Goal: Task Accomplishment & Management: Complete application form

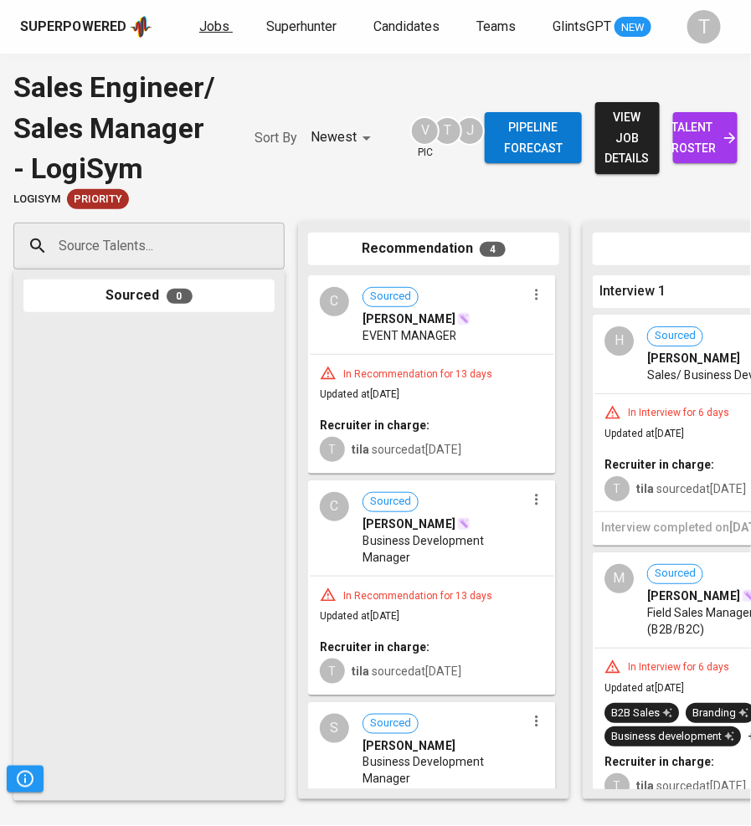
click at [213, 19] on span "Jobs" at bounding box center [214, 26] width 30 height 16
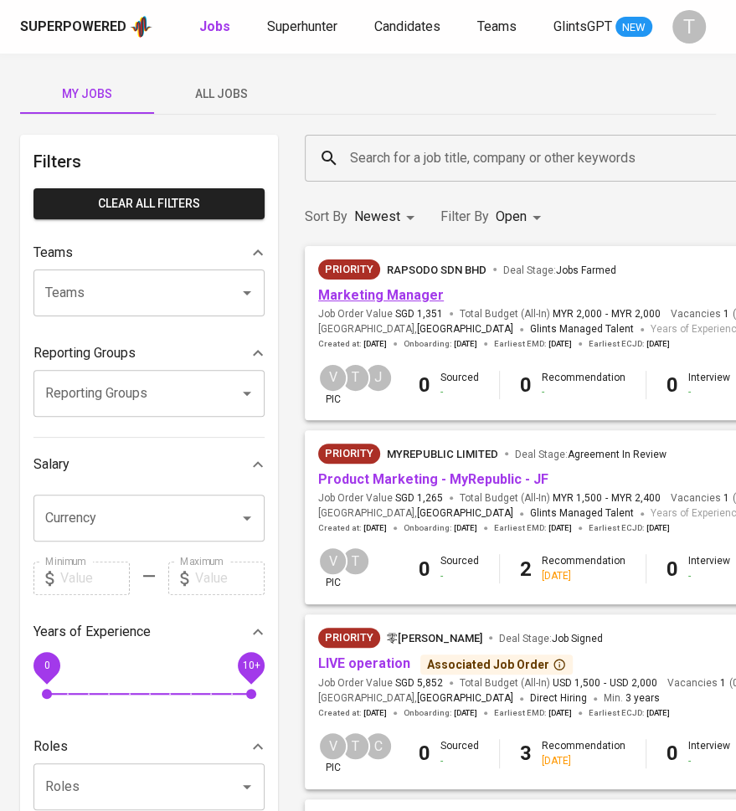
click at [373, 295] on link "Marketing Manager" at bounding box center [381, 295] width 126 height 16
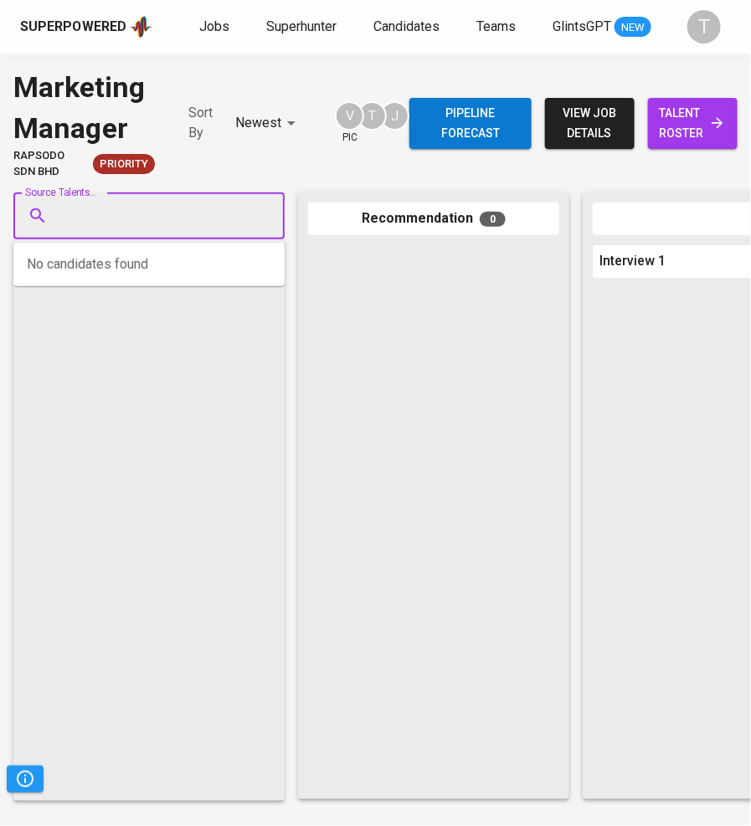
click at [190, 209] on input "Source Talents..." at bounding box center [142, 216] width 176 height 32
paste input "[PERSON_NAME][EMAIL_ADDRESS][DOMAIN_NAME]"
type input "[PERSON_NAME][EMAIL_ADDRESS][DOMAIN_NAME]"
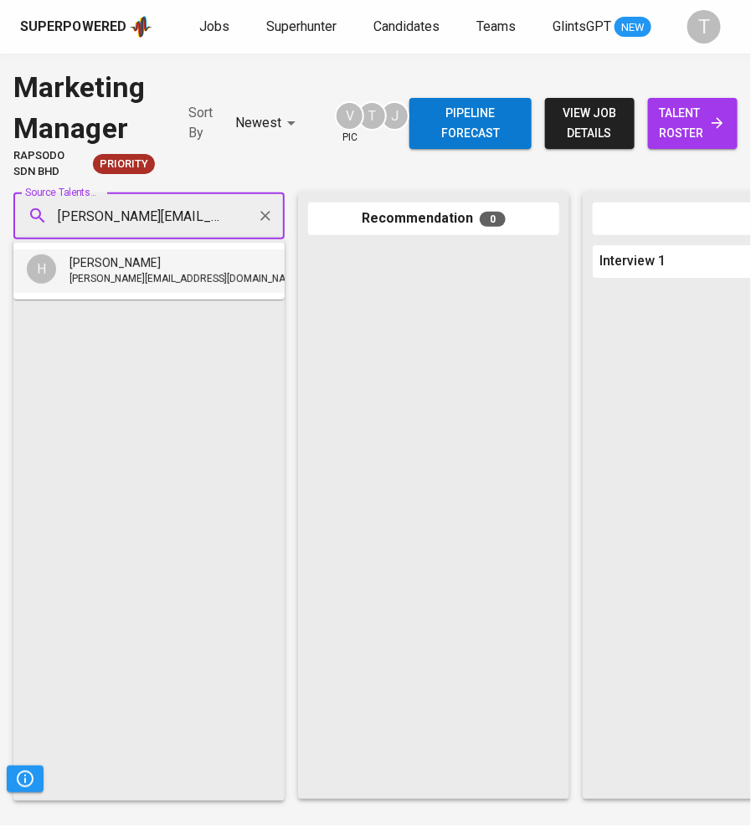
click at [174, 283] on span "[PERSON_NAME][EMAIL_ADDRESS][DOMAIN_NAME]" at bounding box center [185, 279] width 233 height 17
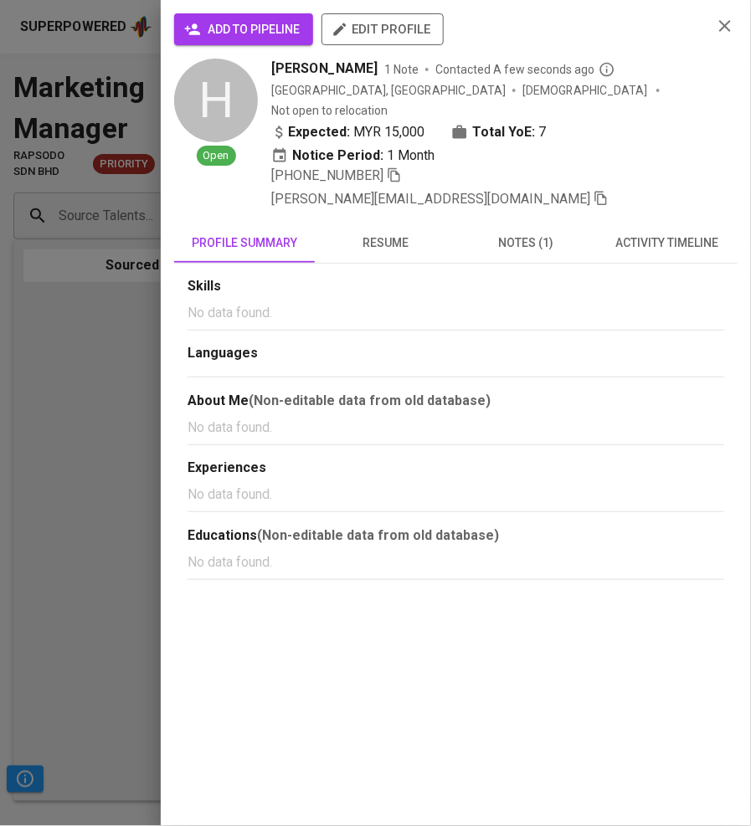
click at [280, 32] on span "add to pipeline" at bounding box center [243, 29] width 112 height 21
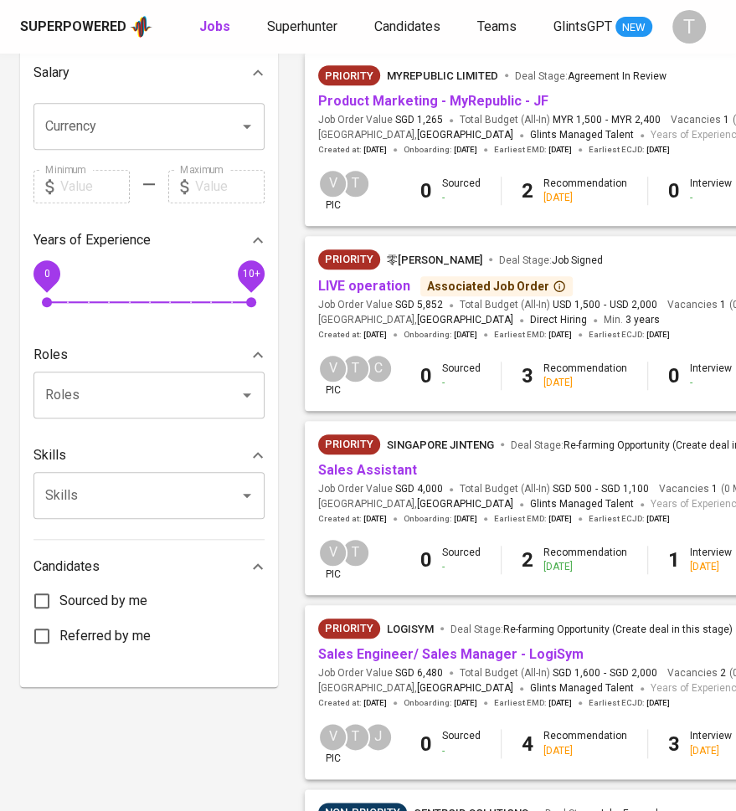
scroll to position [393, 0]
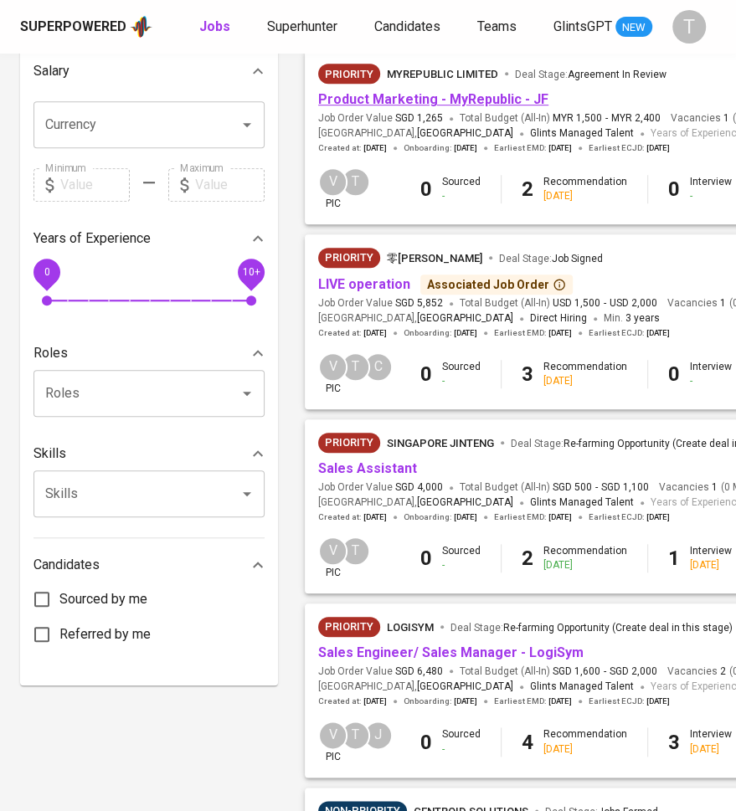
click at [455, 100] on link "Product Marketing - MyRepublic - JF" at bounding box center [433, 99] width 230 height 16
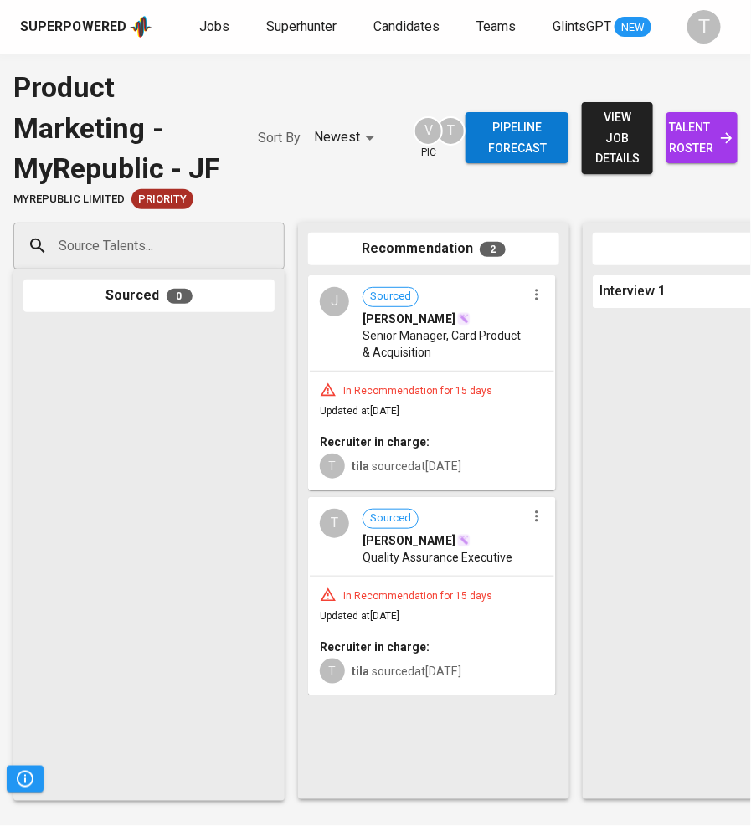
click at [691, 129] on span "talent roster" at bounding box center [701, 137] width 44 height 41
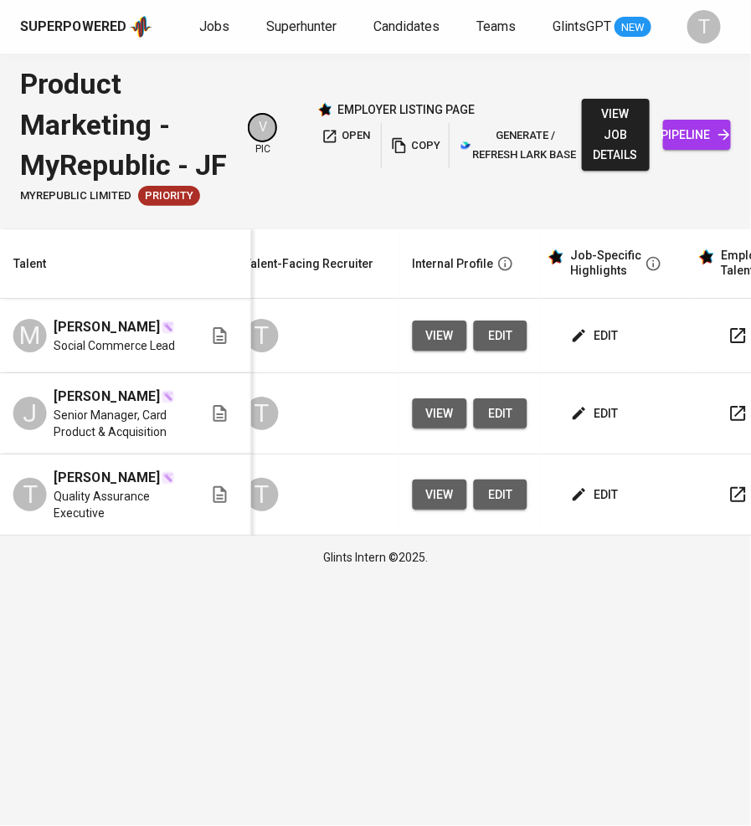
scroll to position [0, 592]
click at [611, 418] on span "edit" at bounding box center [595, 413] width 44 height 21
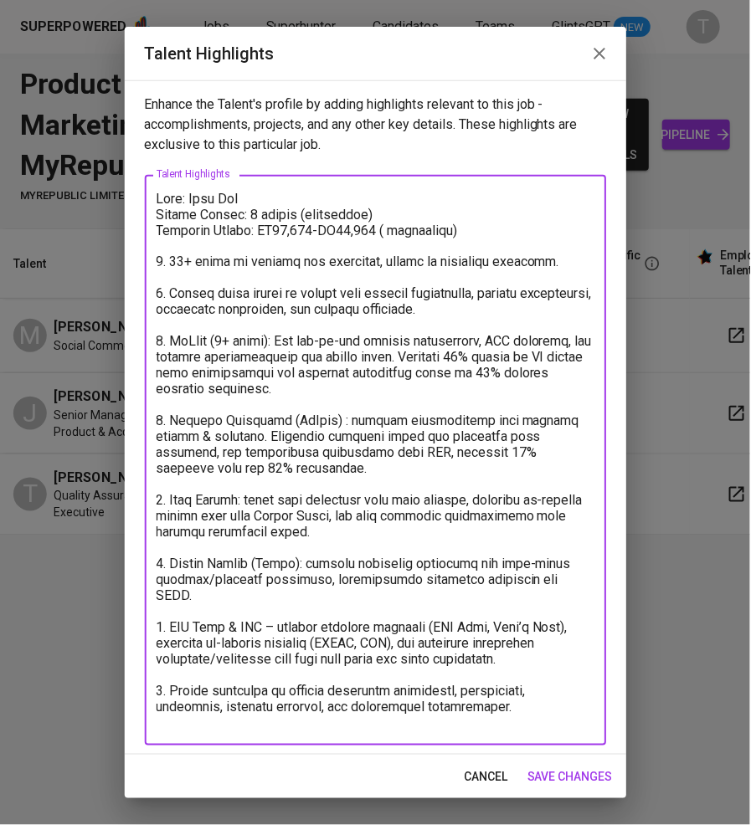
scroll to position [4, 0]
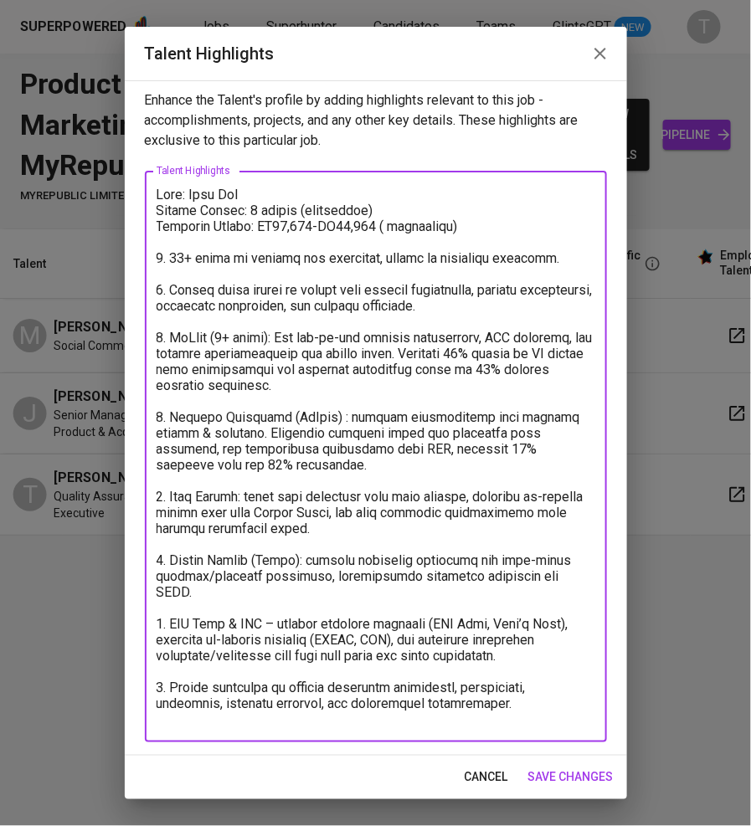
drag, startPoint x: 157, startPoint y: 192, endPoint x: 557, endPoint y: 799, distance: 726.6
click at [557, 799] on div "Talent Highlights Enhance the Talent's profile by adding highlights relevant to…" at bounding box center [376, 413] width 502 height 772
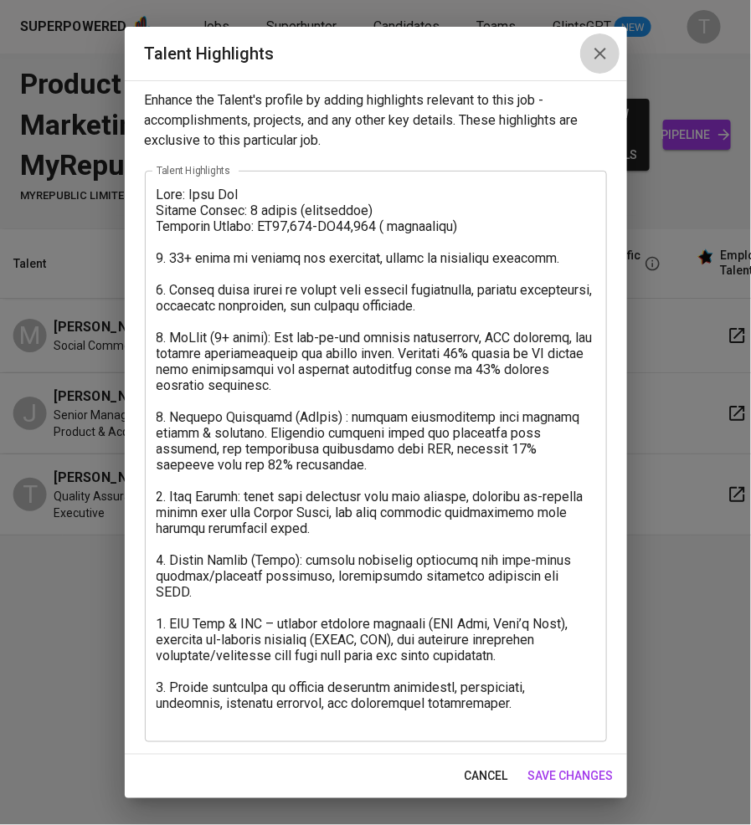
drag, startPoint x: 587, startPoint y: 42, endPoint x: 394, endPoint y: 69, distance: 194.4
click at [589, 42] on button "button" at bounding box center [600, 53] width 40 height 40
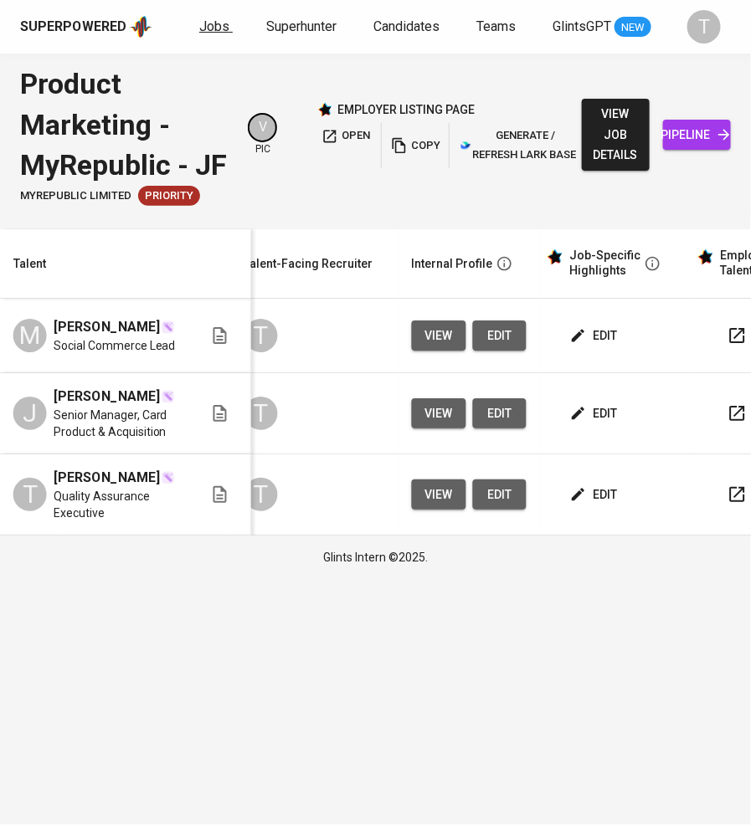
click at [203, 28] on span "Jobs" at bounding box center [214, 26] width 30 height 16
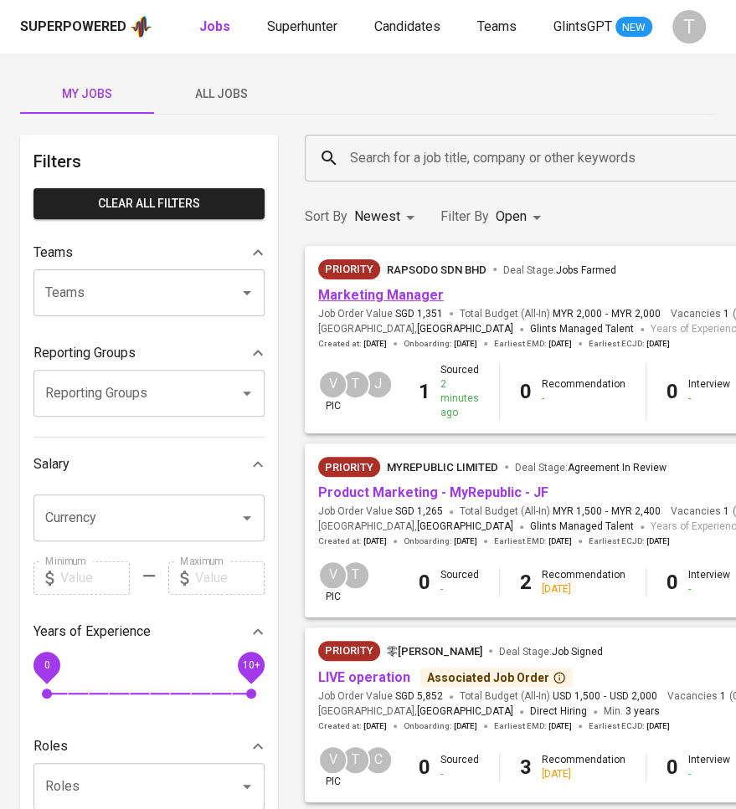
click at [346, 292] on link "Marketing Manager" at bounding box center [381, 295] width 126 height 16
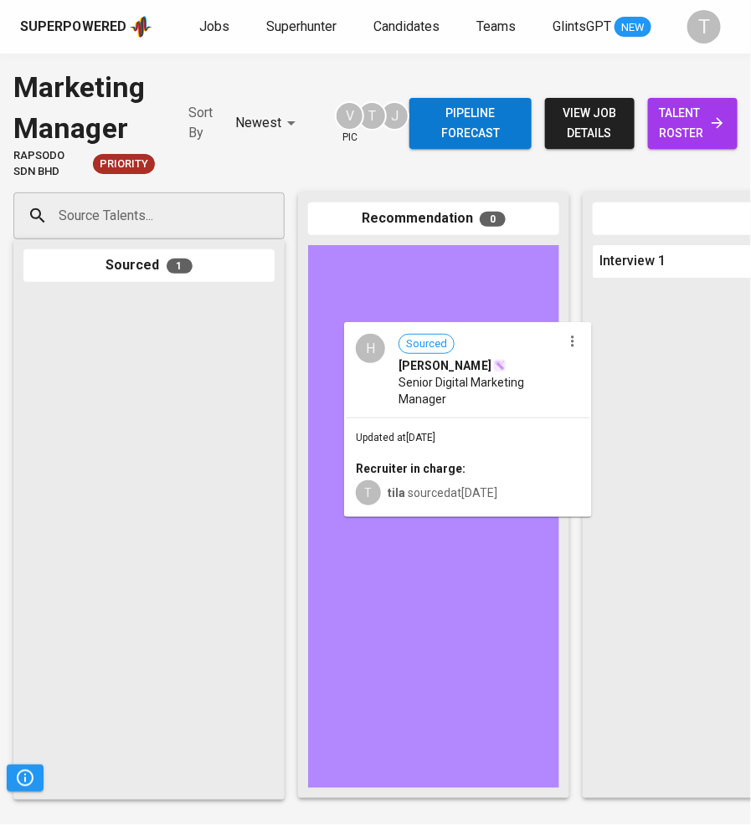
drag, startPoint x: 164, startPoint y: 372, endPoint x: 489, endPoint y: 402, distance: 326.0
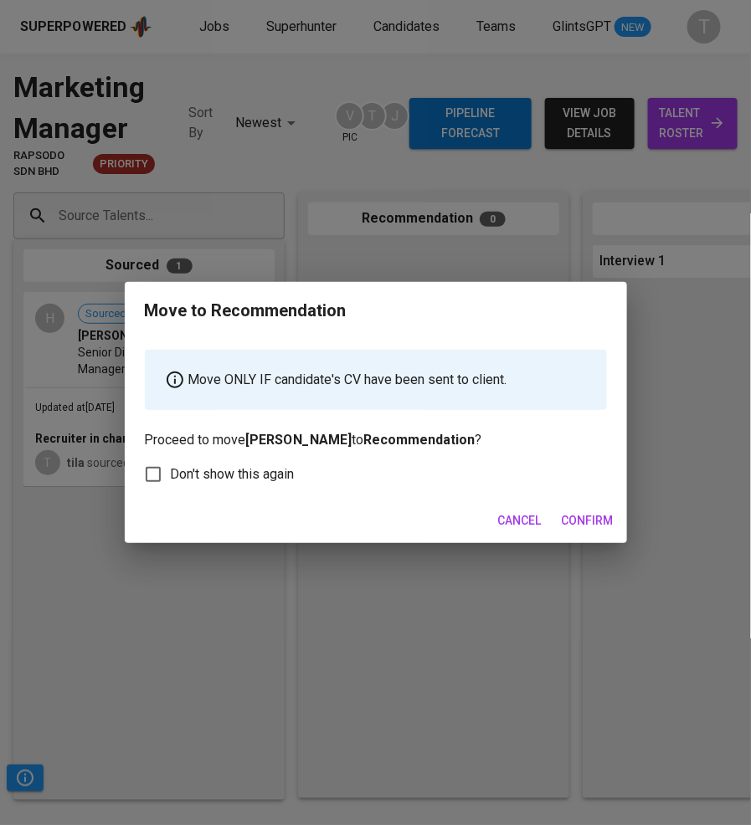
drag, startPoint x: 602, startPoint y: 527, endPoint x: 697, endPoint y: 137, distance: 401.2
click at [602, 525] on span "Confirm" at bounding box center [587, 520] width 52 height 21
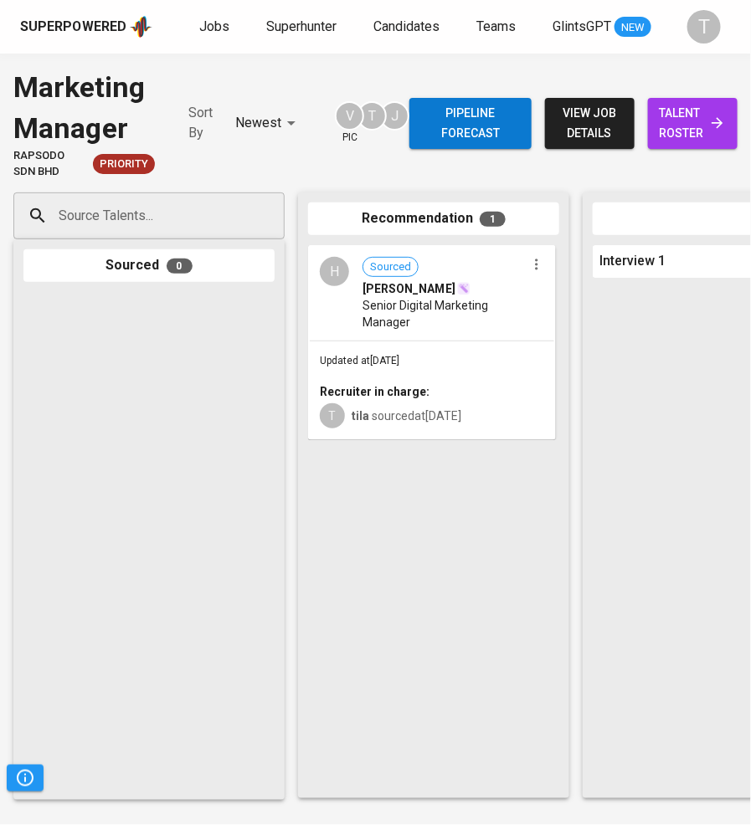
click at [697, 135] on span "talent roster" at bounding box center [692, 123] width 63 height 41
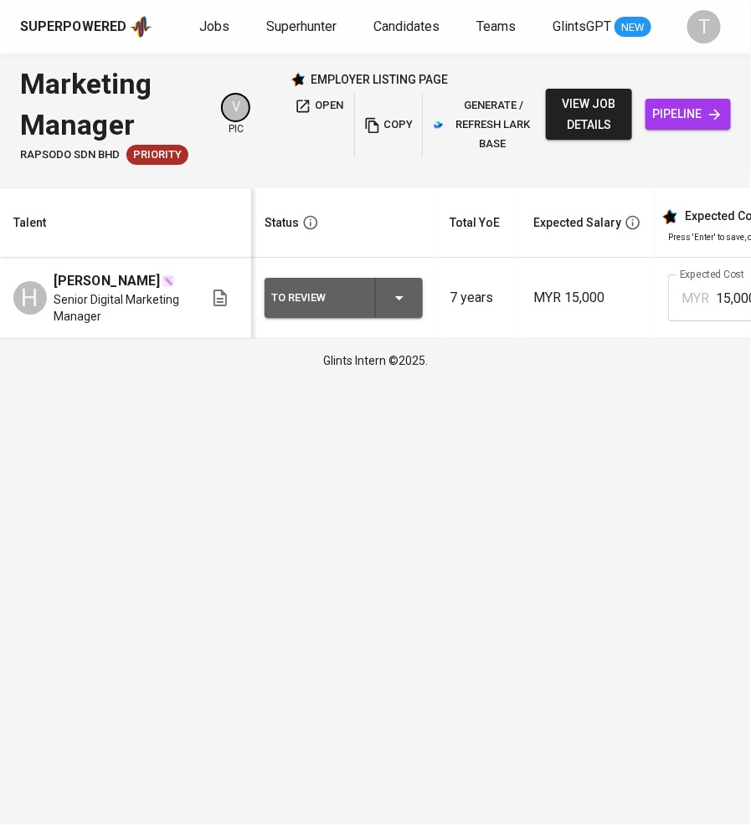
scroll to position [0, 681]
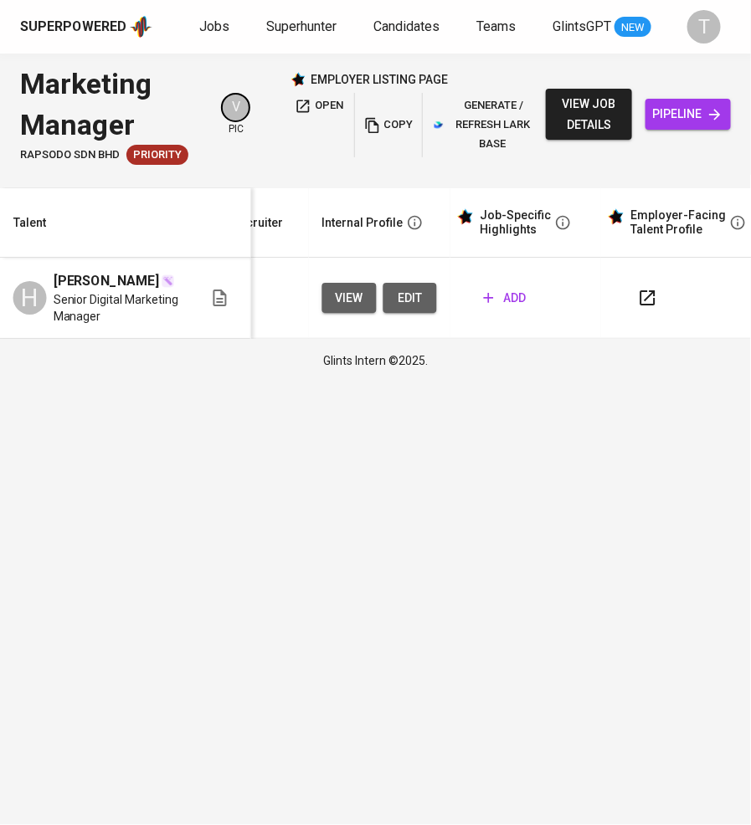
click at [517, 291] on span "add" at bounding box center [505, 298] width 43 height 21
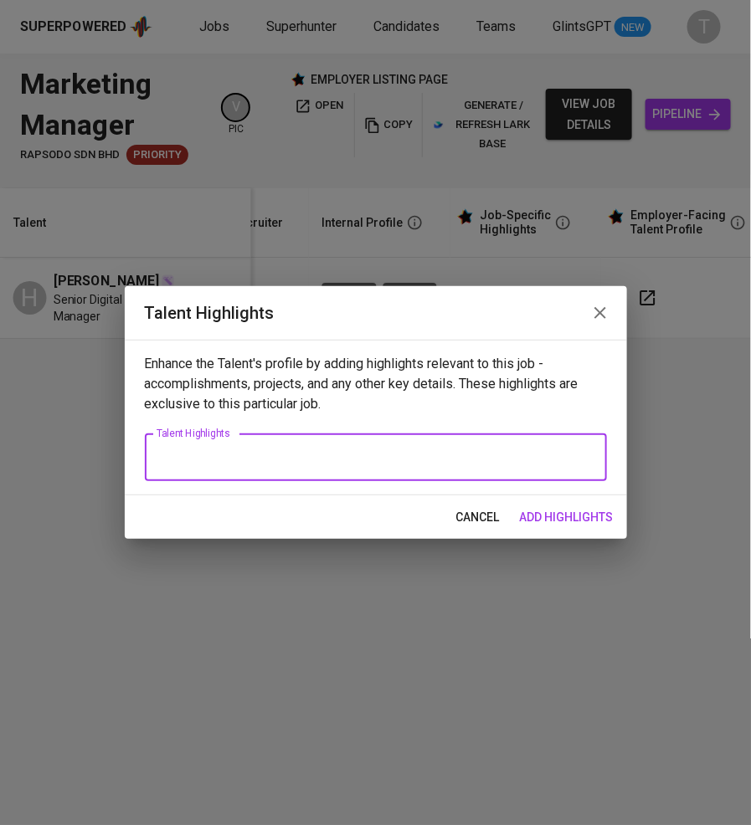
click at [238, 461] on textarea at bounding box center [375, 457] width 438 height 16
paste textarea "Name: Helene Tan Notice Period: Currently employed (to confirm) Expected Salary…"
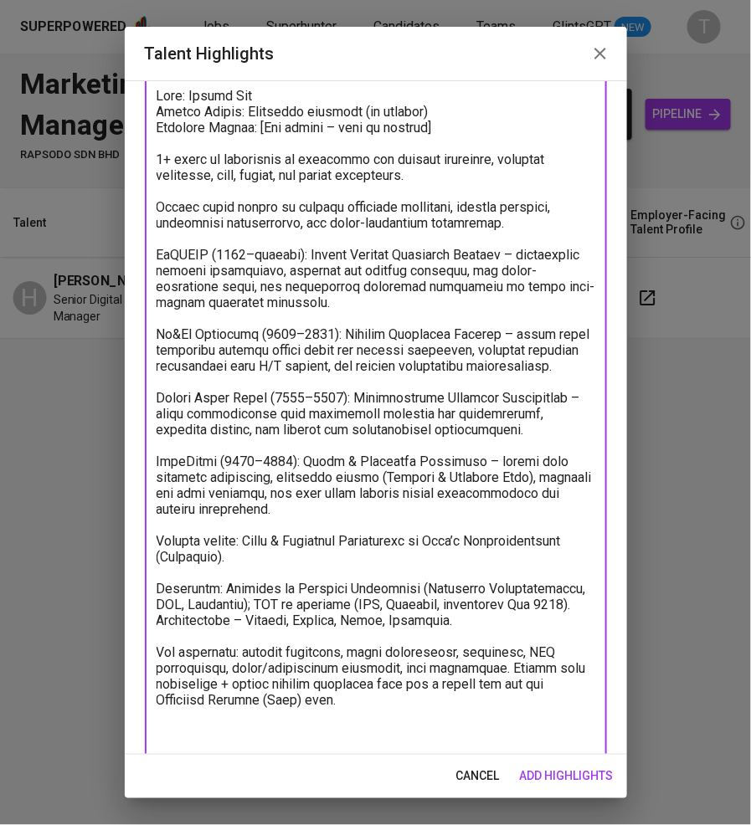
drag, startPoint x: 468, startPoint y: 115, endPoint x: 243, endPoint y: 114, distance: 225.1
click at [243, 114] on textarea at bounding box center [375, 422] width 438 height 668
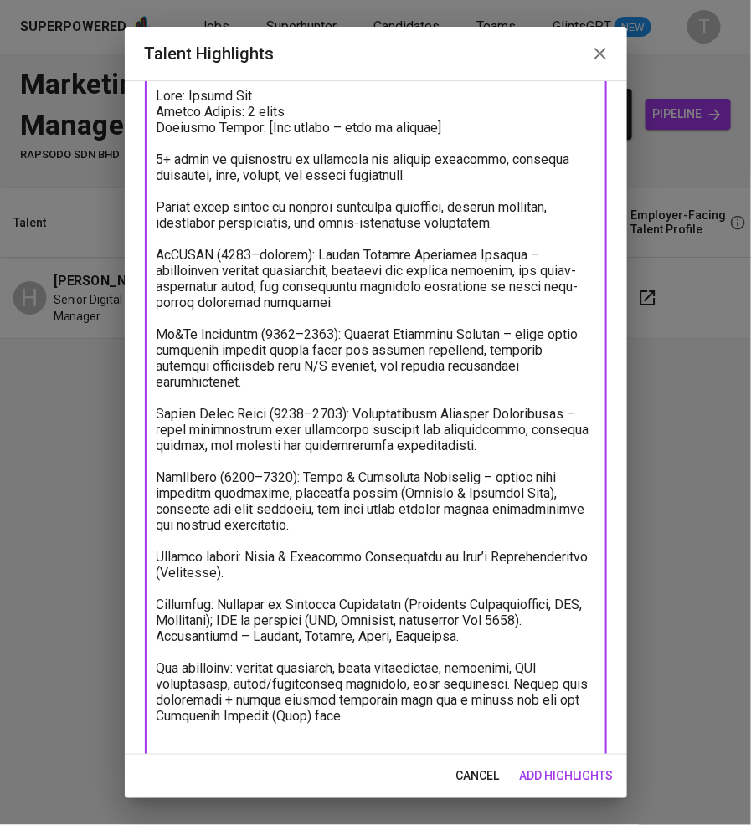
drag, startPoint x: 438, startPoint y: 110, endPoint x: 397, endPoint y: 113, distance: 41.1
click at [393, 113] on textarea at bounding box center [375, 422] width 438 height 668
drag, startPoint x: 433, startPoint y: 126, endPoint x: 255, endPoint y: 120, distance: 178.4
click at [255, 120] on textarea at bounding box center [375, 422] width 438 height 668
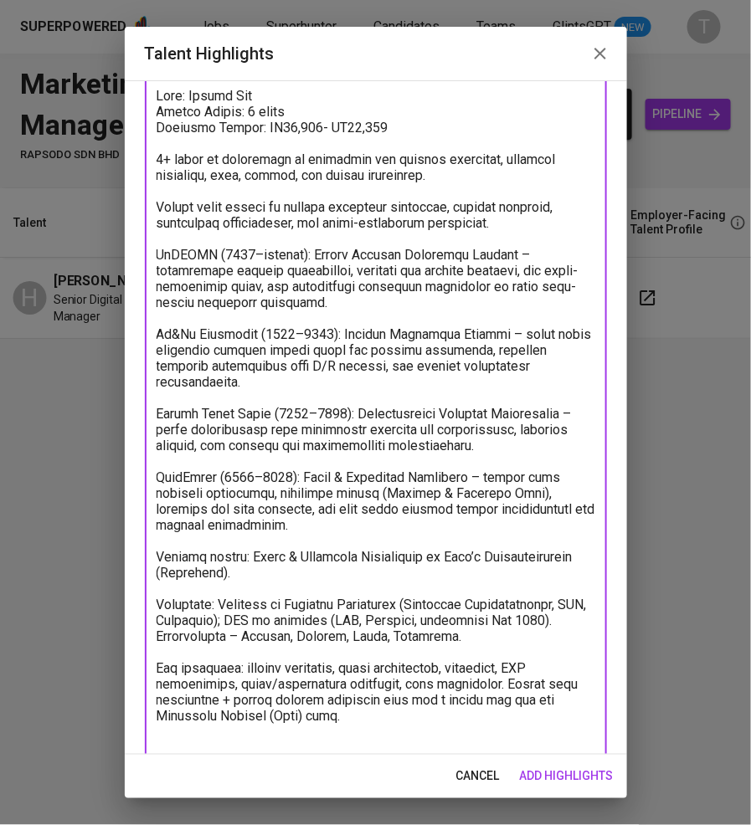
click at [160, 156] on textarea at bounding box center [375, 422] width 438 height 668
drag, startPoint x: 157, startPoint y: 156, endPoint x: 167, endPoint y: 187, distance: 33.3
click at [163, 164] on textarea at bounding box center [375, 422] width 438 height 668
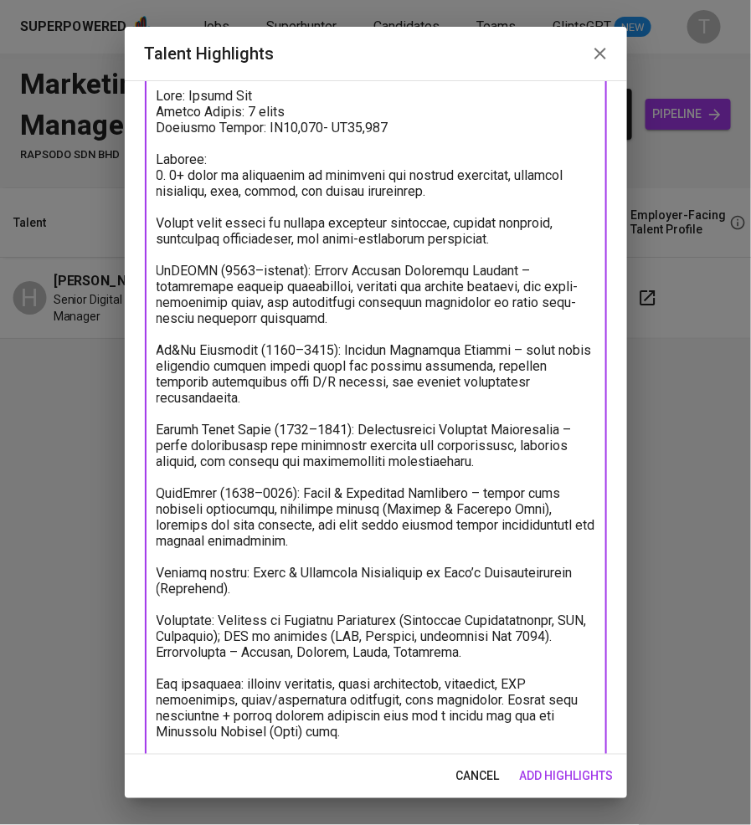
click at [158, 214] on textarea at bounding box center [375, 430] width 438 height 684
click at [156, 264] on textarea at bounding box center [375, 430] width 438 height 684
click at [157, 347] on textarea at bounding box center [375, 430] width 438 height 684
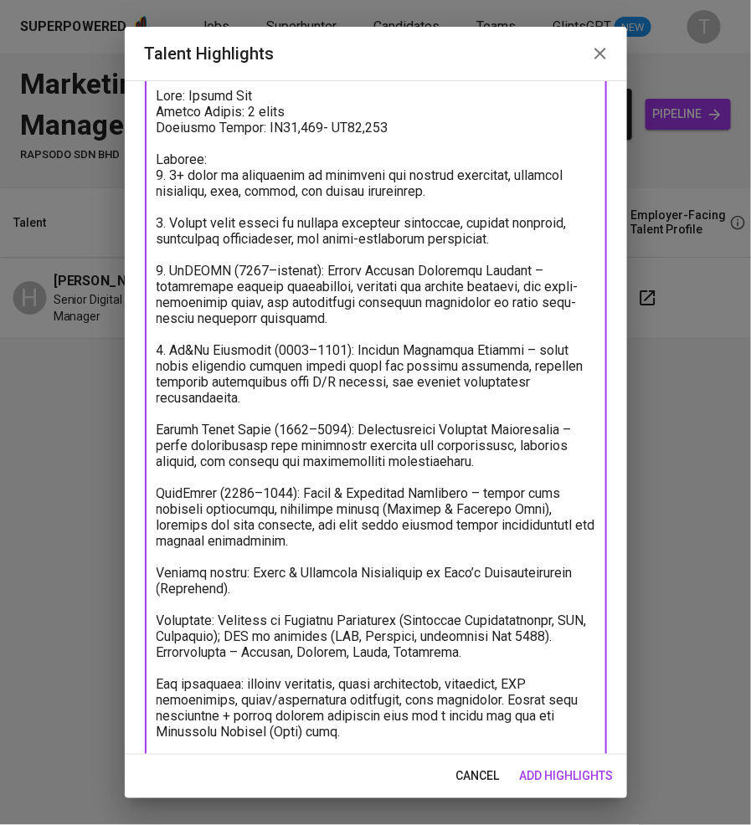
click at [157, 428] on textarea at bounding box center [375, 430] width 438 height 684
click at [159, 506] on textarea at bounding box center [375, 430] width 438 height 684
click at [156, 587] on textarea at bounding box center [375, 430] width 438 height 684
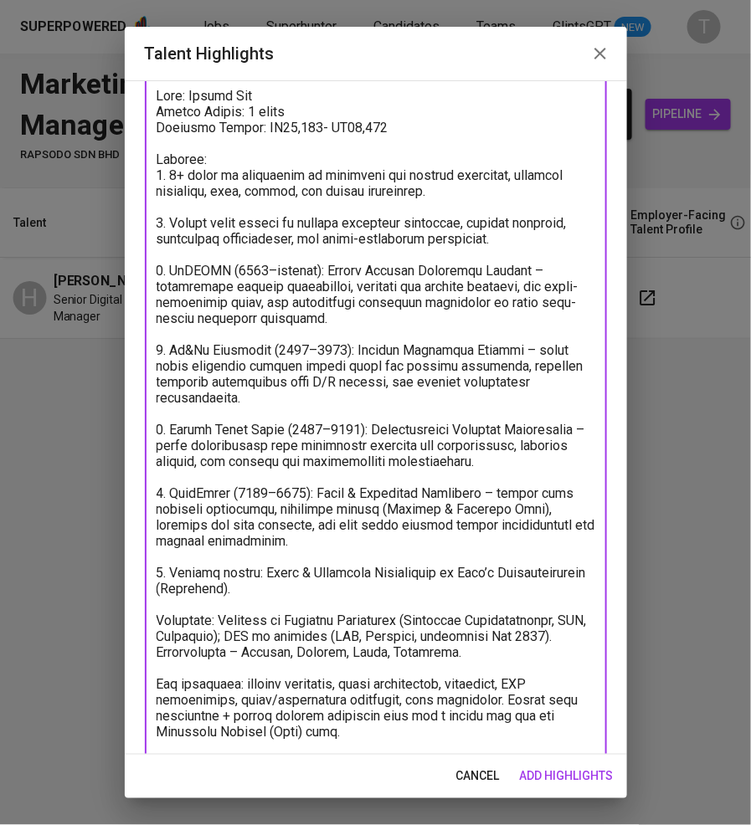
drag, startPoint x: 157, startPoint y: 628, endPoint x: 243, endPoint y: 674, distance: 98.1
click at [243, 674] on textarea at bounding box center [375, 430] width 438 height 684
click at [374, 666] on textarea at bounding box center [375, 430] width 438 height 684
drag, startPoint x: 254, startPoint y: 690, endPoint x: 155, endPoint y: 634, distance: 114.3
click at [155, 634] on div "x Talent Highlights" at bounding box center [376, 429] width 462 height 715
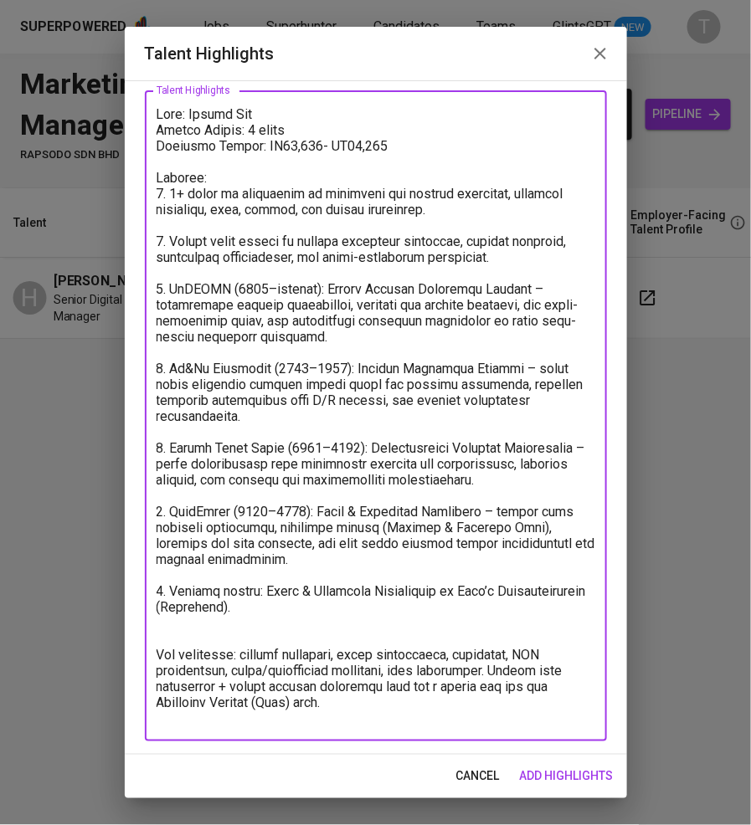
scroll to position [85, 0]
drag, startPoint x: 157, startPoint y: 666, endPoint x: 339, endPoint y: 730, distance: 192.7
click at [339, 730] on div "x Talent Highlights" at bounding box center [376, 415] width 462 height 651
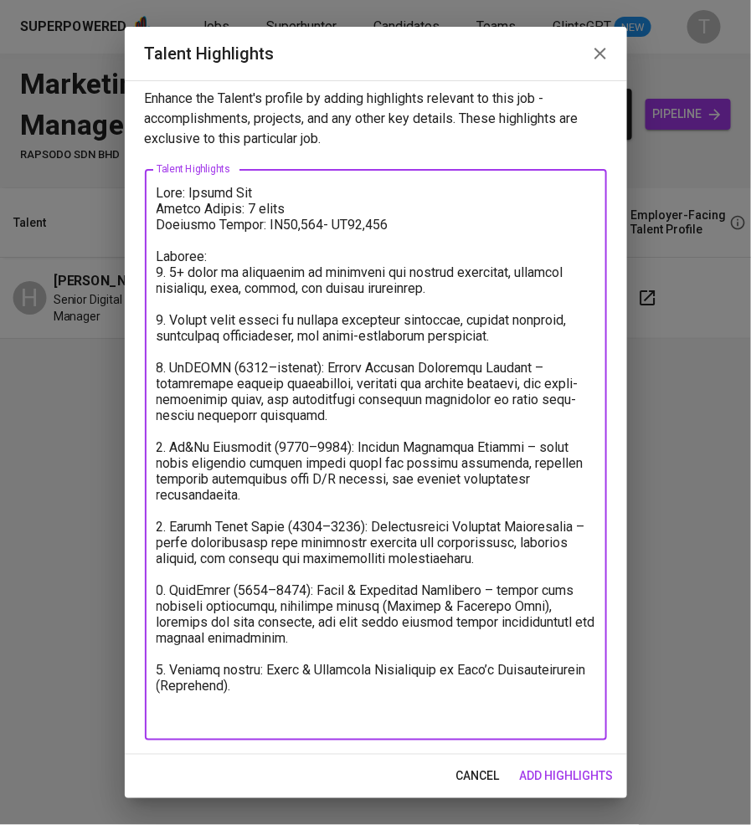
scroll to position [5, 0]
click at [169, 368] on textarea at bounding box center [375, 456] width 438 height 541
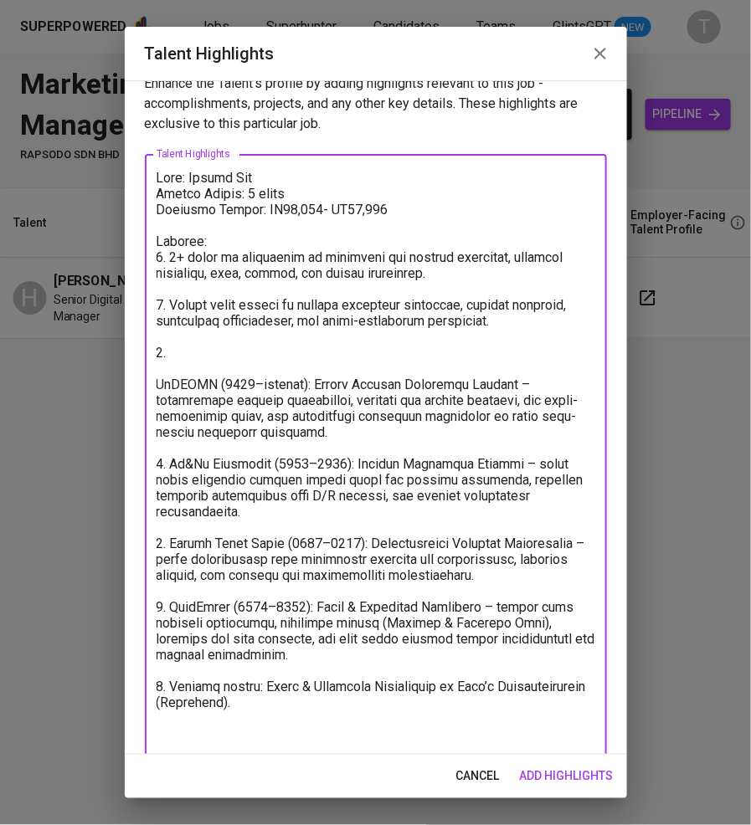
scroll to position [37, 0]
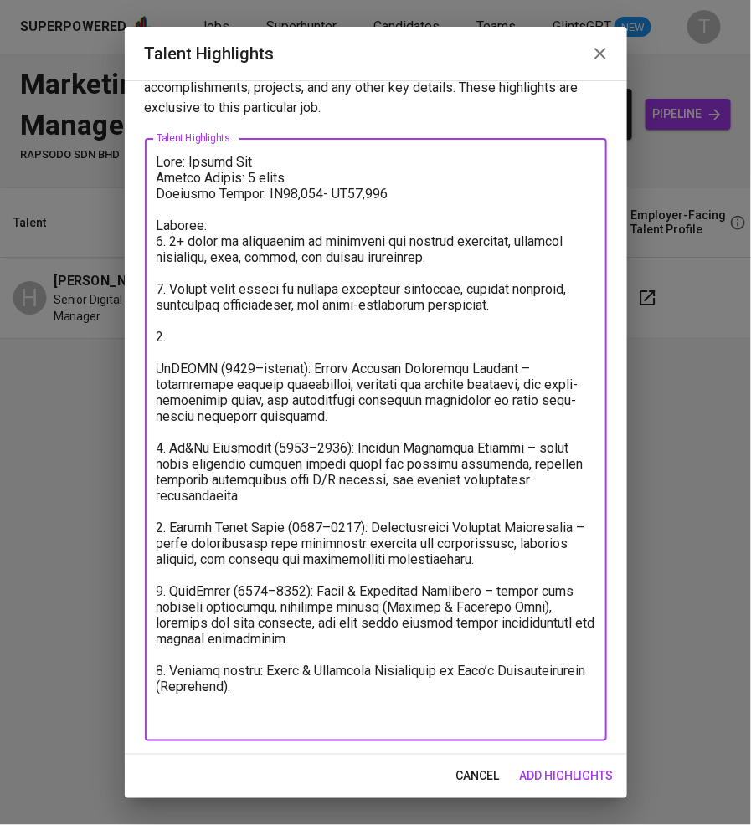
click at [177, 330] on textarea at bounding box center [375, 440] width 438 height 572
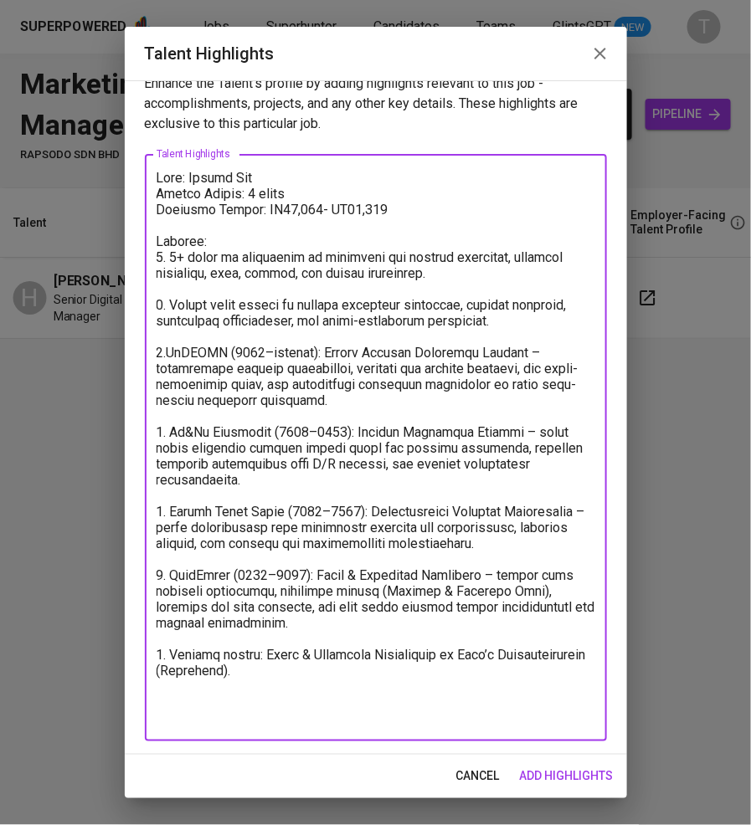
scroll to position [5, 0]
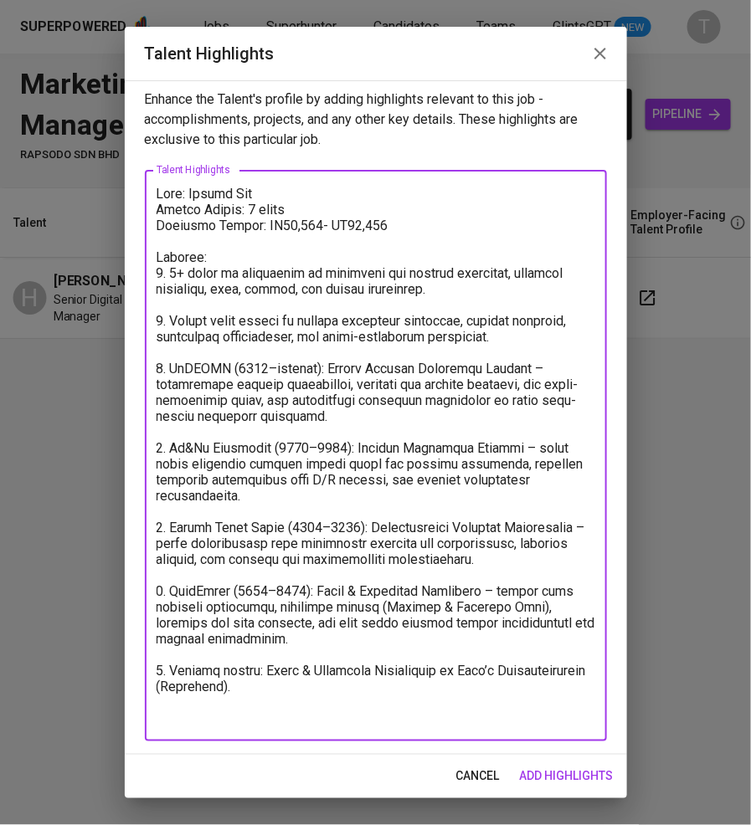
click at [453, 287] on textarea at bounding box center [375, 456] width 438 height 541
paste textarea "Key expertise: digital marketing, brand positioning, analytics, CRM integration…"
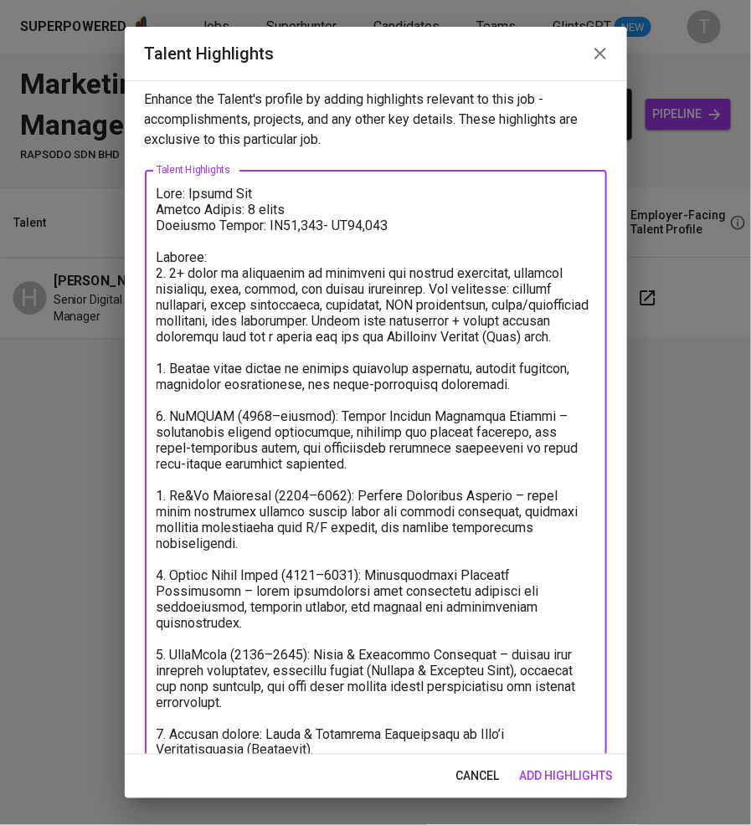
scroll to position [69, 0]
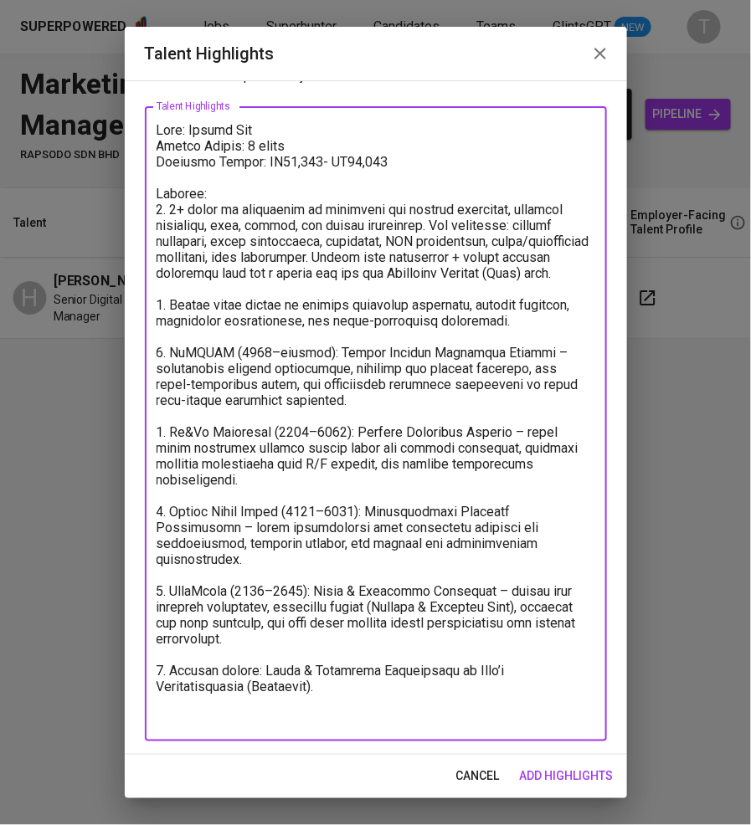
click at [431, 223] on textarea at bounding box center [375, 424] width 438 height 604
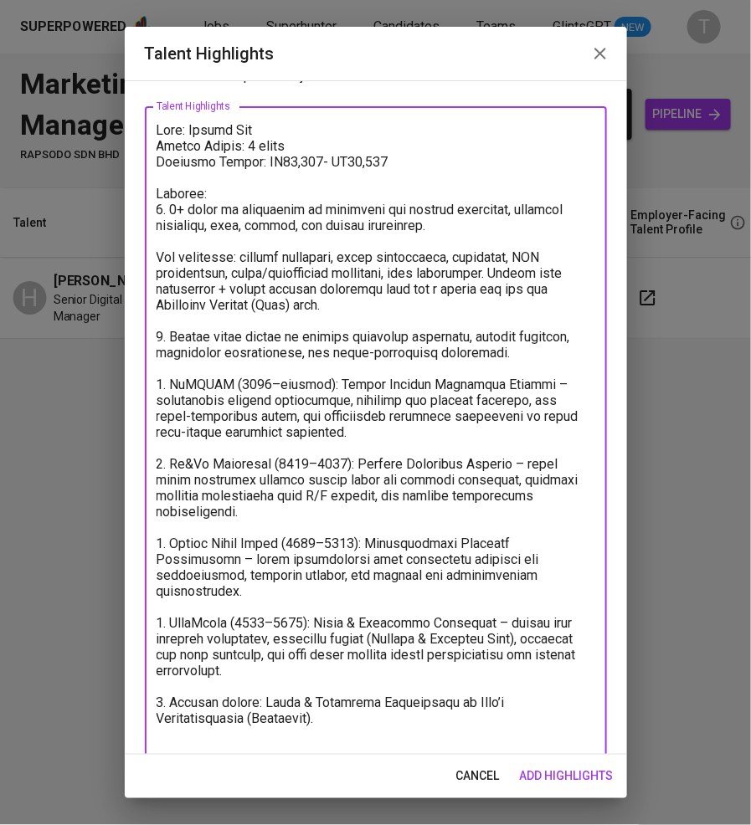
scroll to position [85, 0]
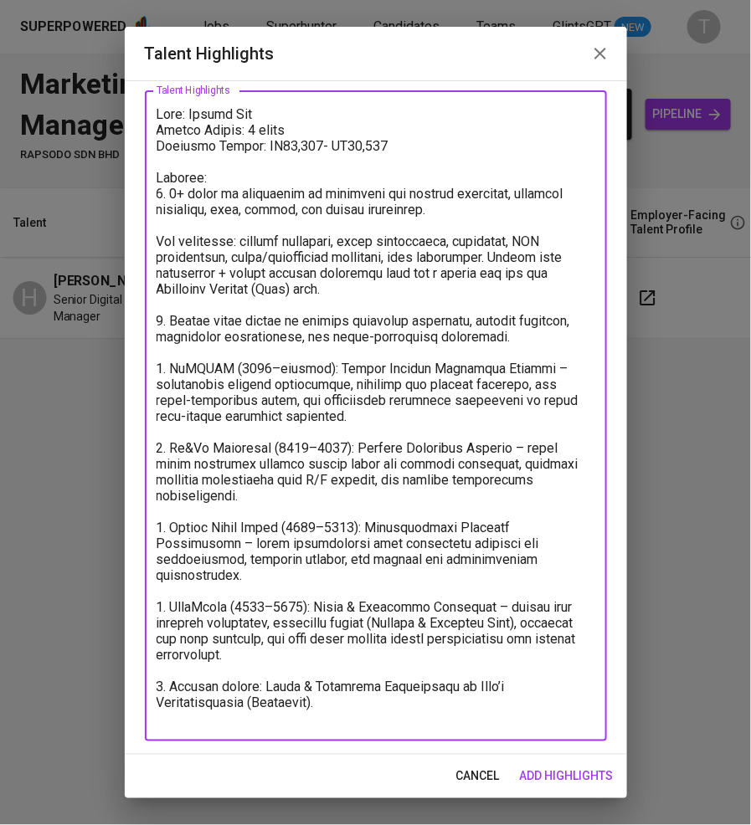
click at [266, 238] on textarea at bounding box center [375, 416] width 438 height 620
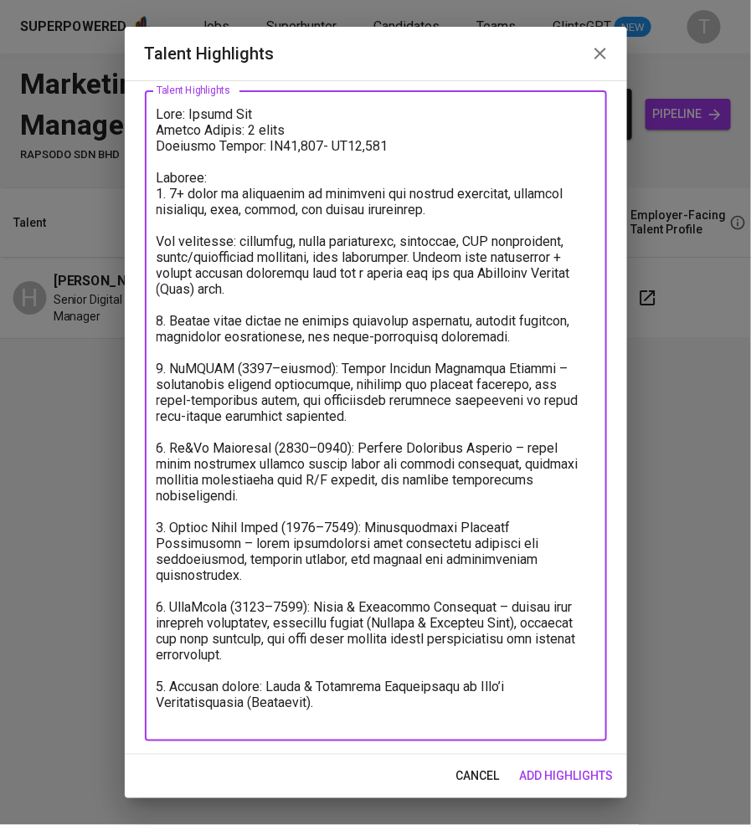
click at [302, 243] on textarea at bounding box center [375, 416] width 438 height 620
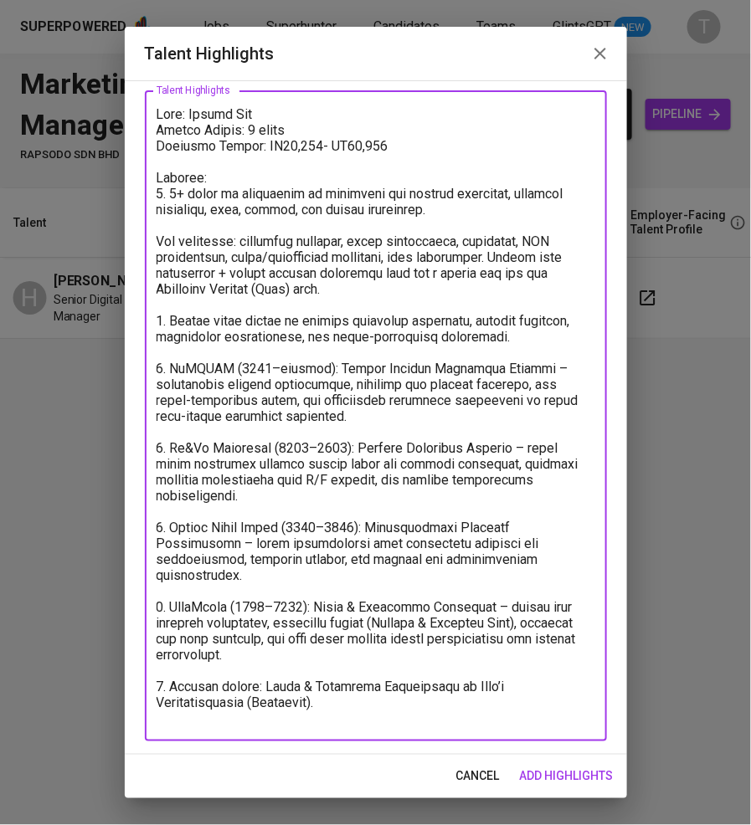
type textarea "Name: Helene Tan Notice Period: 3 weeks Expected Salary: RM15,000- RM16,000 Sum…"
click at [560, 782] on span "add highlights" at bounding box center [567, 776] width 94 height 21
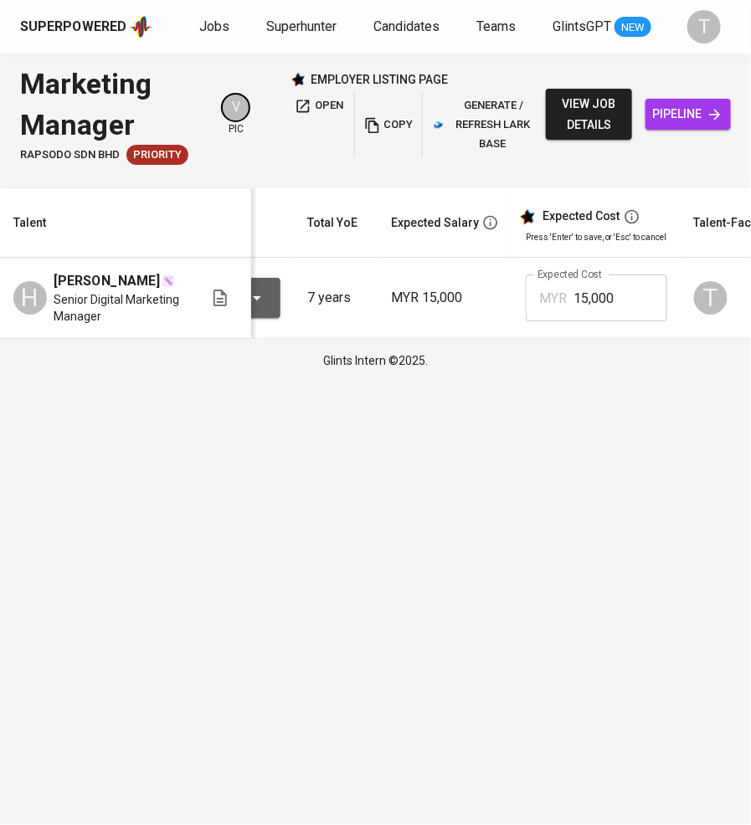
scroll to position [0, 146]
click at [267, 305] on div "To Review" at bounding box center [198, 298] width 145 height 40
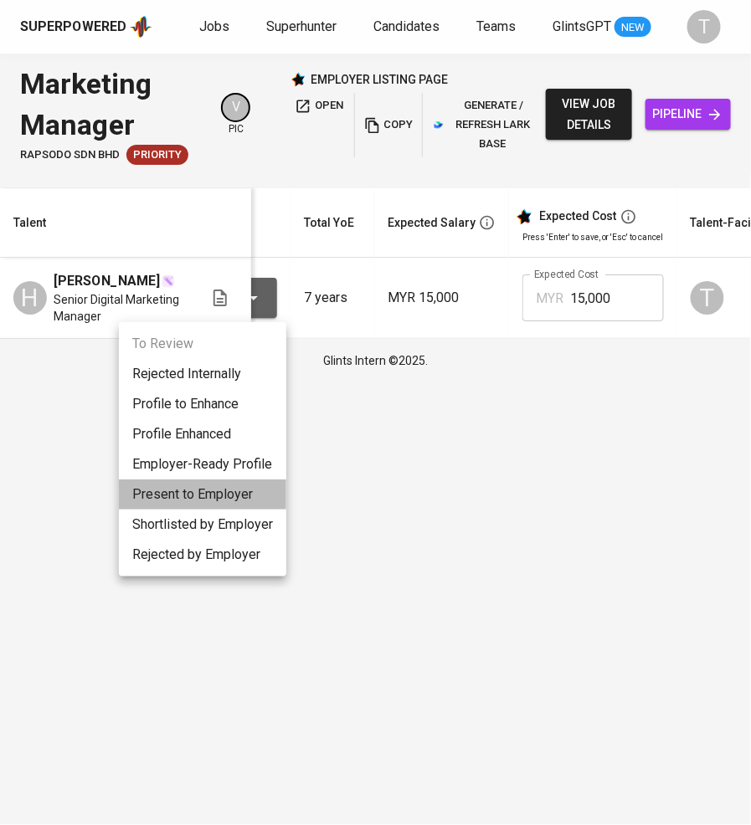
click at [224, 493] on li "Present to Employer" at bounding box center [202, 494] width 167 height 30
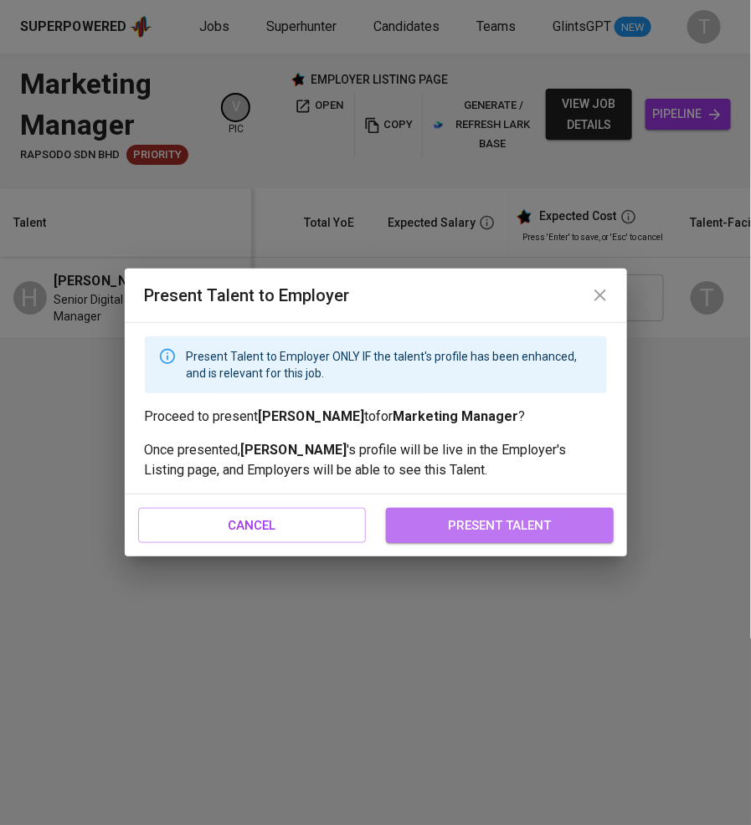
click at [439, 532] on span "present talent" at bounding box center [499, 526] width 191 height 22
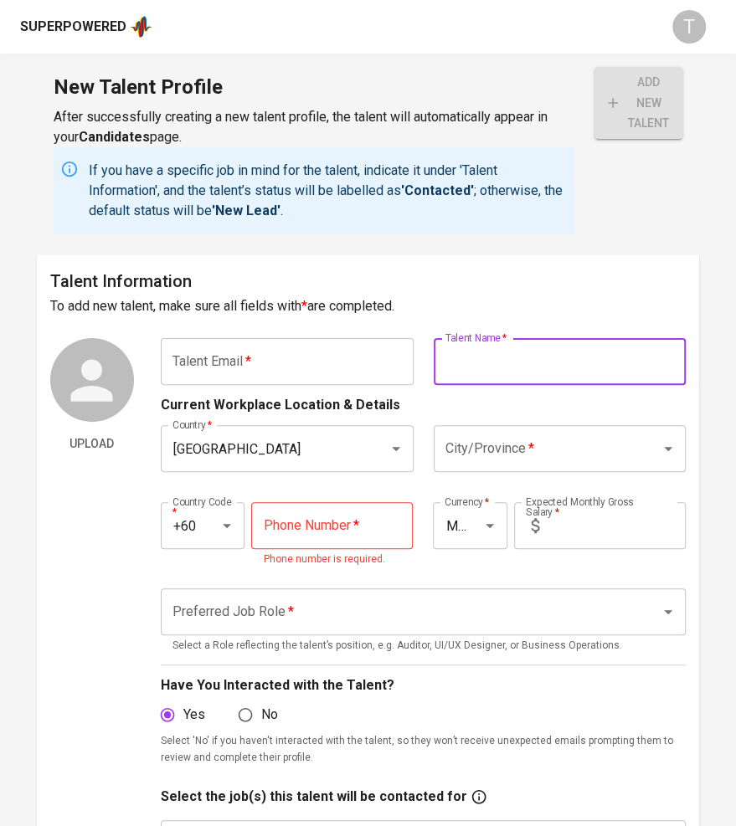
click at [492, 356] on input "text" at bounding box center [559, 361] width 253 height 47
paste input "[PERSON_NAME]"
type input "[PERSON_NAME]"
click at [243, 346] on input "text" at bounding box center [287, 361] width 253 height 47
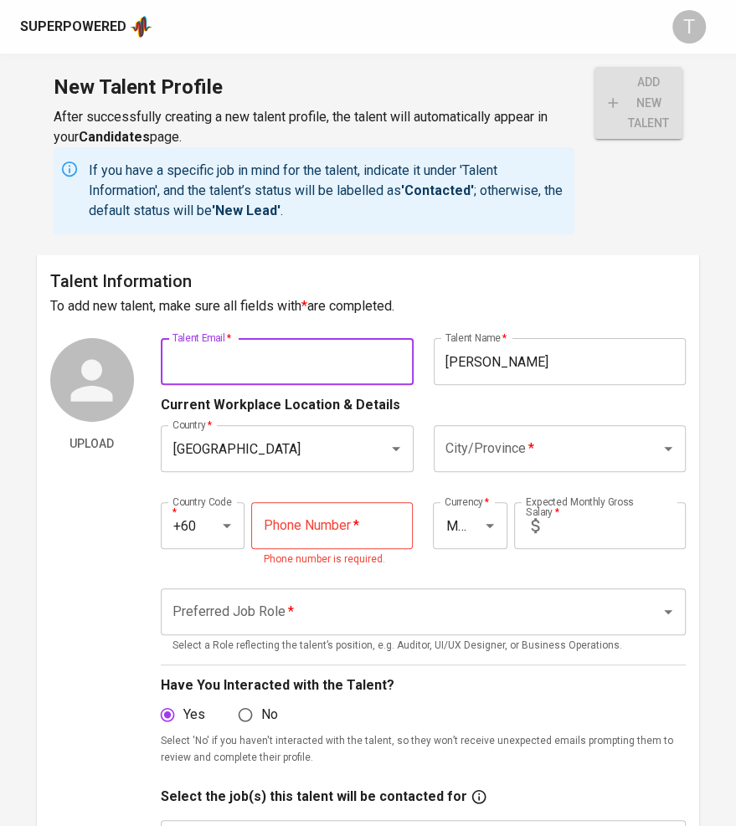
paste input "[PERSON_NAME][EMAIL_ADDRESS][DOMAIN_NAME]"
type input "[PERSON_NAME][EMAIL_ADDRESS][DOMAIN_NAME]"
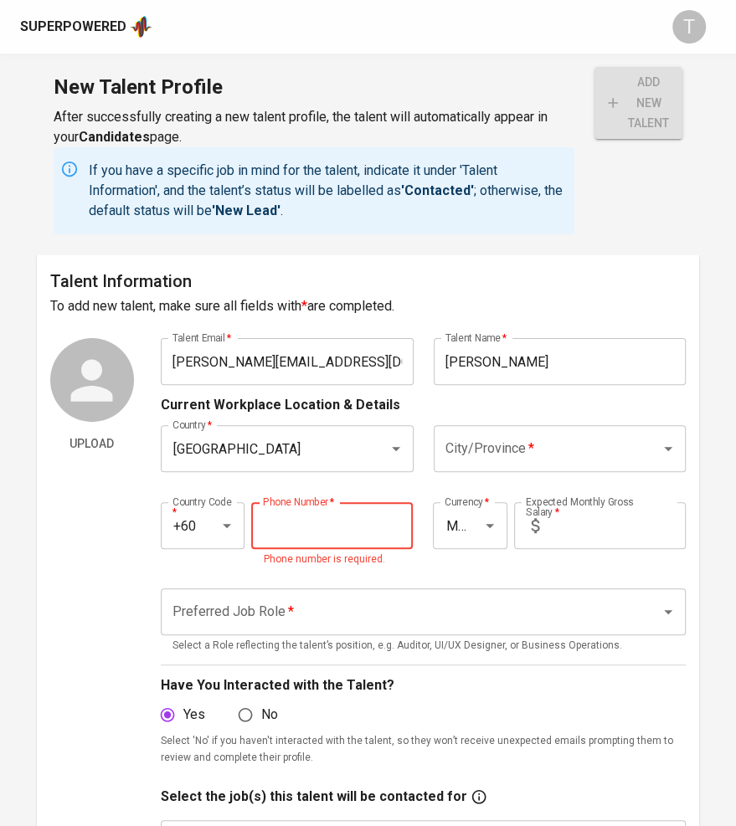
click at [314, 523] on input "tel" at bounding box center [331, 525] width 161 height 47
paste input "11-3582-8933"
type input "11-3582-8933"
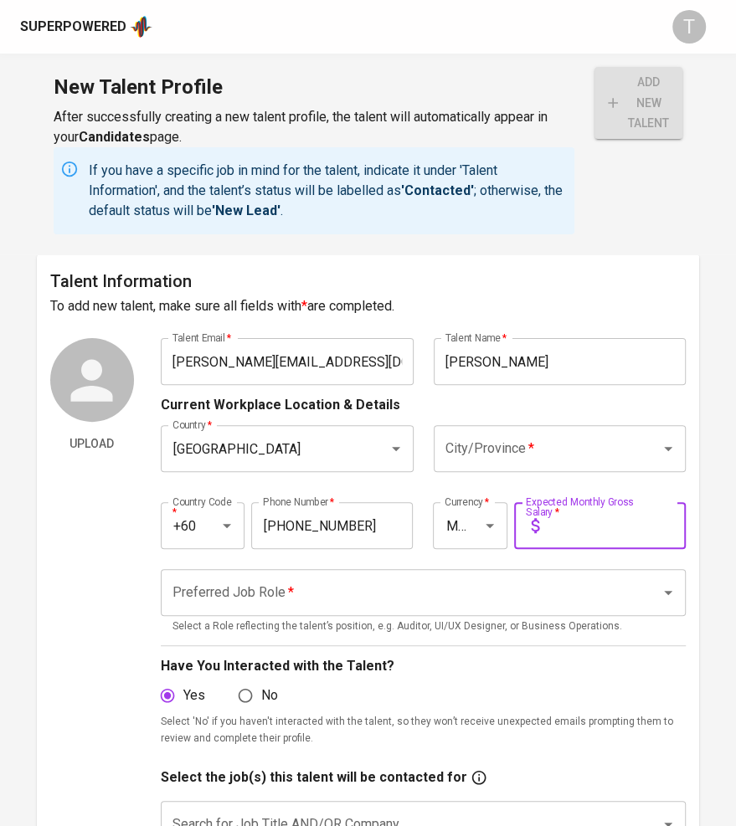
click at [604, 513] on input "text" at bounding box center [616, 525] width 140 height 47
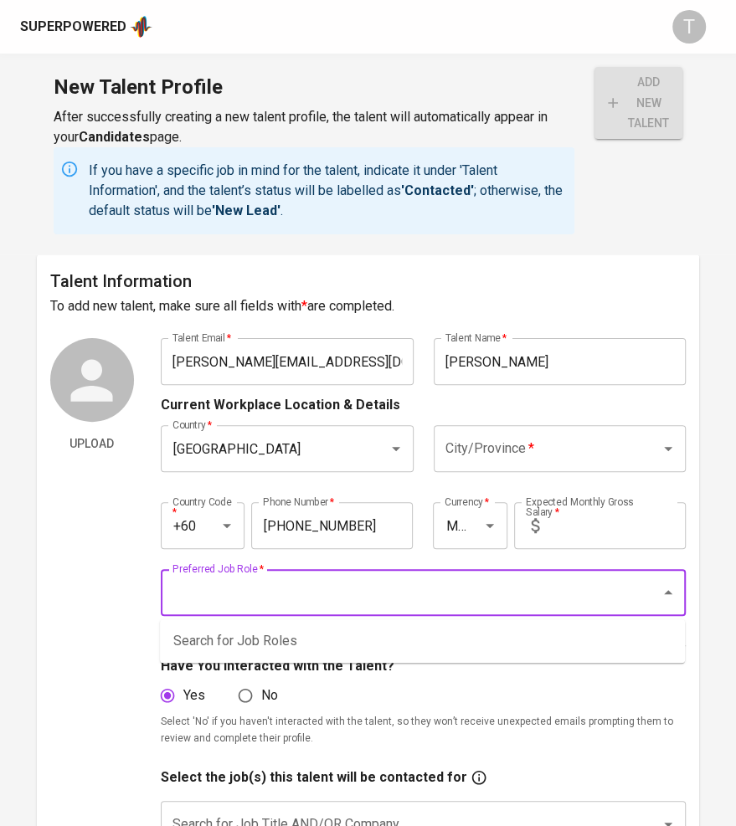
click at [389, 594] on input "Preferred Job Role   *" at bounding box center [399, 593] width 463 height 32
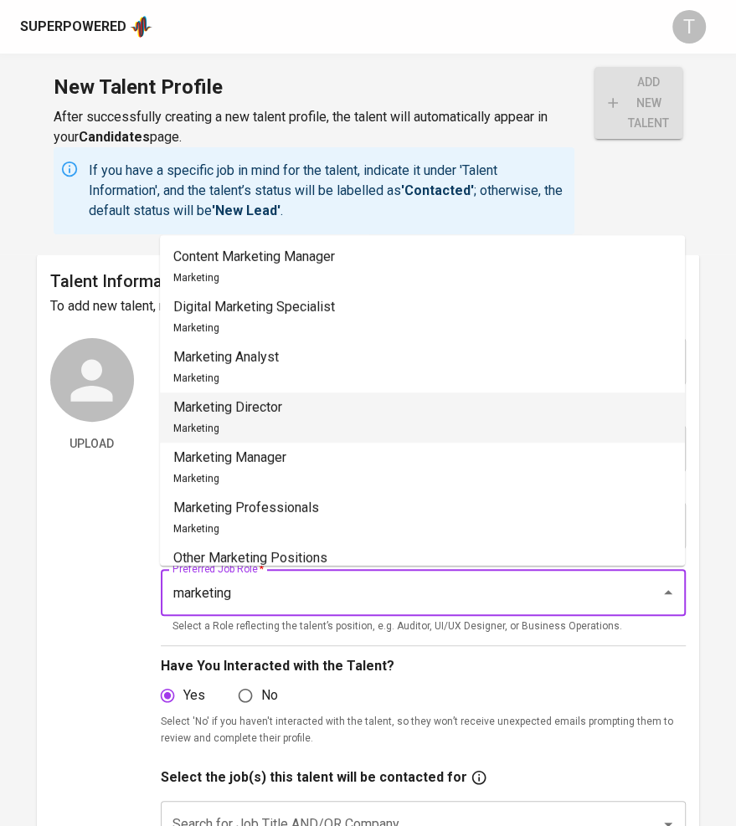
click at [316, 438] on li "Marketing Director Marketing" at bounding box center [422, 417] width 525 height 50
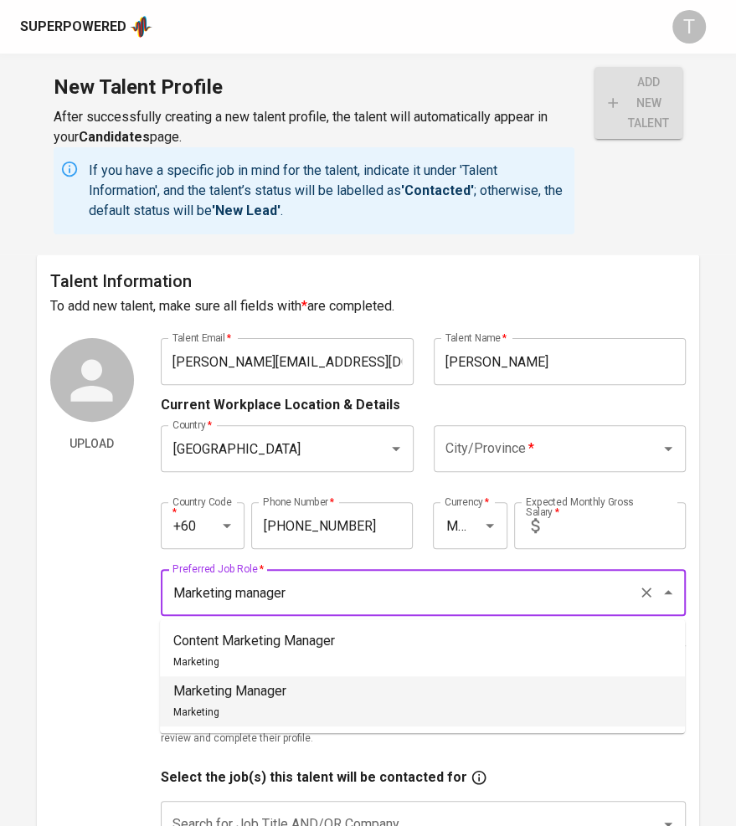
click at [307, 688] on li "Marketing Manager Marketing" at bounding box center [422, 701] width 525 height 50
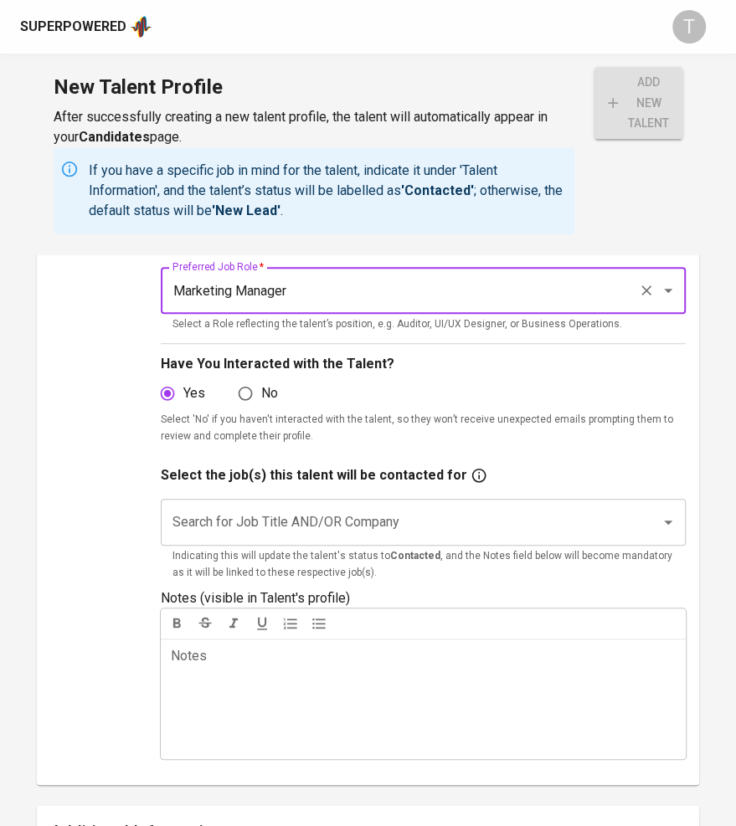
scroll to position [331, 0]
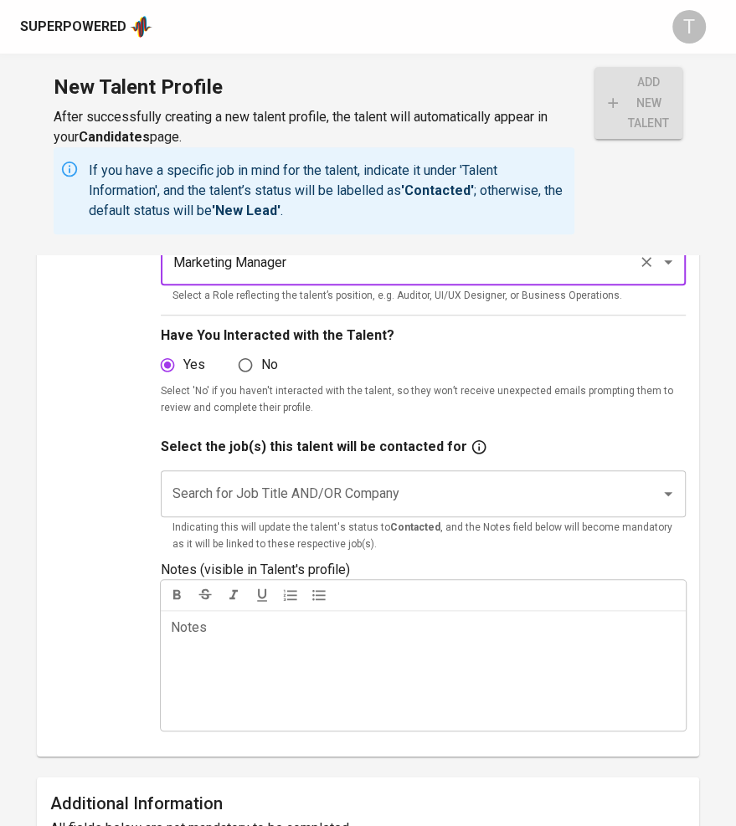
type input "Marketing Manager"
click at [382, 485] on input "Search for Job Title AND/OR Company" at bounding box center [399, 494] width 463 height 32
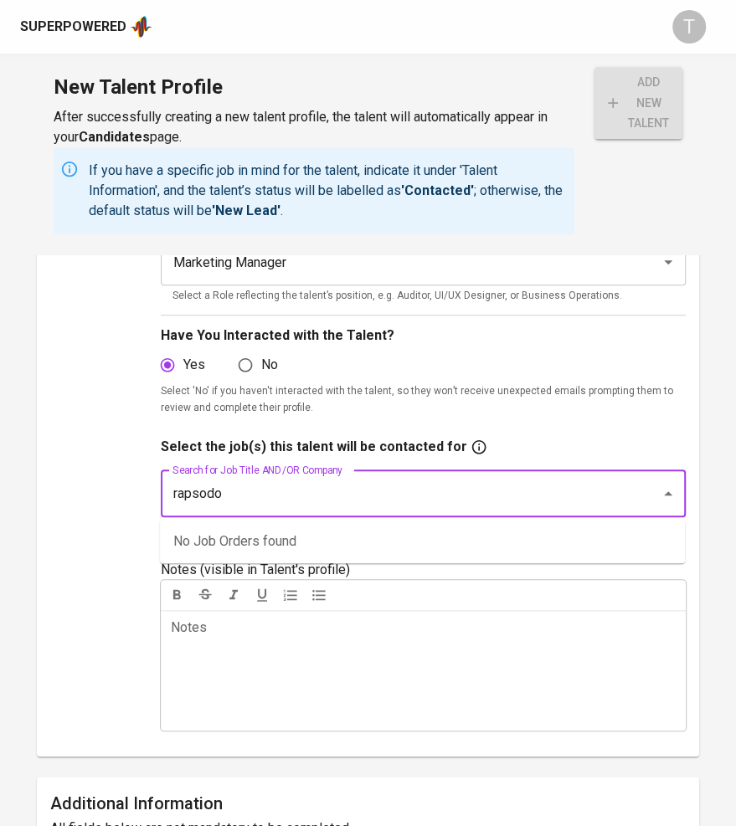
click at [405, 503] on input "rapsodo" at bounding box center [399, 494] width 463 height 32
click at [405, 498] on input "rapsodo" at bounding box center [399, 494] width 463 height 32
click at [402, 492] on input "rapsodo" at bounding box center [399, 494] width 463 height 32
click at [392, 487] on input "rapsodo" at bounding box center [399, 494] width 463 height 32
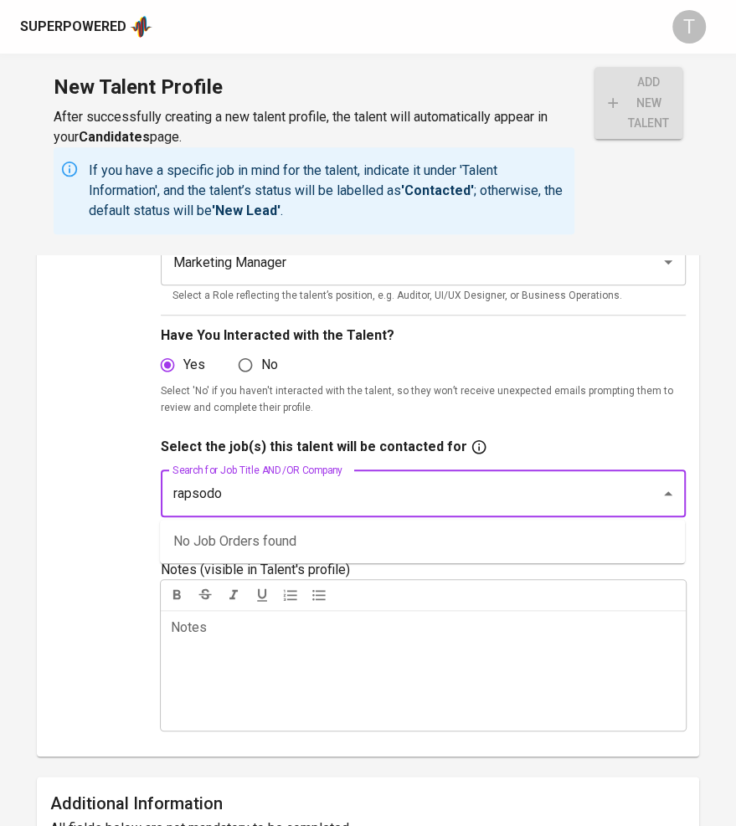
drag, startPoint x: 109, startPoint y: 500, endPoint x: 15, endPoint y: 490, distance: 94.2
click at [17, 495] on main "Talent Information To add new talent, make sure all fields with * are completed…" at bounding box center [368, 711] width 736 height 1574
type input "marketing"
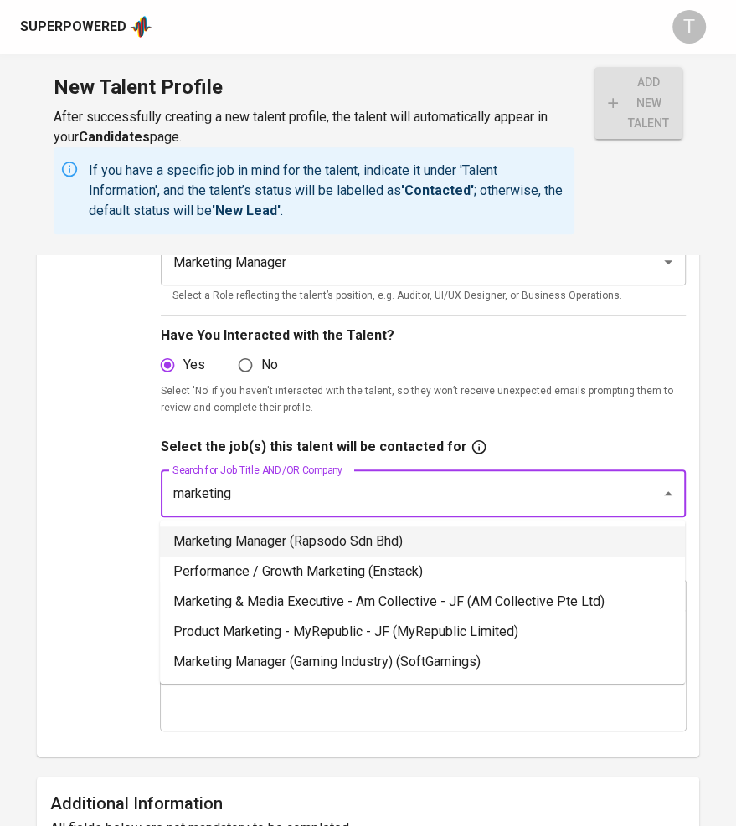
click at [320, 542] on li "Marketing Manager (Rapsodo Sdn Bhd)" at bounding box center [422, 541] width 525 height 30
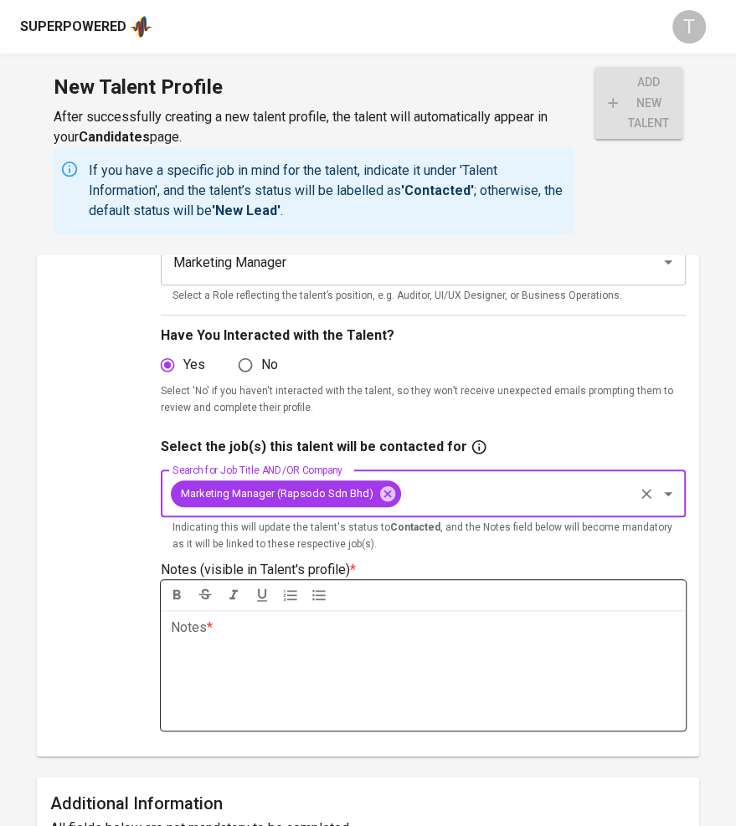
click at [254, 670] on div "Notes * ﻿" at bounding box center [423, 670] width 525 height 120
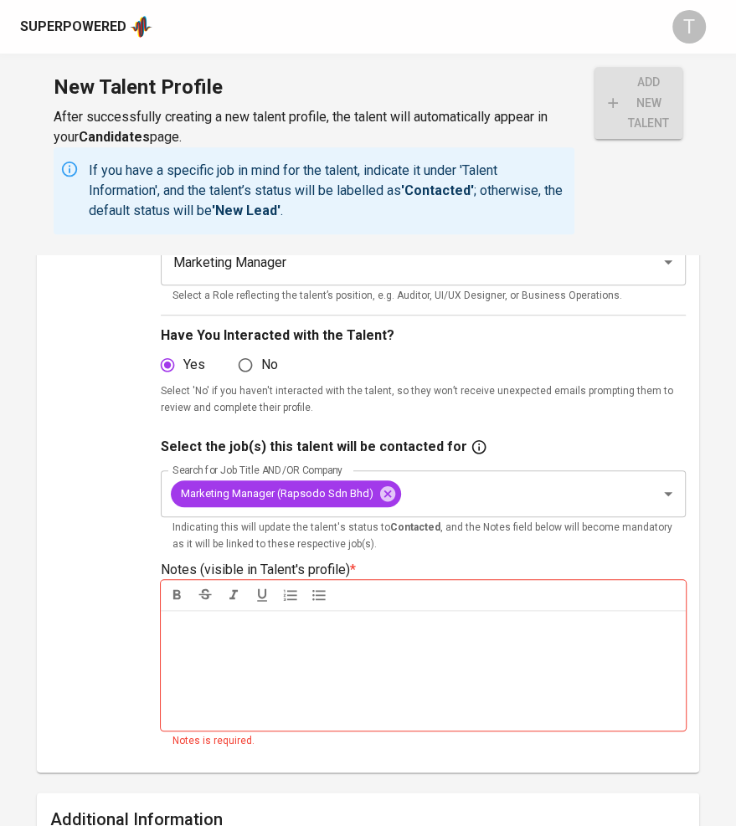
click at [264, 611] on div "Notes * ﻿" at bounding box center [423, 670] width 525 height 120
click at [264, 624] on p "Notes * ﻿" at bounding box center [423, 628] width 505 height 20
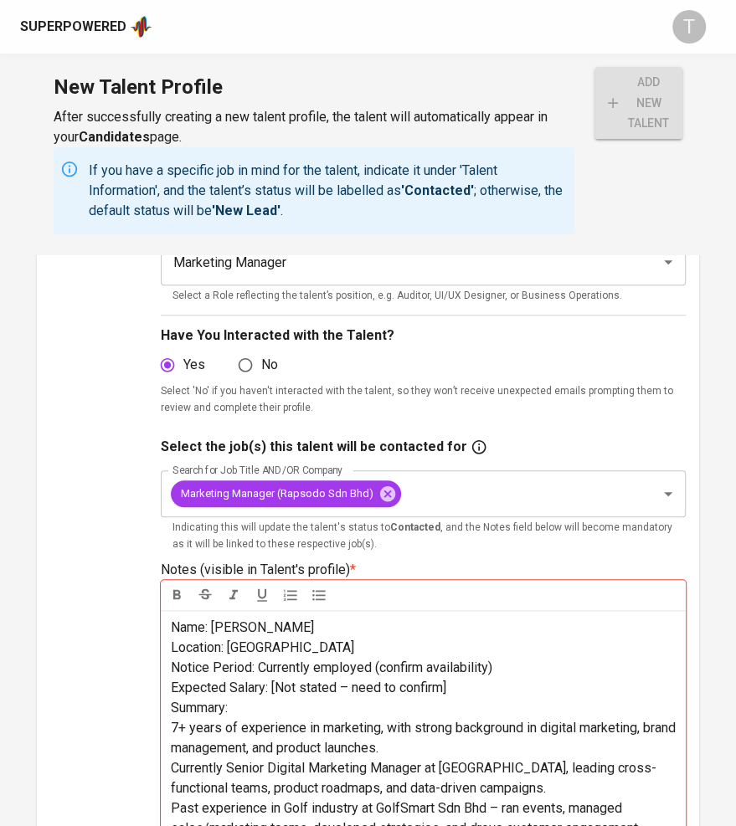
scroll to position [36, 0]
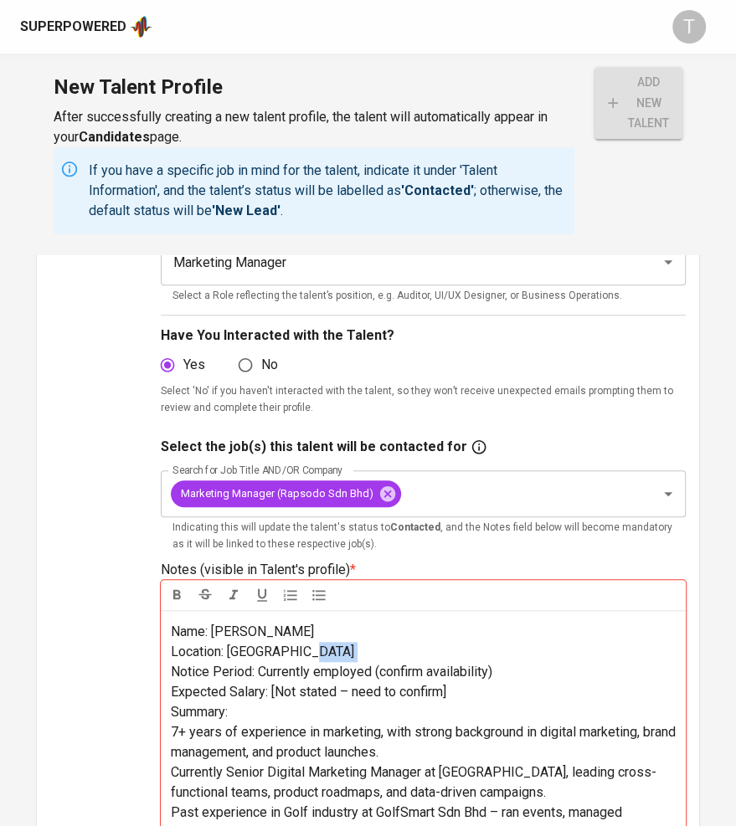
drag, startPoint x: 322, startPoint y: 648, endPoint x: 127, endPoint y: 664, distance: 195.6
click at [127, 664] on div "Upload Talent Email   * helene.tan22@icloud.com Talent Email * Talent Name   * …" at bounding box center [367, 541] width 635 height 1066
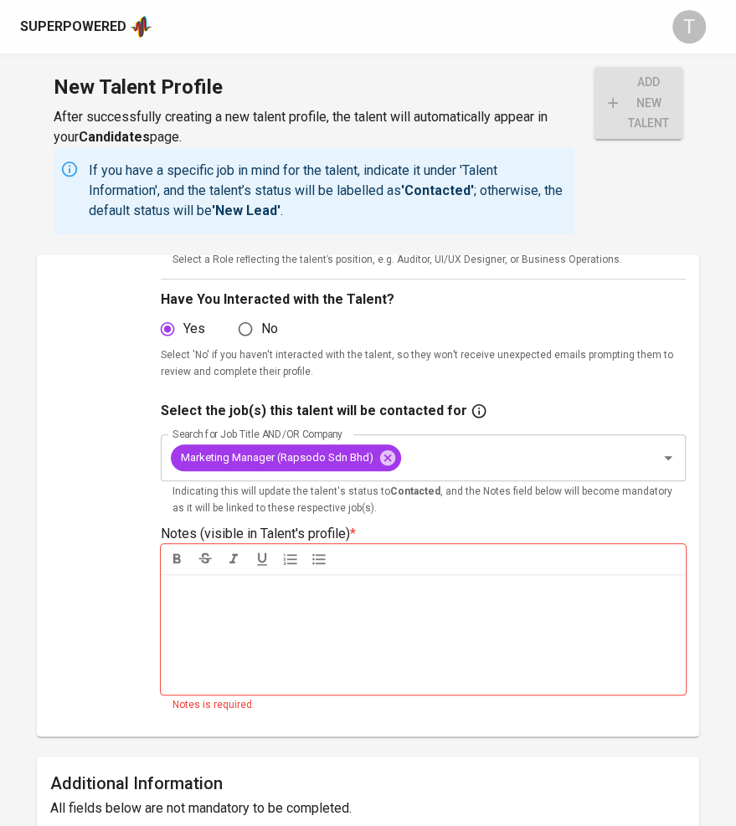
scroll to position [0, 0]
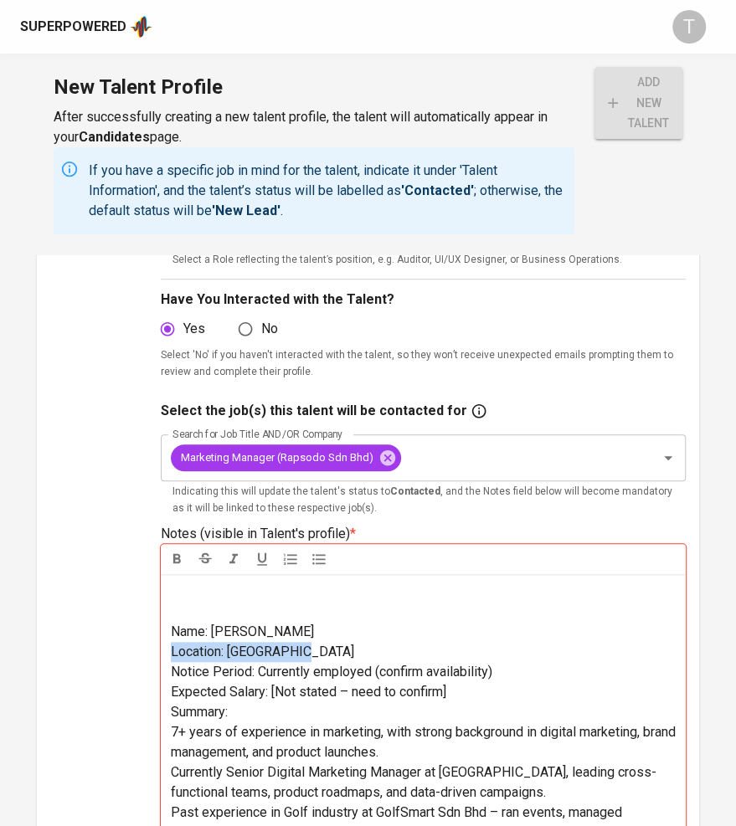
drag, startPoint x: 306, startPoint y: 643, endPoint x: 173, endPoint y: 645, distance: 133.1
click at [173, 645] on span "Location: Kuala Lumpur" at bounding box center [262, 651] width 183 height 16
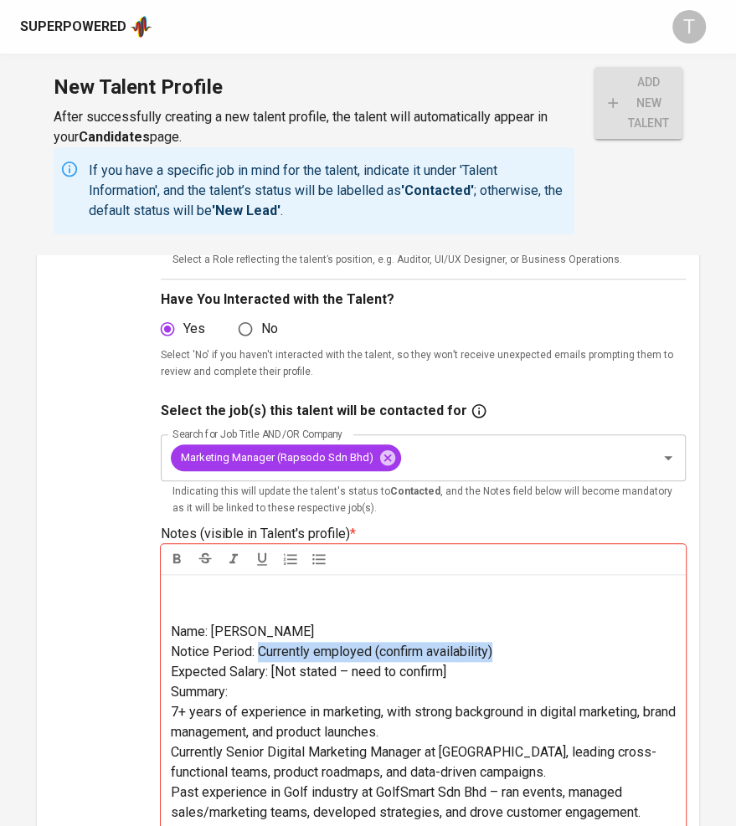
drag, startPoint x: 520, startPoint y: 652, endPoint x: 260, endPoint y: 646, distance: 260.3
click at [260, 646] on p "Notice Period: Currently employed (confirm availability)" at bounding box center [423, 652] width 505 height 20
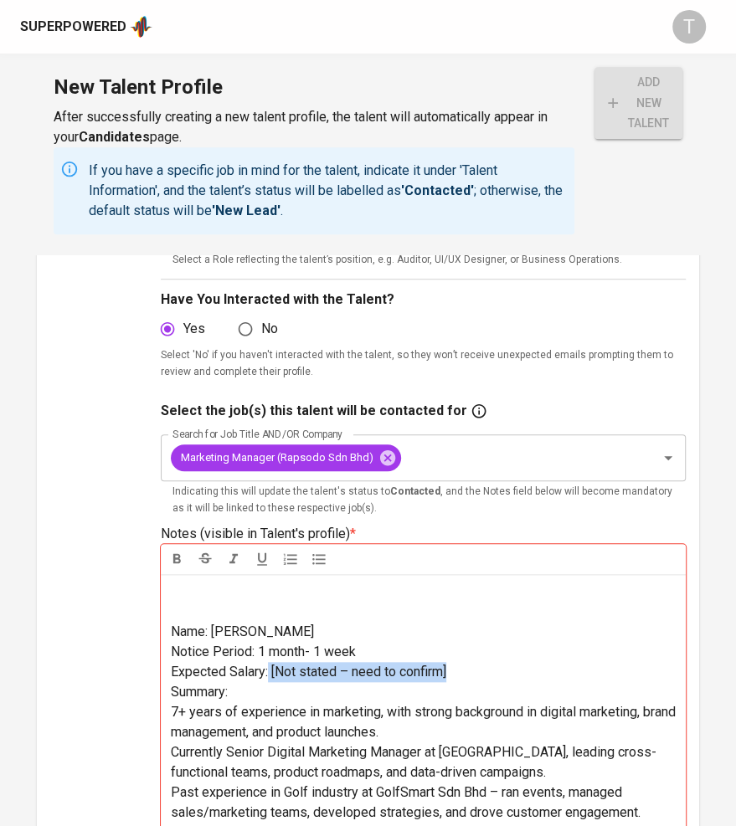
drag, startPoint x: 469, startPoint y: 668, endPoint x: 265, endPoint y: 654, distance: 204.7
click at [264, 662] on p "Expected Salary: [Not stated – need to confirm]" at bounding box center [423, 672] width 505 height 20
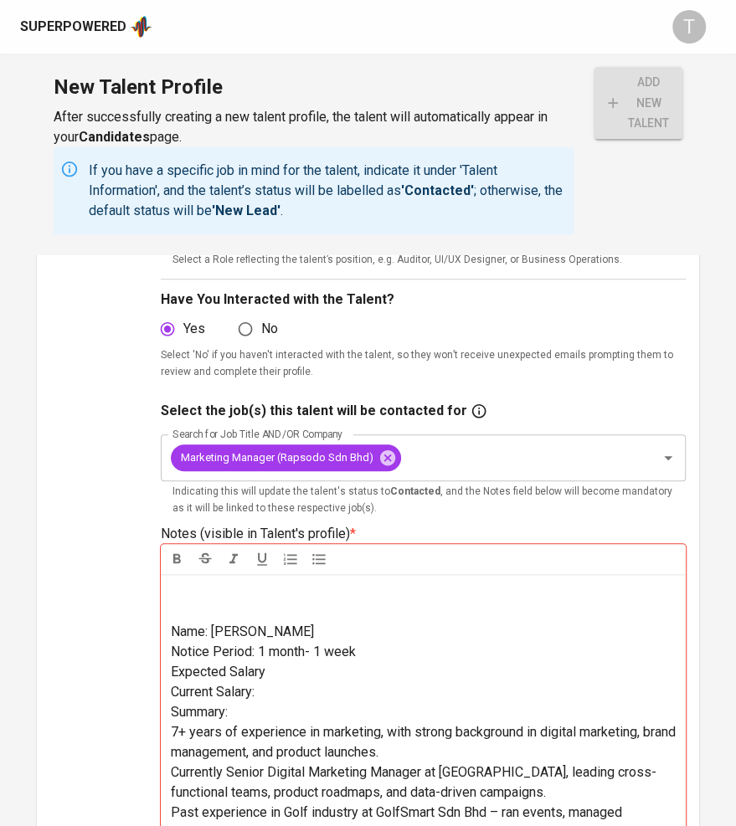
click at [294, 667] on p "Expected Salary" at bounding box center [423, 672] width 505 height 20
click at [287, 691] on p "Current Salary:" at bounding box center [423, 692] width 505 height 20
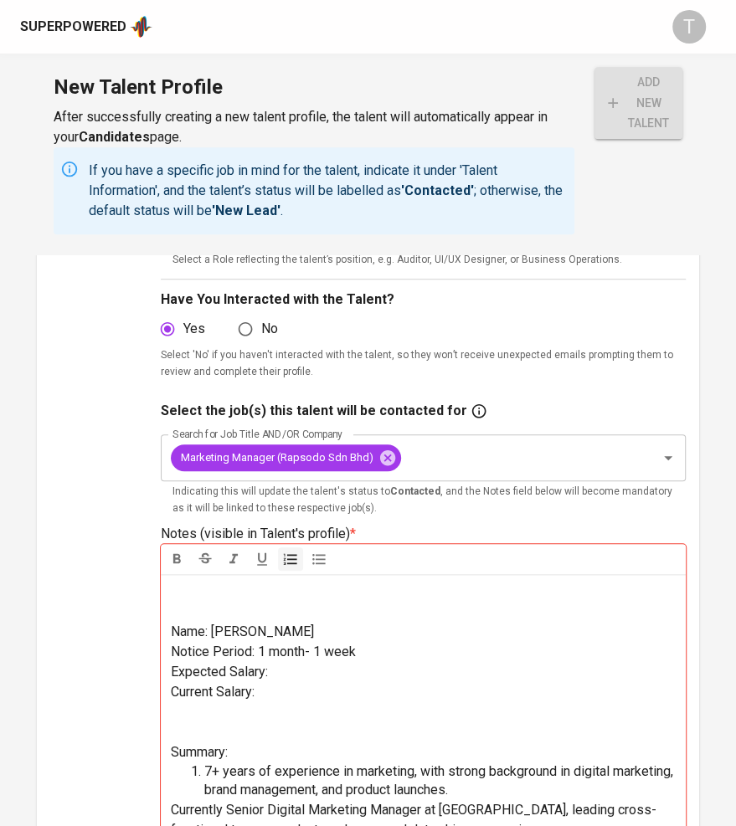
scroll to position [79, 0]
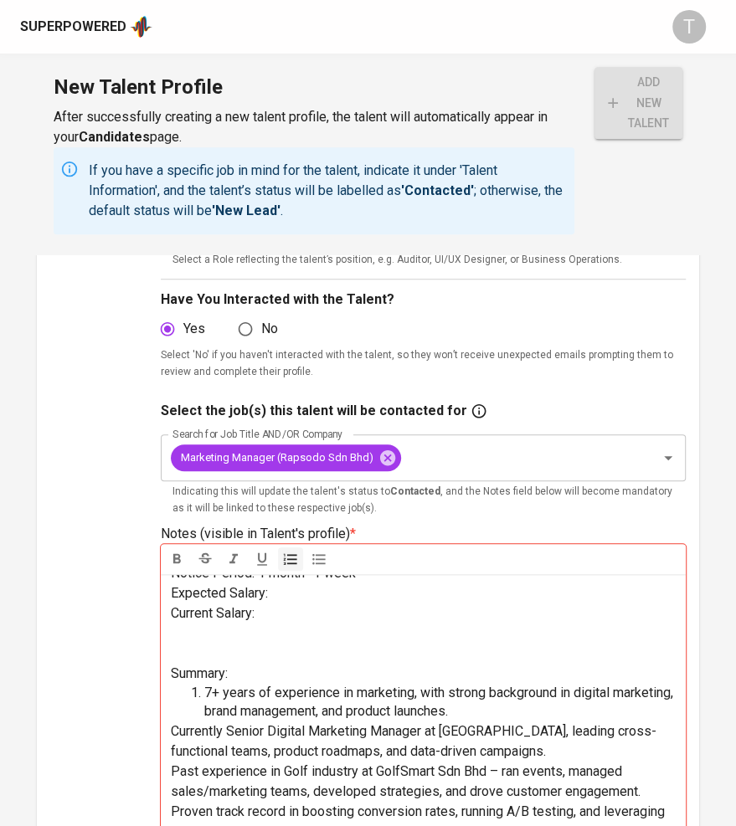
click at [172, 728] on span "Currently Senior Digital Marketing Manager at HiSEVEN, leading cross-functional…" at bounding box center [413, 741] width 485 height 36
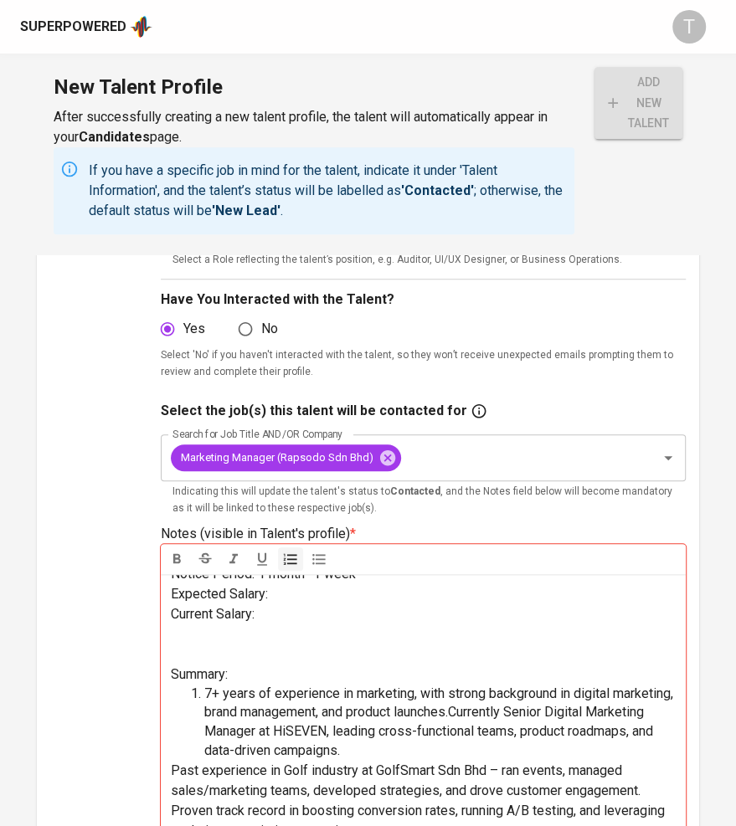
scroll to position [369, 0]
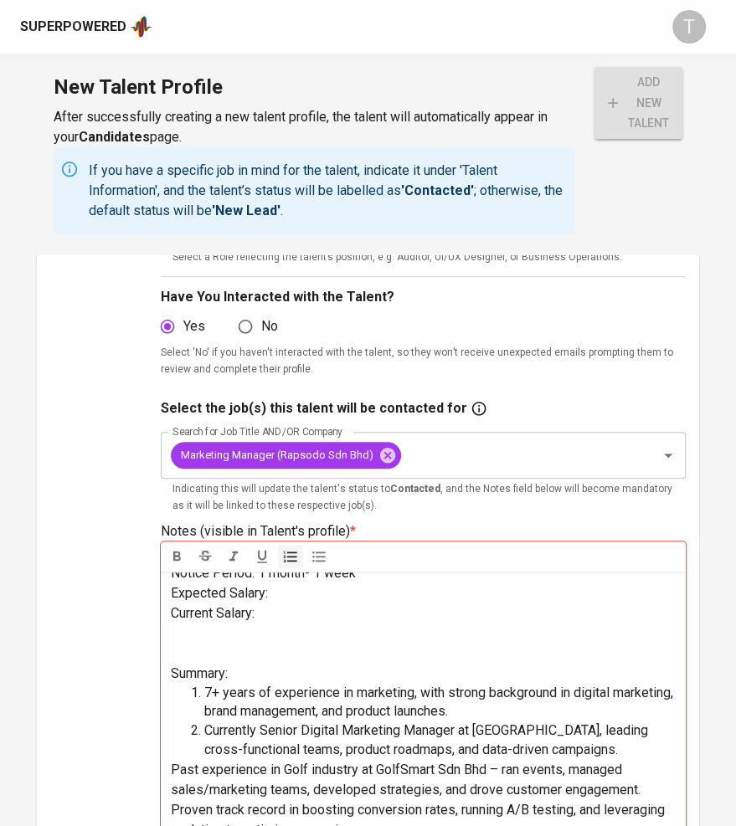
click at [172, 768] on span "Past experience in Golf industry at GolfSmart Sdn Bhd – ran events, managed sal…" at bounding box center [405, 779] width 469 height 36
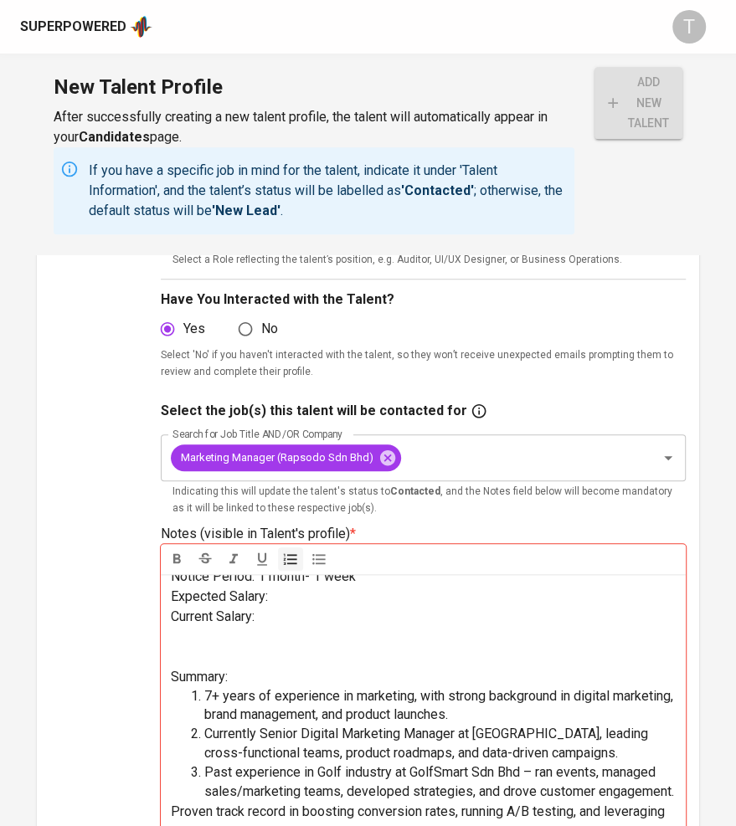
scroll to position [94, 0]
click at [172, 802] on span "Proven track record in boosting conversion rates, running A/B testing, and leve…" at bounding box center [419, 821] width 497 height 36
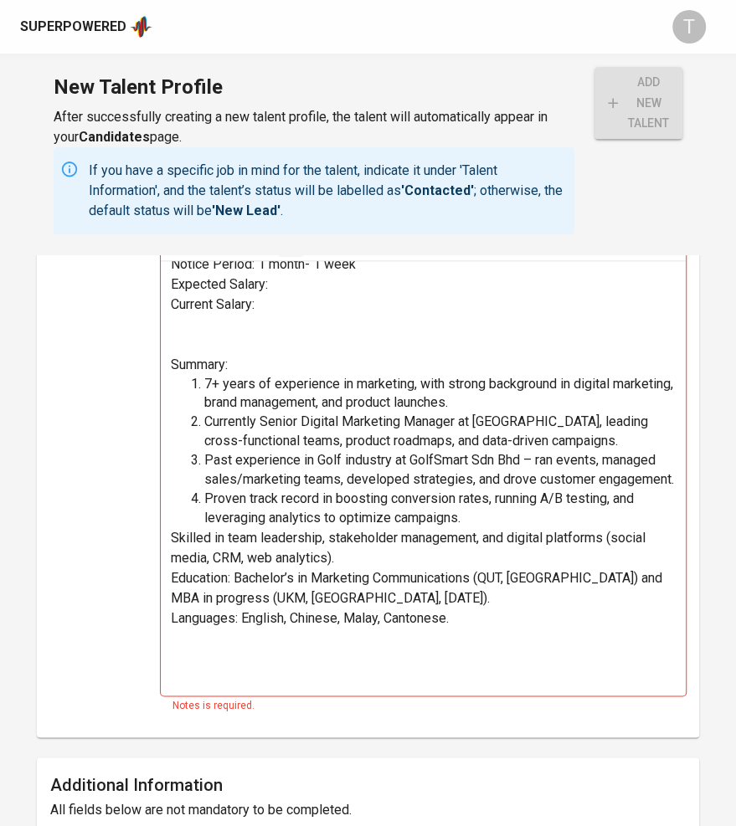
scroll to position [681, 0]
click at [171, 536] on span "Skilled in team leadership, stakeholder management, and digital platforms (soci…" at bounding box center [410, 547] width 478 height 36
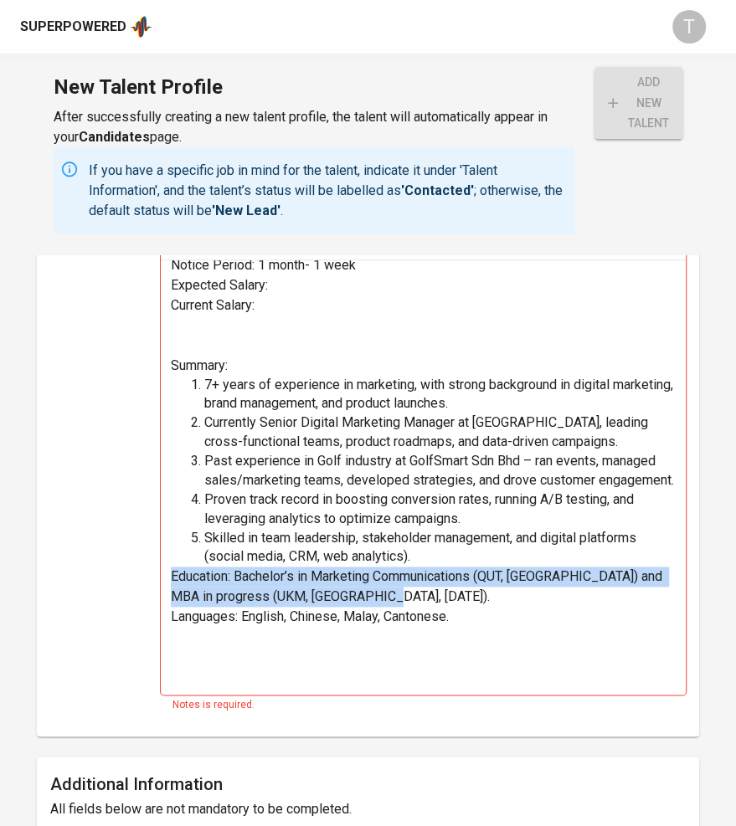
drag, startPoint x: 171, startPoint y: 574, endPoint x: 431, endPoint y: 596, distance: 261.1
click at [431, 596] on p "Education: Bachelor’s in Marketing Communications (QUT, Australia) and MBA in p…" at bounding box center [423, 586] width 505 height 40
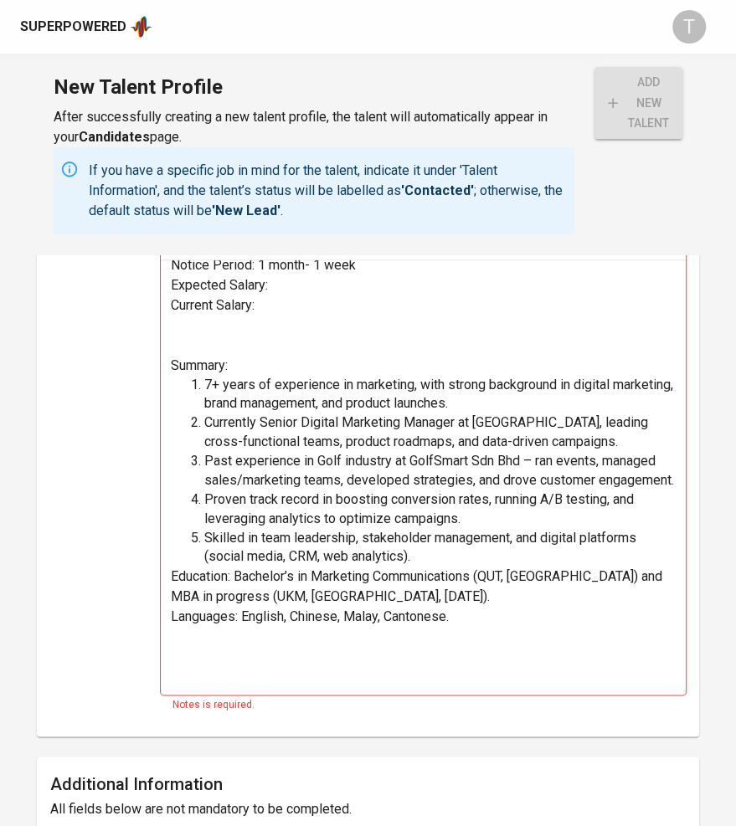
scroll to position [70, 0]
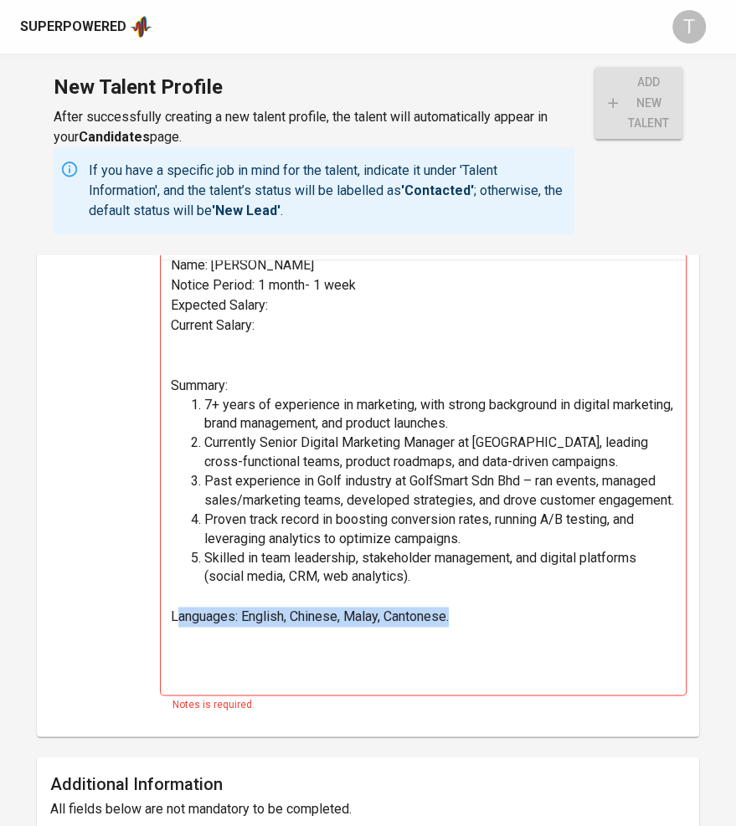
drag, startPoint x: 414, startPoint y: 623, endPoint x: 177, endPoint y: 611, distance: 237.9
click at [177, 611] on p "Languages: English, Chinese, Malay, Cantonese." at bounding box center [423, 617] width 505 height 20
click at [481, 613] on p "Languages: English, Chinese, Malay, Cantonese." at bounding box center [423, 617] width 505 height 20
drag, startPoint x: 481, startPoint y: 613, endPoint x: 97, endPoint y: 607, distance: 384.1
click at [97, 607] on div "Upload Talent Email   * helene.tan22@icloud.com Talent Email * Talent Name   * …" at bounding box center [367, 190] width 635 height 1066
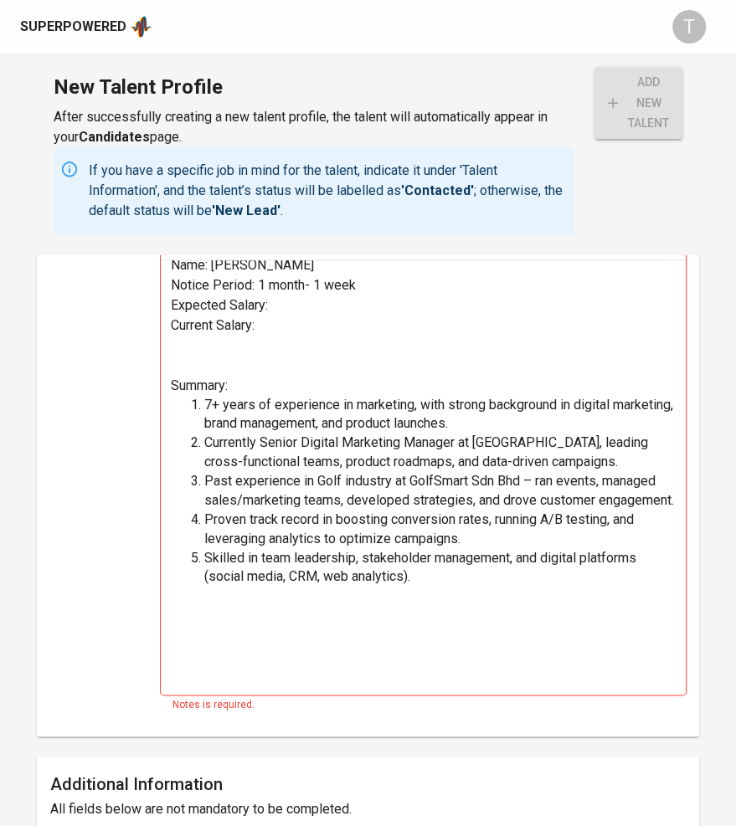
click at [232, 336] on p "﻿" at bounding box center [423, 346] width 505 height 20
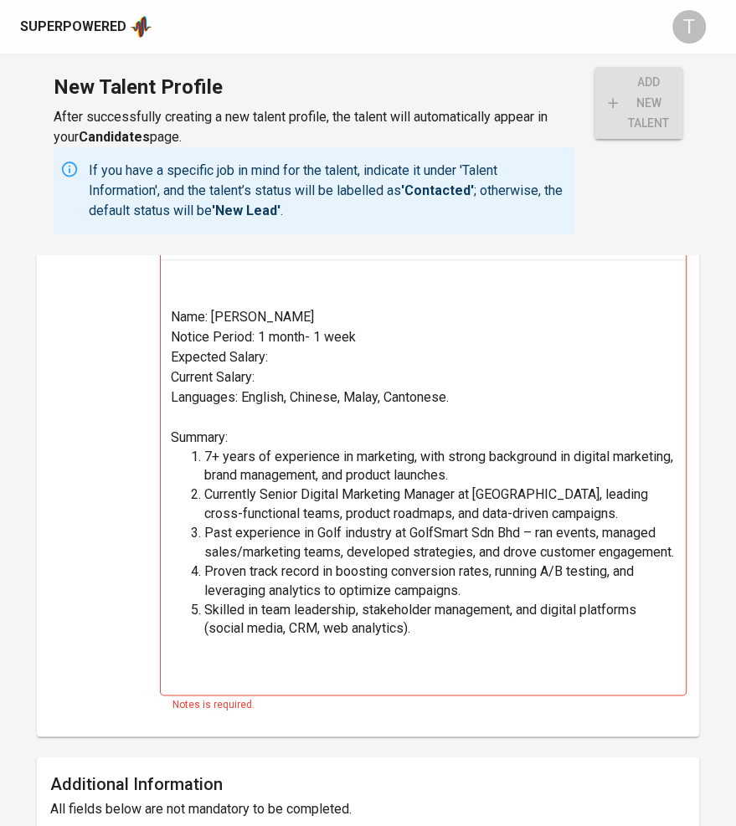
click at [337, 354] on p "Expected Salary:" at bounding box center [423, 357] width 505 height 20
click at [243, 399] on p "Languages: English, Chinese, Malay, Cantonese." at bounding box center [423, 397] width 505 height 20
click at [206, 407] on p "Current Salary: Languages: English, Chinese, Malay, Cantonese." at bounding box center [423, 387] width 505 height 40
click at [317, 368] on p "Current Salary: Languages: English, Chinese, Malay, Cantonese." at bounding box center [423, 387] width 505 height 40
click at [330, 354] on p "Expected Salary:" at bounding box center [423, 357] width 505 height 20
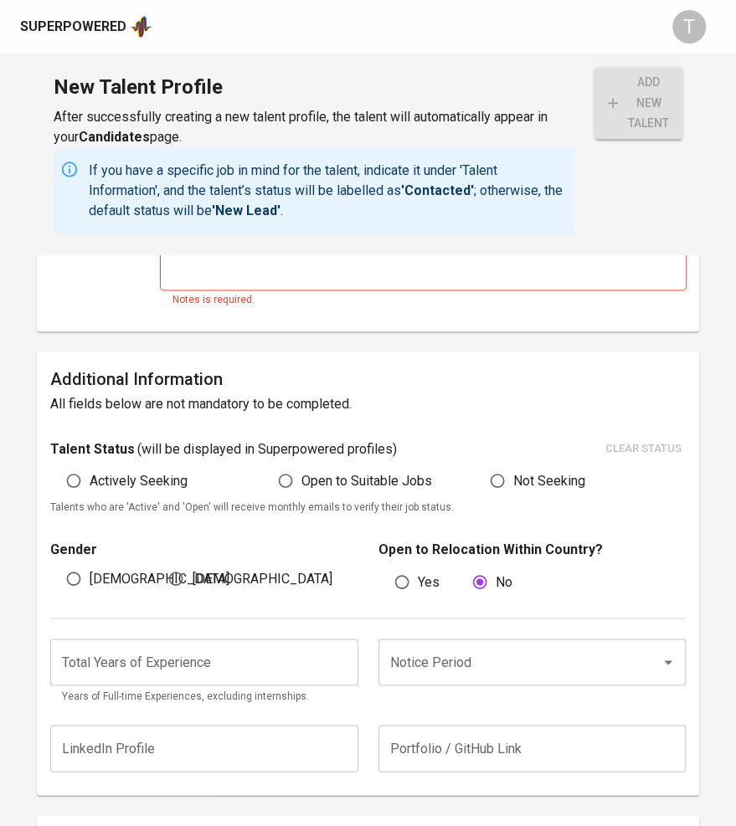
scroll to position [1289, 0]
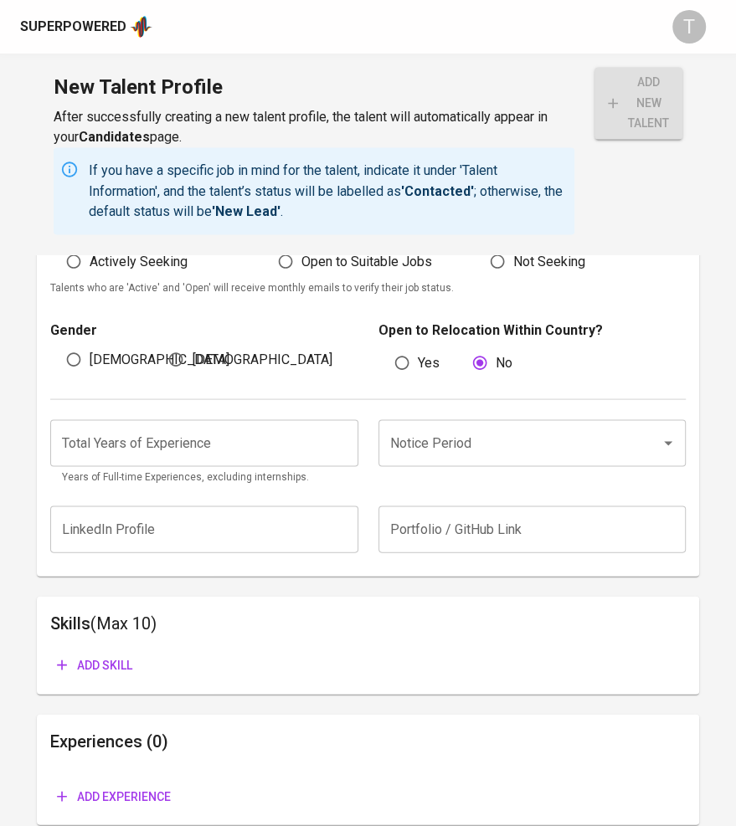
click at [181, 377] on div "Gender Male Female Open to Relocation Within Country? Yes No" at bounding box center [367, 347] width 635 height 102
click at [92, 258] on span "Actively Seeking" at bounding box center [139, 261] width 98 height 20
click at [90, 258] on input "Actively Seeking" at bounding box center [74, 261] width 32 height 32
radio input "true"
click at [200, 365] on span "Female" at bounding box center [262, 359] width 140 height 20
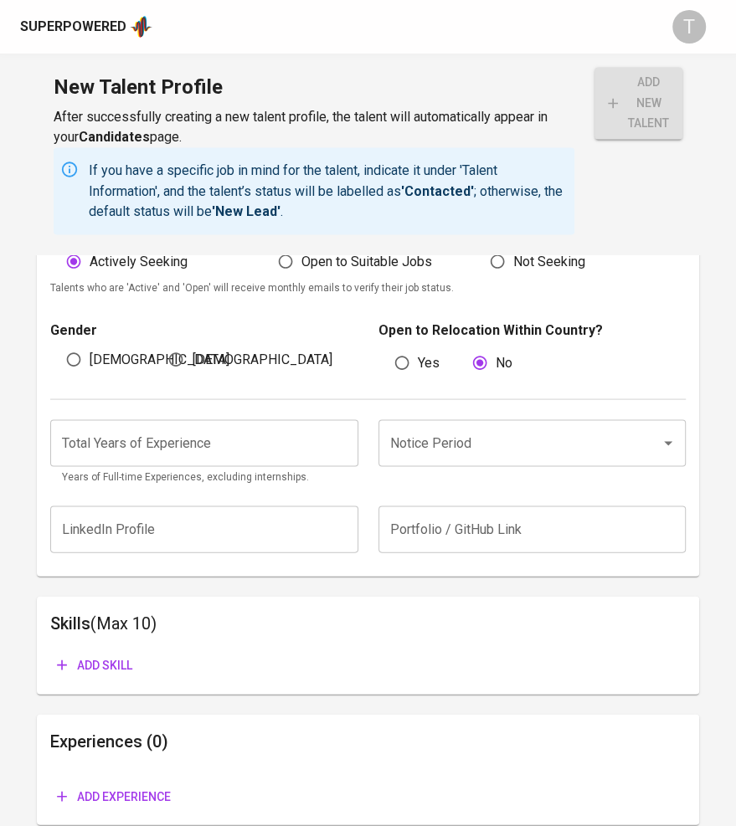
click at [192, 365] on input "Female" at bounding box center [176, 359] width 32 height 32
radio input "true"
click at [193, 433] on input "number" at bounding box center [204, 442] width 308 height 47
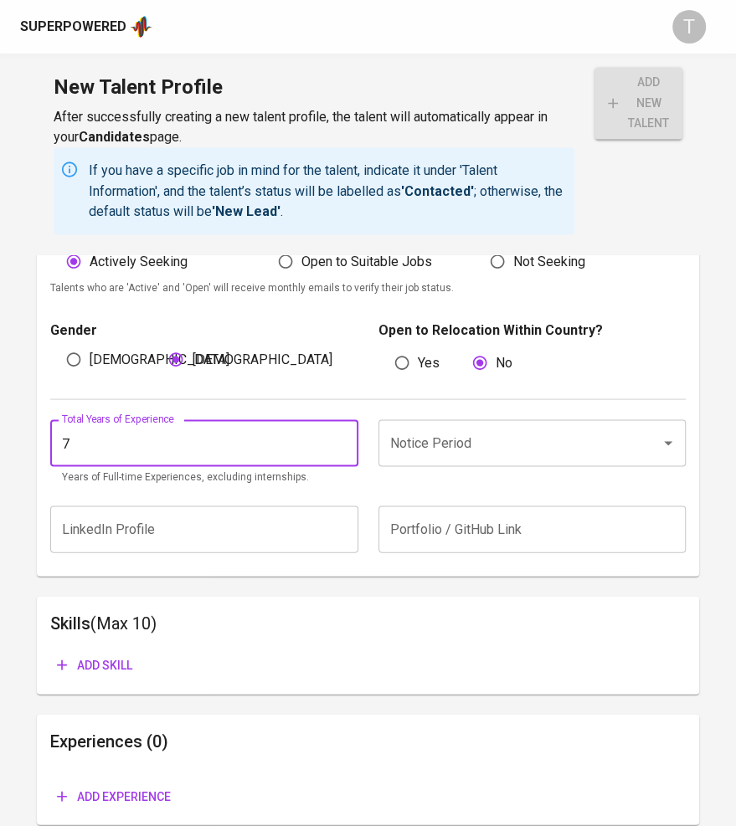
type input "7"
click at [416, 455] on input "Notice Period" at bounding box center [509, 443] width 246 height 32
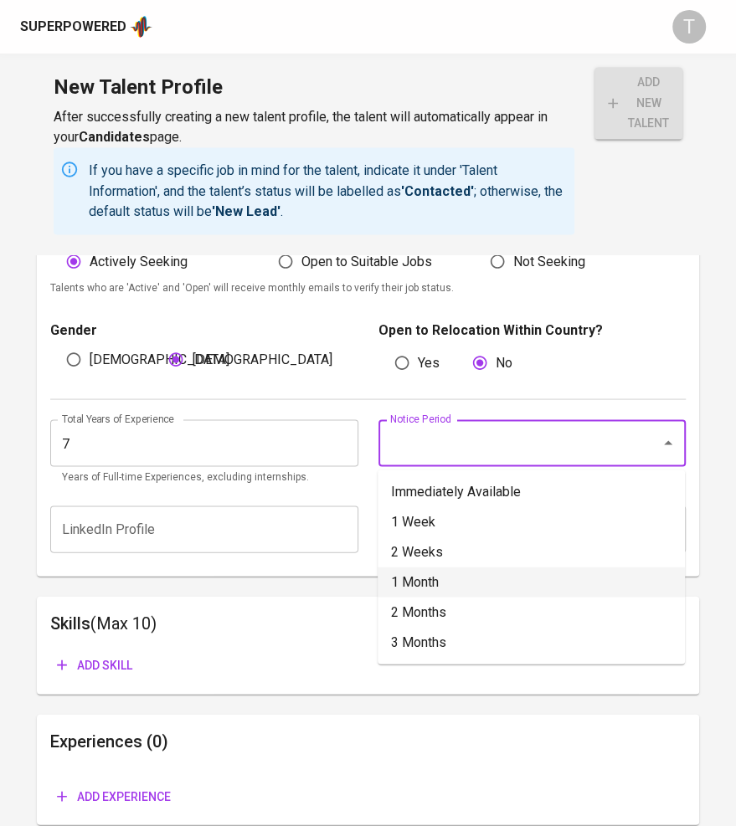
click at [424, 578] on li "1 Month" at bounding box center [530, 581] width 307 height 30
type input "1 Month"
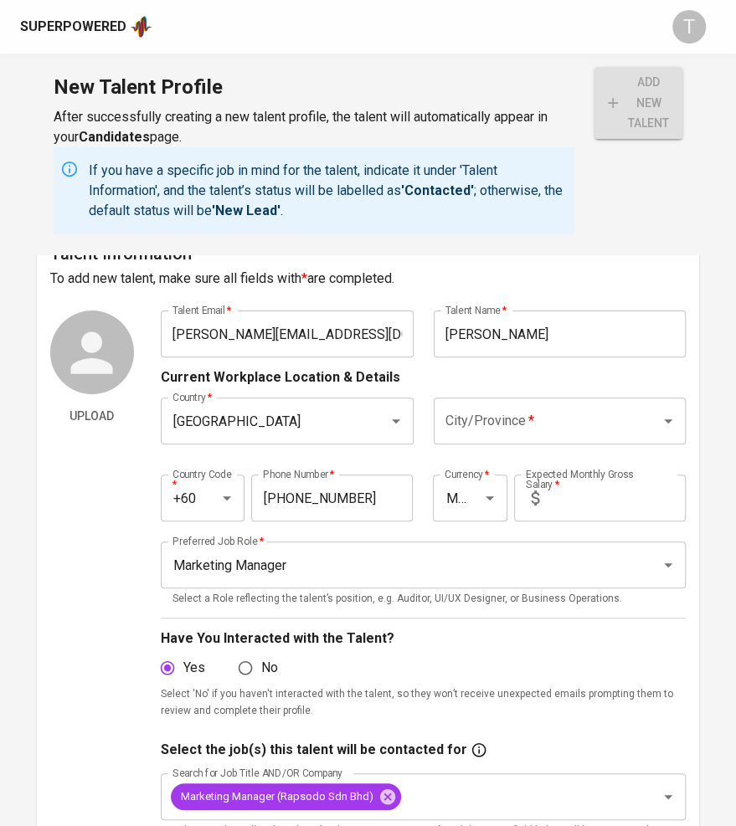
scroll to position [0, 0]
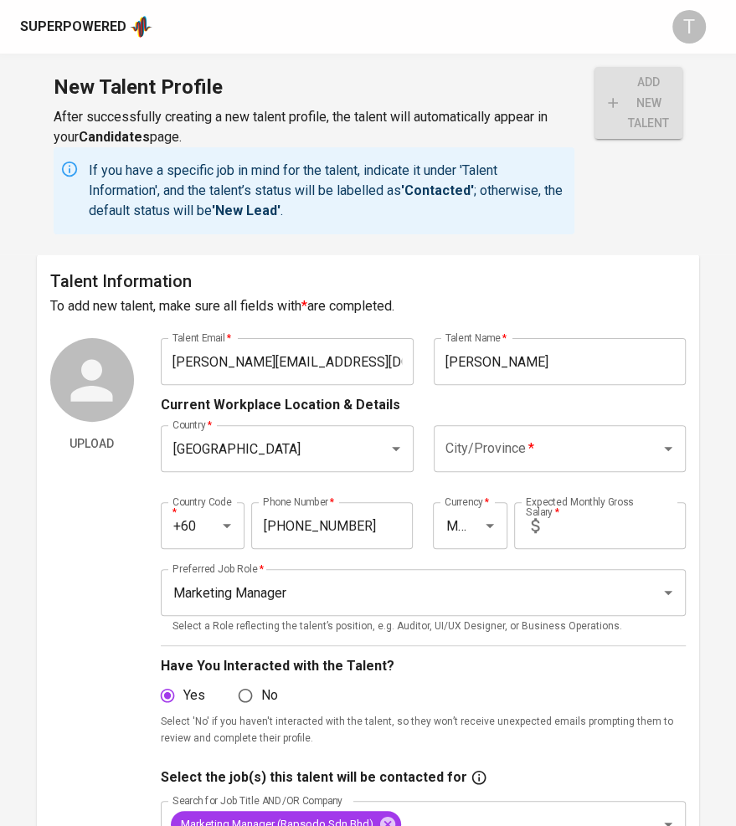
click at [591, 525] on input "text" at bounding box center [616, 525] width 140 height 47
type input "15,000"
click at [490, 656] on p "Have You Interacted with the Talent?" at bounding box center [423, 666] width 525 height 20
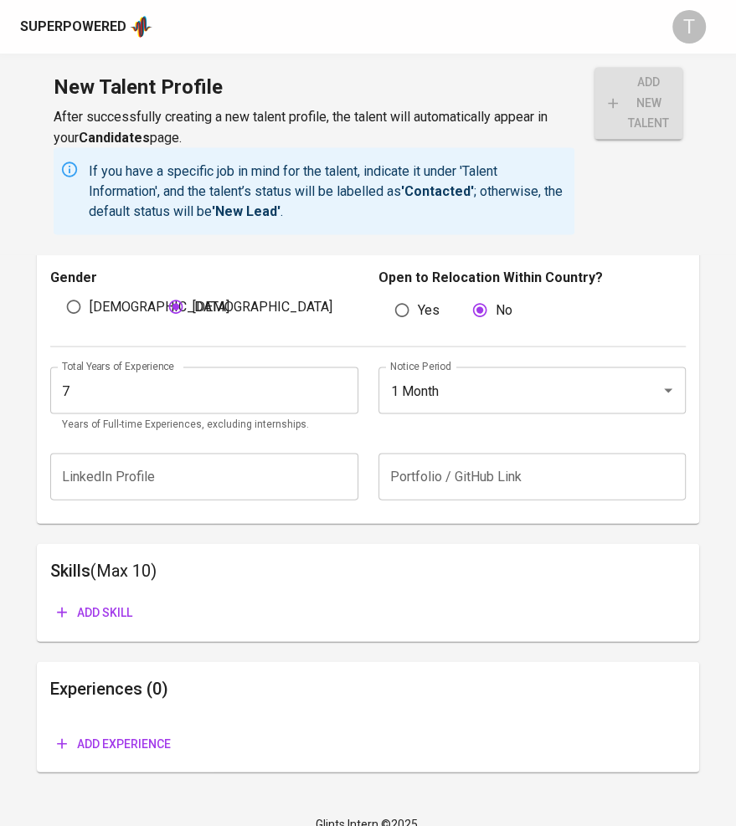
scroll to position [1360, 0]
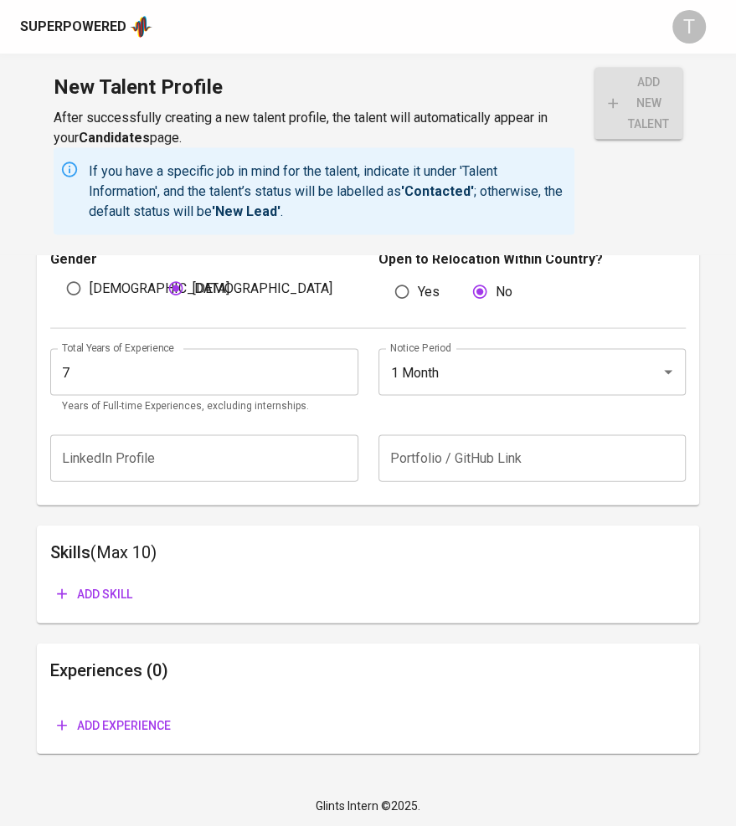
click at [85, 574] on div "Add skill" at bounding box center [367, 587] width 635 height 44
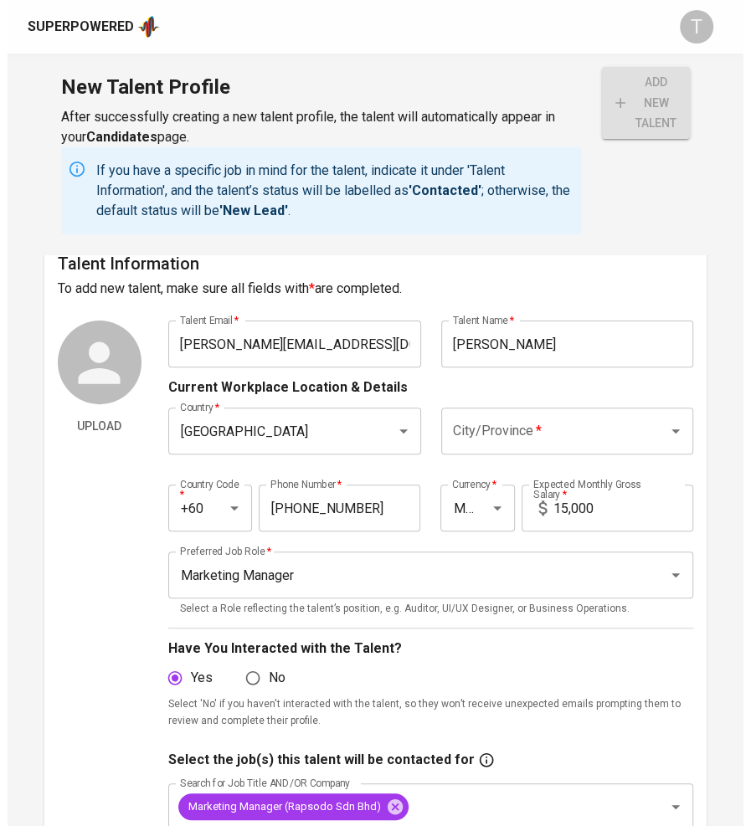
scroll to position [0, 0]
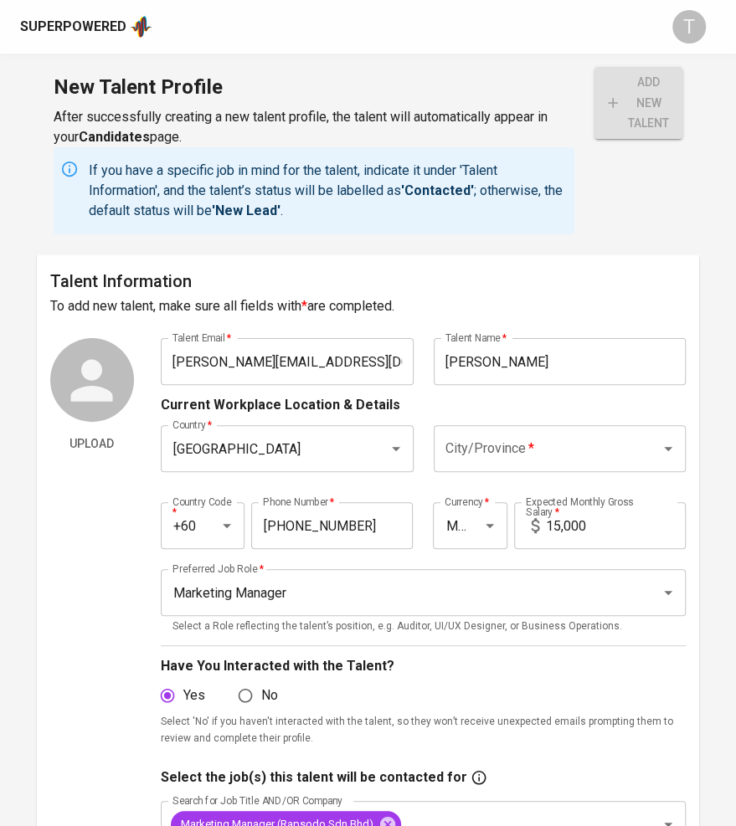
click at [563, 454] on input "City/Province   *" at bounding box center [536, 449] width 191 height 32
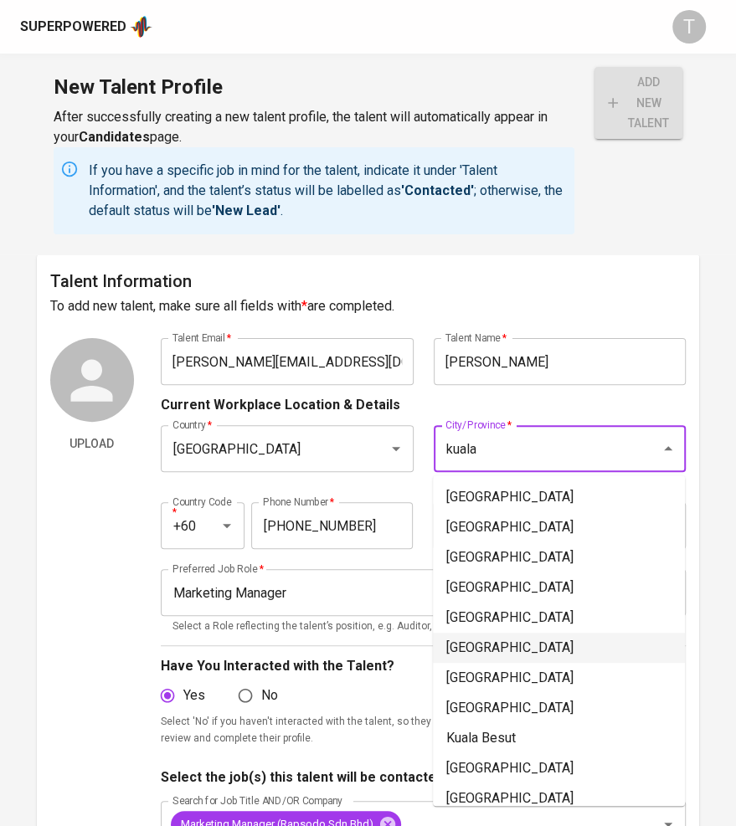
click at [515, 641] on li "[GEOGRAPHIC_DATA]" at bounding box center [559, 648] width 252 height 30
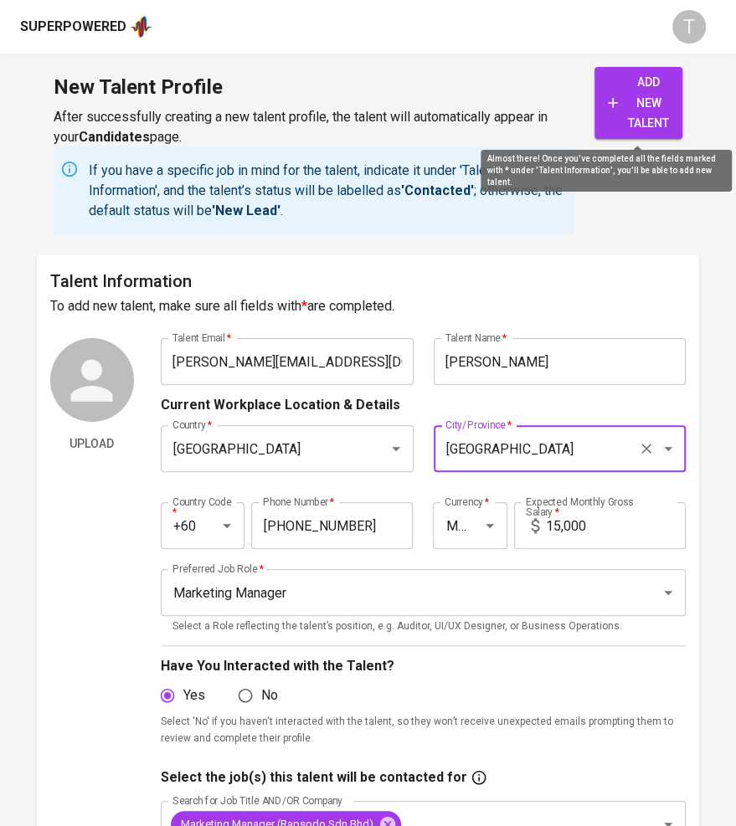
type input "[GEOGRAPHIC_DATA]"
click at [653, 115] on span "add new talent" at bounding box center [637, 103] width 61 height 62
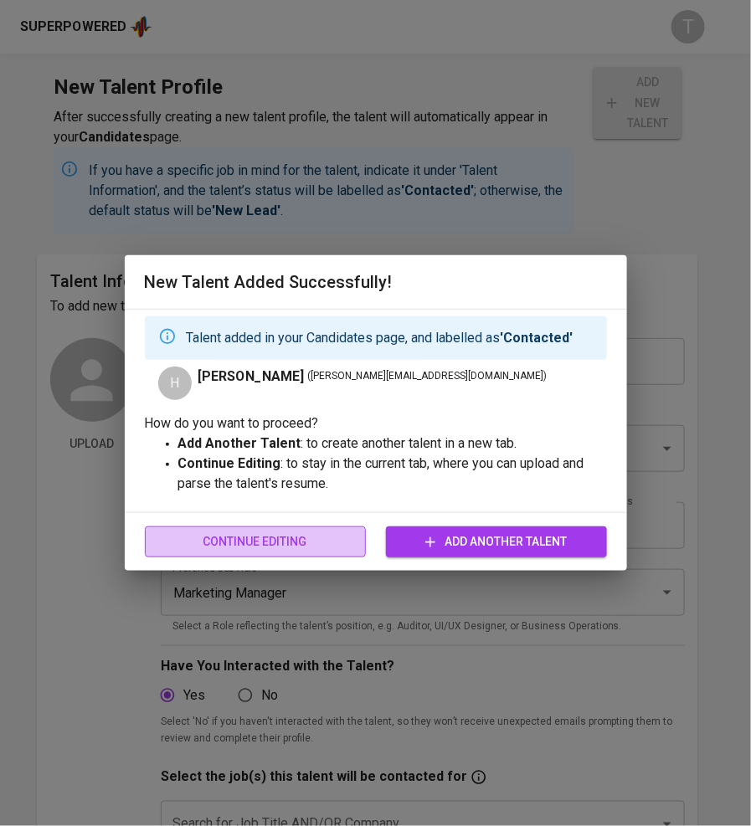
click at [315, 552] on button "Continue Editing" at bounding box center [255, 541] width 221 height 31
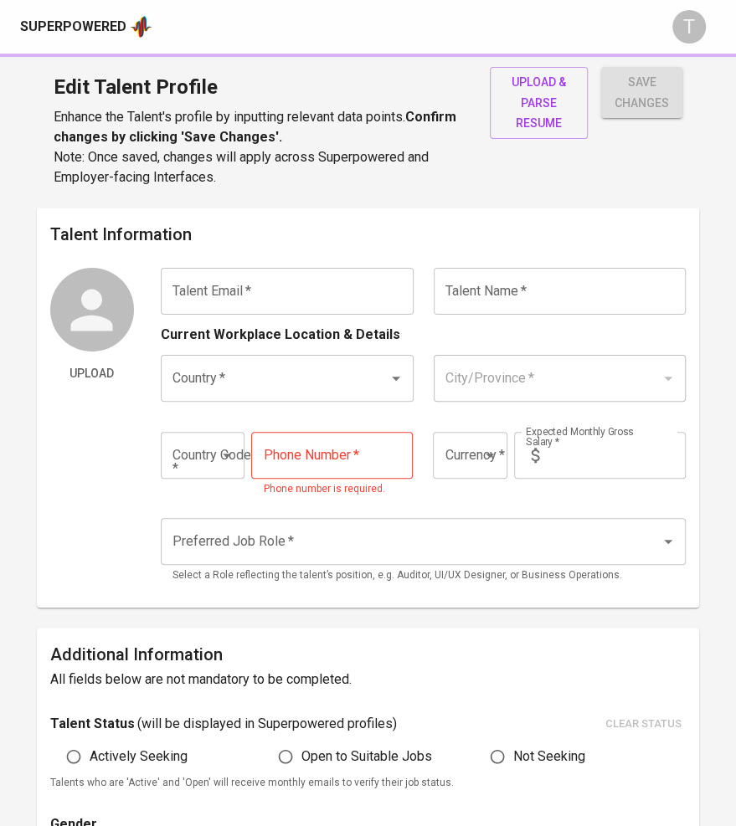
type input "helene.tan22@icloud.com"
type input "Helene Tan"
type input "[GEOGRAPHIC_DATA]"
type input "+60"
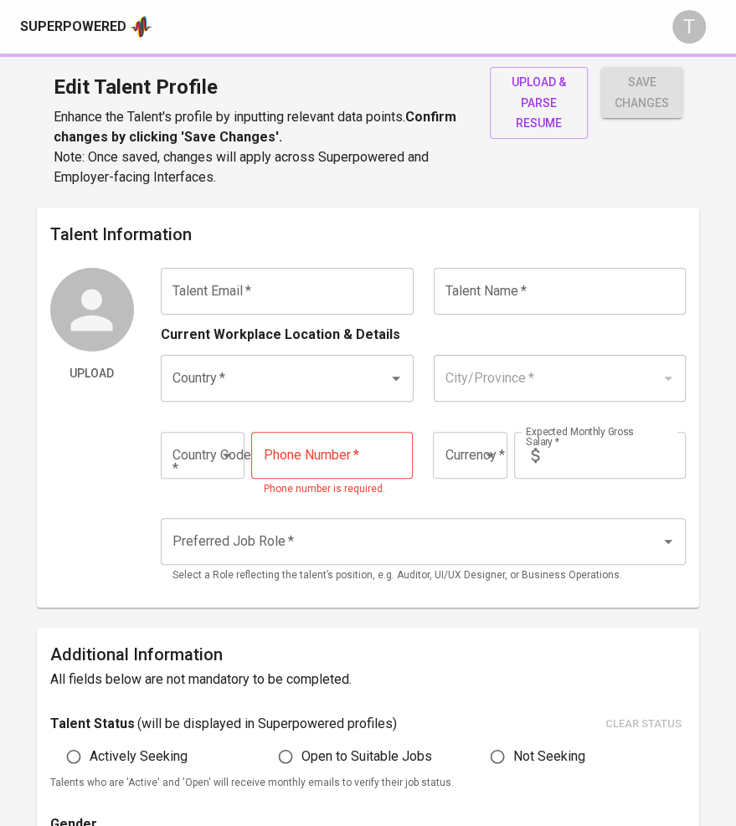
type input "11-3582-8933"
type input "MYR"
type input "15,000"
type input "Marketing Manager"
radio input "true"
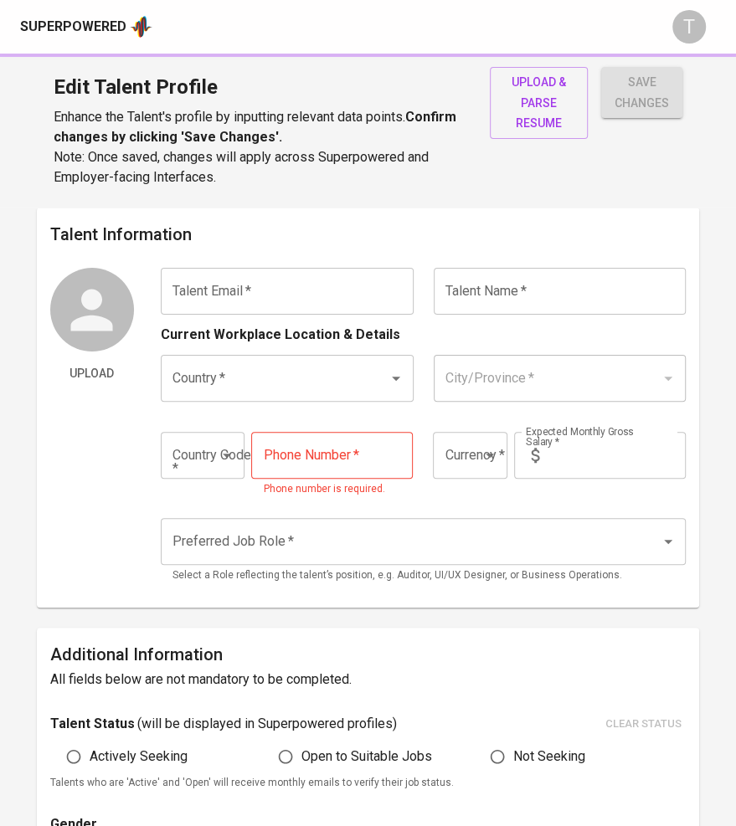
radio input "true"
type input "7"
type input "1 Month"
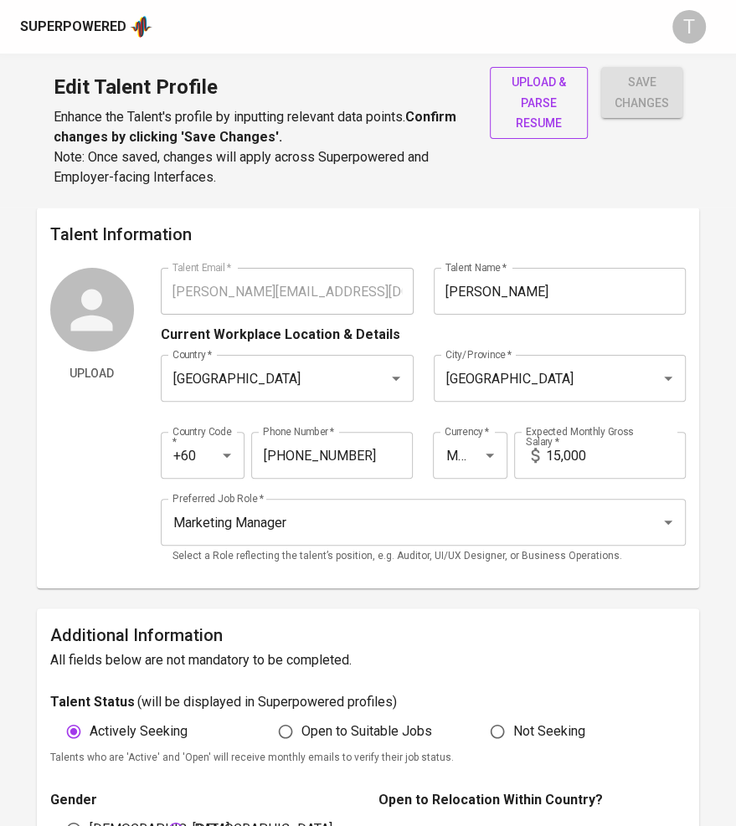
click at [520, 110] on span "upload & parse resume" at bounding box center [538, 103] width 71 height 62
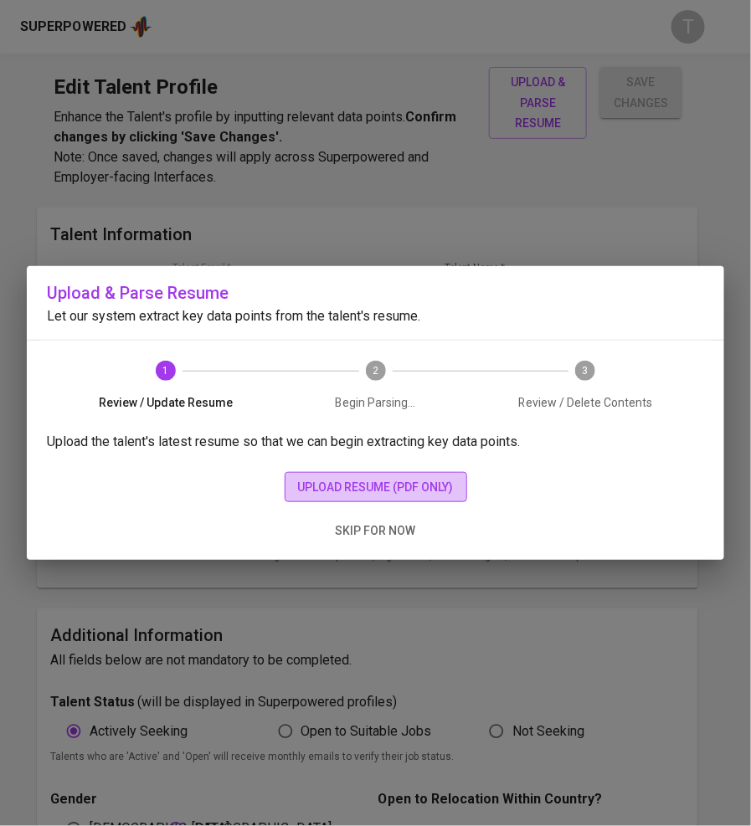
click at [336, 492] on span "upload resume (pdf only)" at bounding box center [376, 487] width 156 height 21
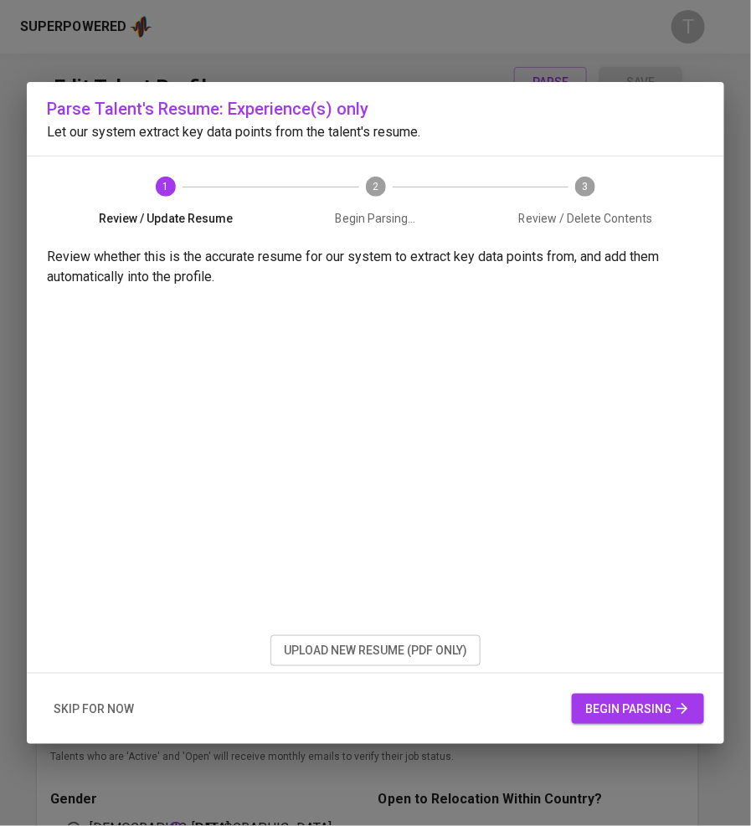
click at [597, 705] on span "begin parsing" at bounding box center [637, 709] width 105 height 21
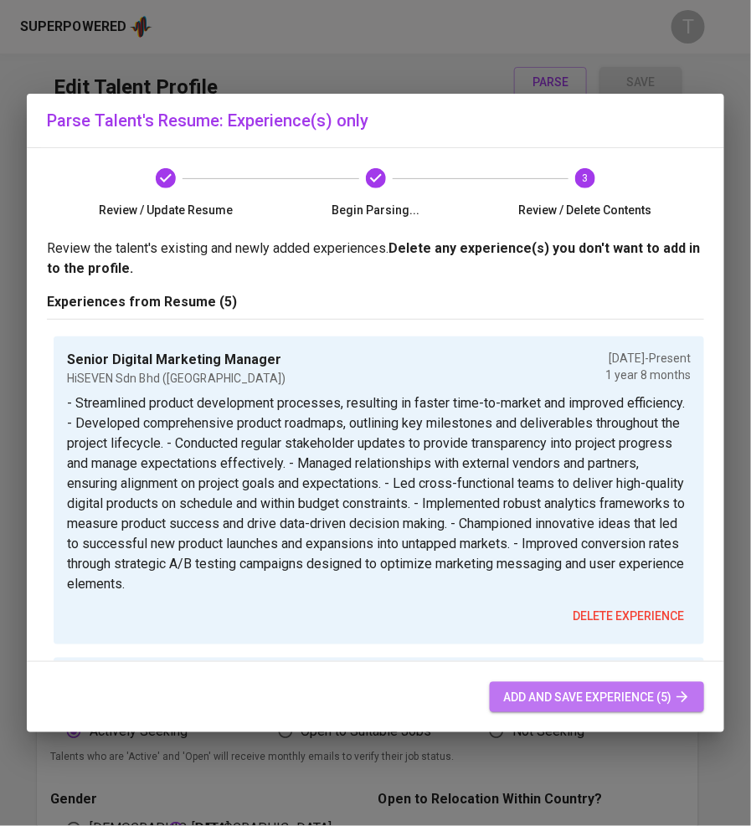
click at [587, 691] on span "add and save experience (5)" at bounding box center [596, 697] width 187 height 21
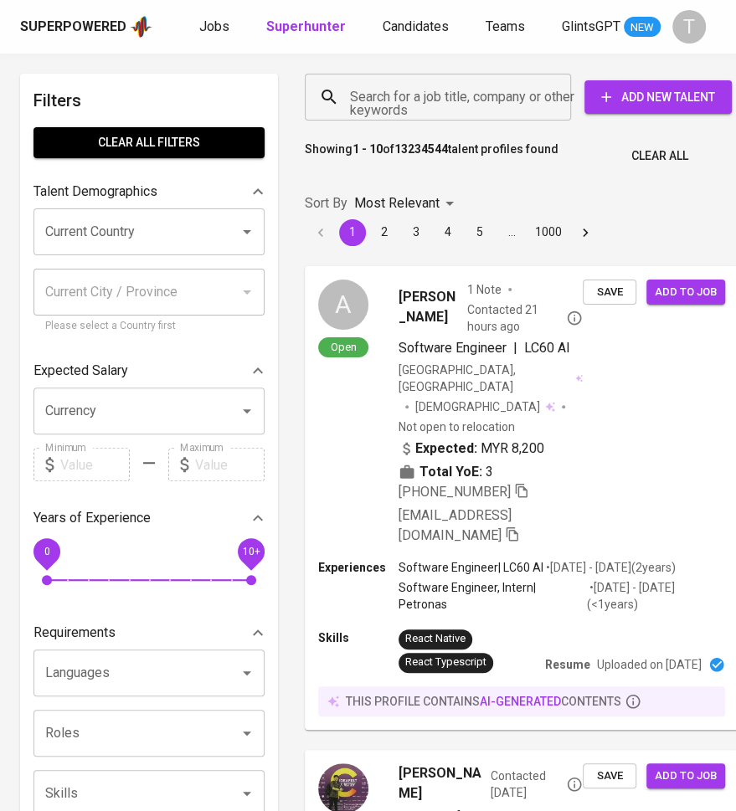
click at [428, 110] on input "Search for a job title, company or other keywords" at bounding box center [442, 97] width 192 height 32
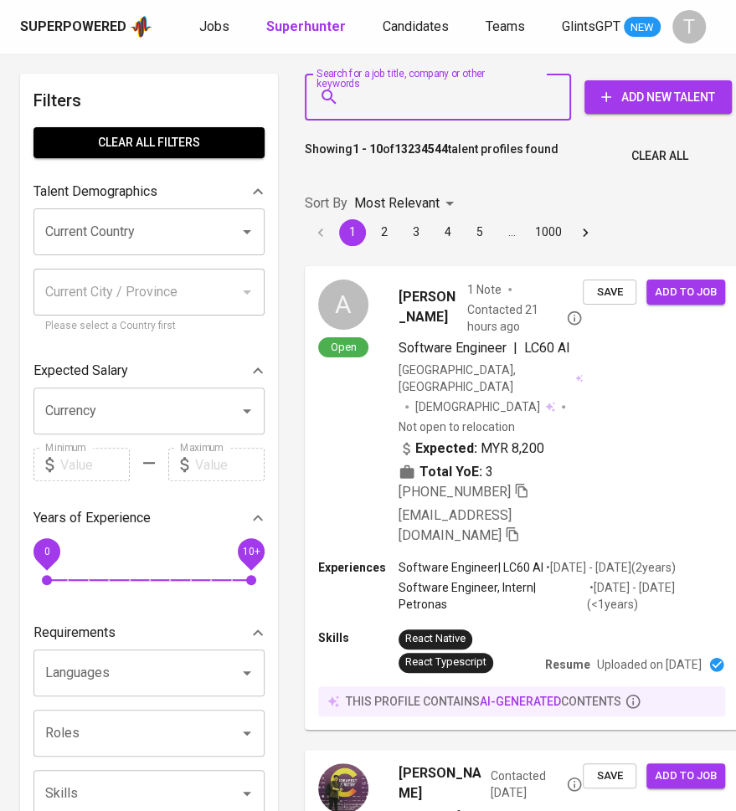
paste input "[PERSON_NAME][EMAIL_ADDRESS][DOMAIN_NAME]"
type input "[PERSON_NAME][EMAIL_ADDRESS][DOMAIN_NAME]"
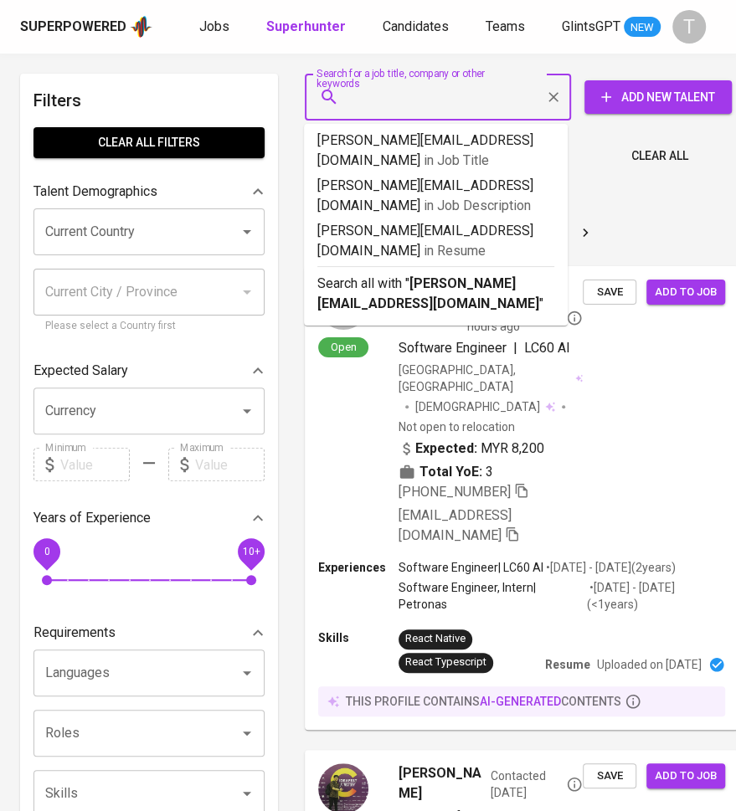
click at [454, 106] on input "Search for a job title, company or other keywords" at bounding box center [442, 97] width 192 height 32
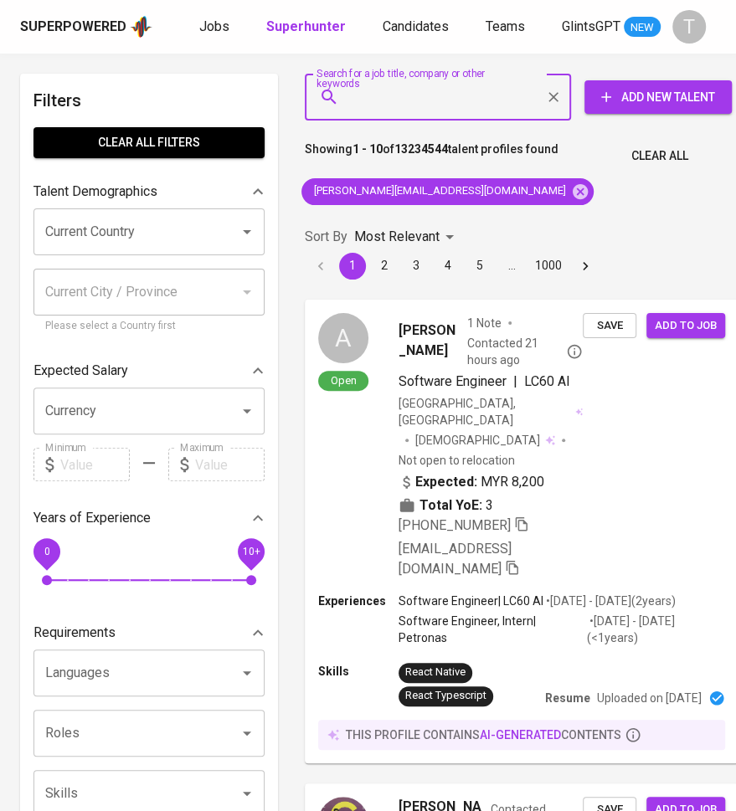
drag, startPoint x: 459, startPoint y: 82, endPoint x: 443, endPoint y: 1, distance: 82.6
click at [459, 82] on input "Search for a job title, company or other keywords" at bounding box center [442, 97] width 192 height 32
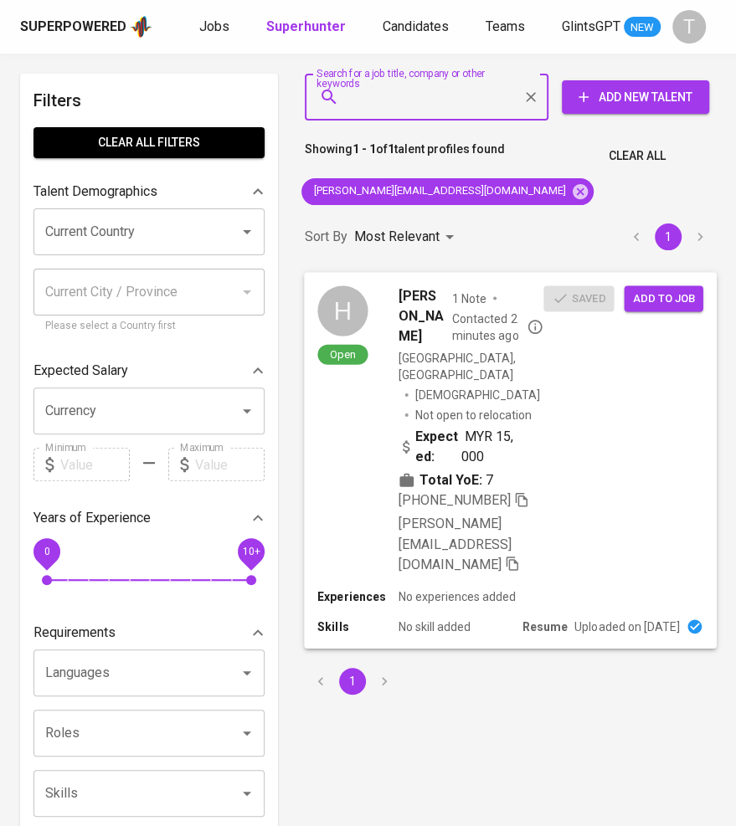
click at [648, 310] on button "Add to job" at bounding box center [662, 298] width 79 height 26
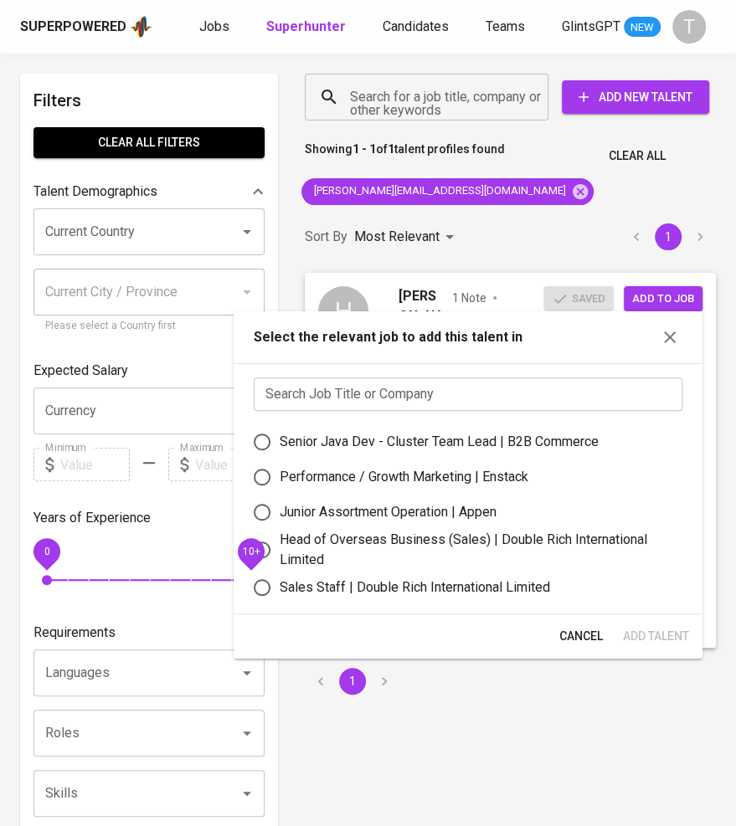
click at [377, 398] on input "text" at bounding box center [468, 393] width 428 height 33
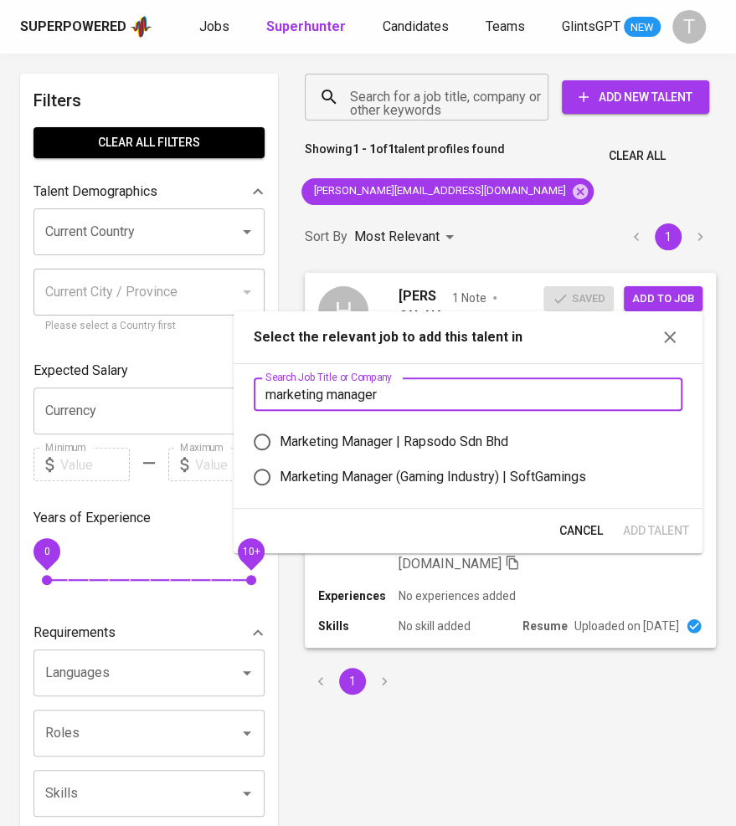
type input "marketing manager"
click at [390, 443] on div "Marketing Manager | Rapsodo Sdn Bhd" at bounding box center [393, 442] width 228 height 20
click at [279, 443] on input "Marketing Manager | Rapsodo Sdn Bhd" at bounding box center [261, 441] width 35 height 35
radio input "true"
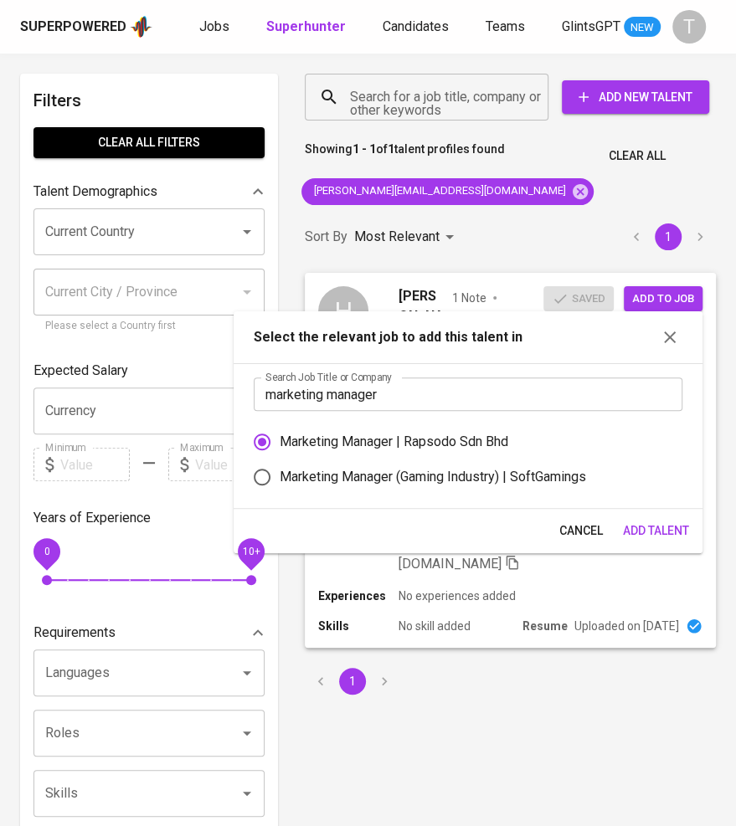
click at [633, 536] on span "Add Talent" at bounding box center [656, 530] width 66 height 21
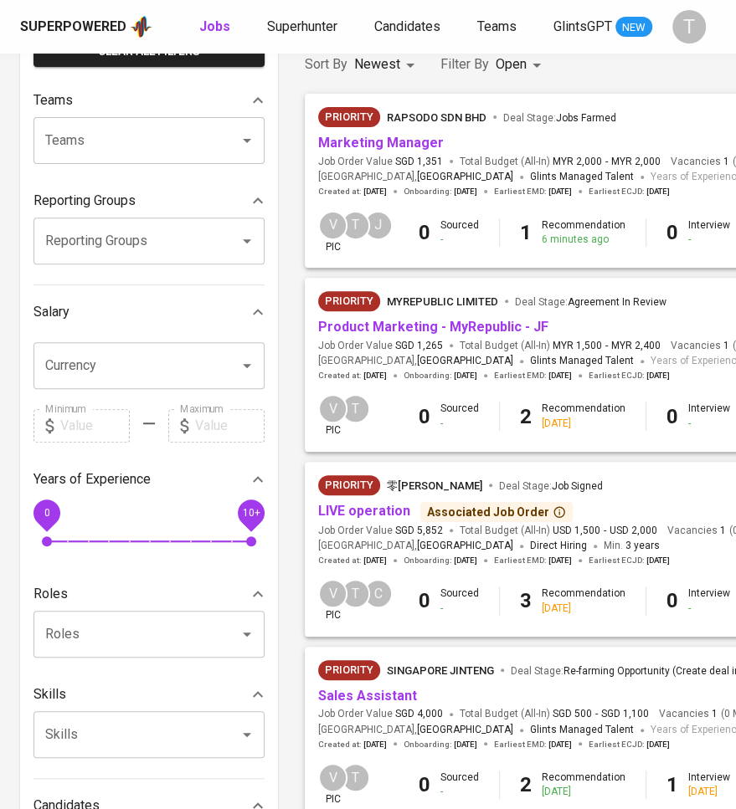
scroll to position [281, 0]
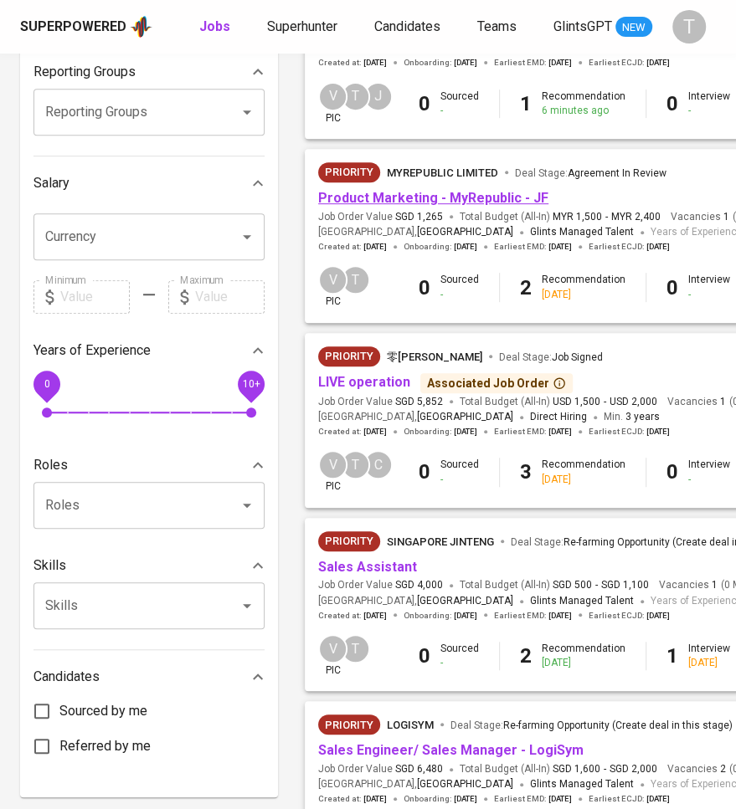
click at [398, 205] on link "Product Marketing - MyRepublic - JF" at bounding box center [433, 198] width 230 height 16
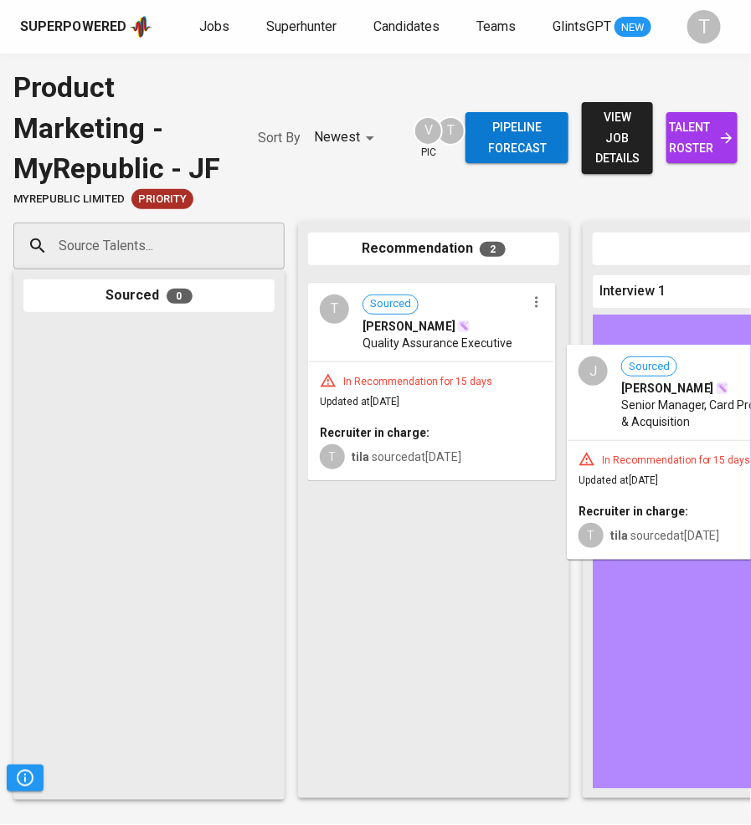
drag, startPoint x: 486, startPoint y: 377, endPoint x: 751, endPoint y: 446, distance: 274.2
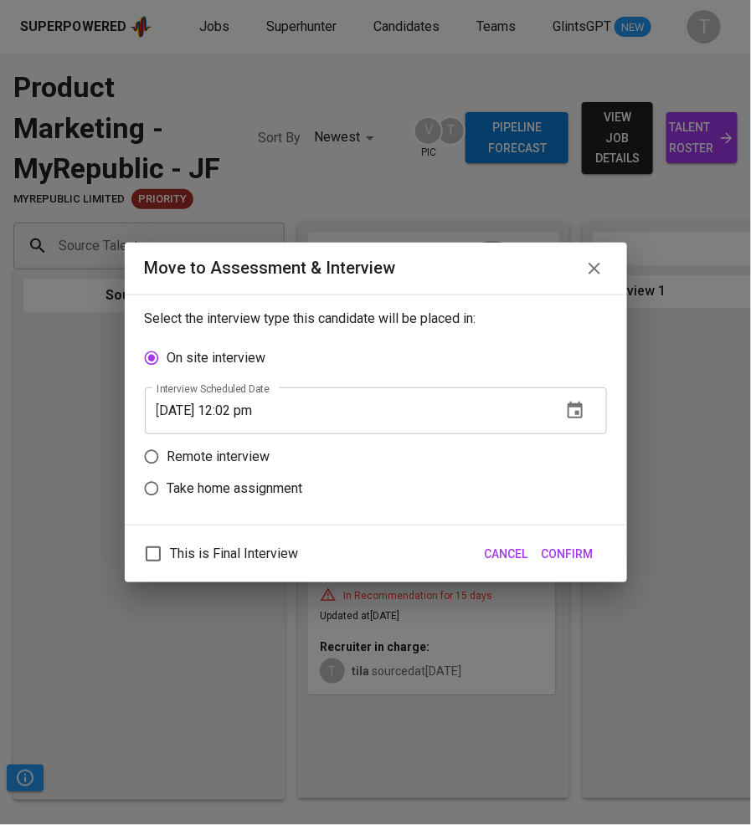
click at [225, 463] on p "Remote interview" at bounding box center [218, 457] width 103 height 20
click at [167, 463] on input "Remote interview" at bounding box center [152, 457] width 32 height 32
radio input "true"
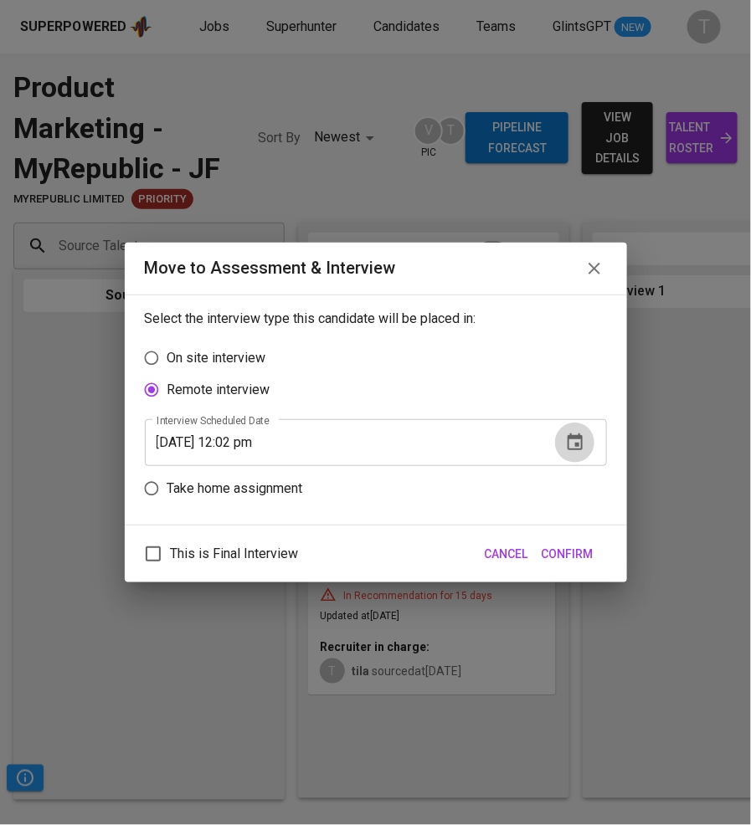
click at [573, 439] on icon "button" at bounding box center [575, 443] width 20 height 20
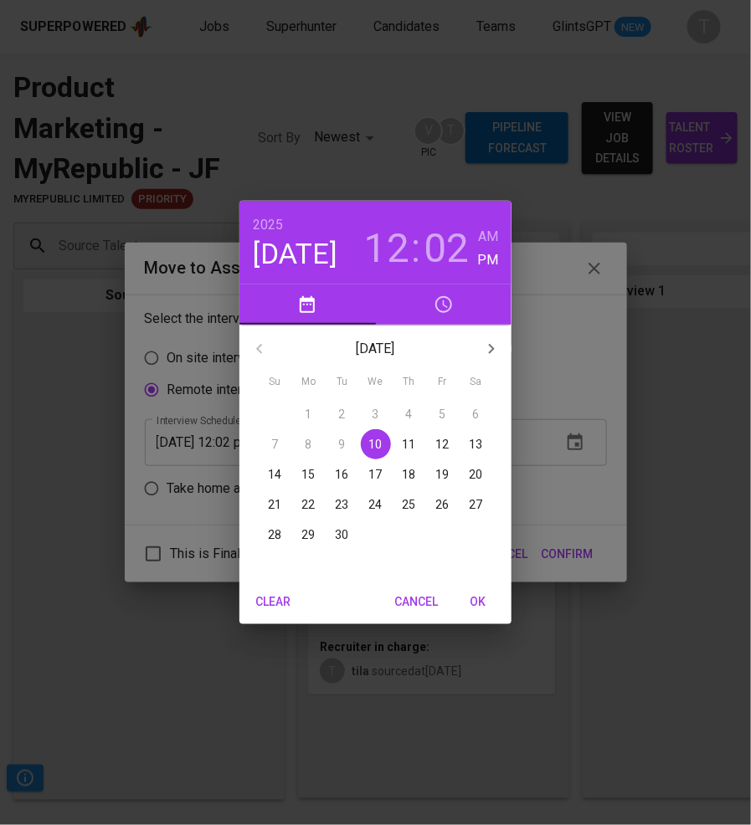
click at [396, 256] on h3 "12" at bounding box center [386, 248] width 45 height 47
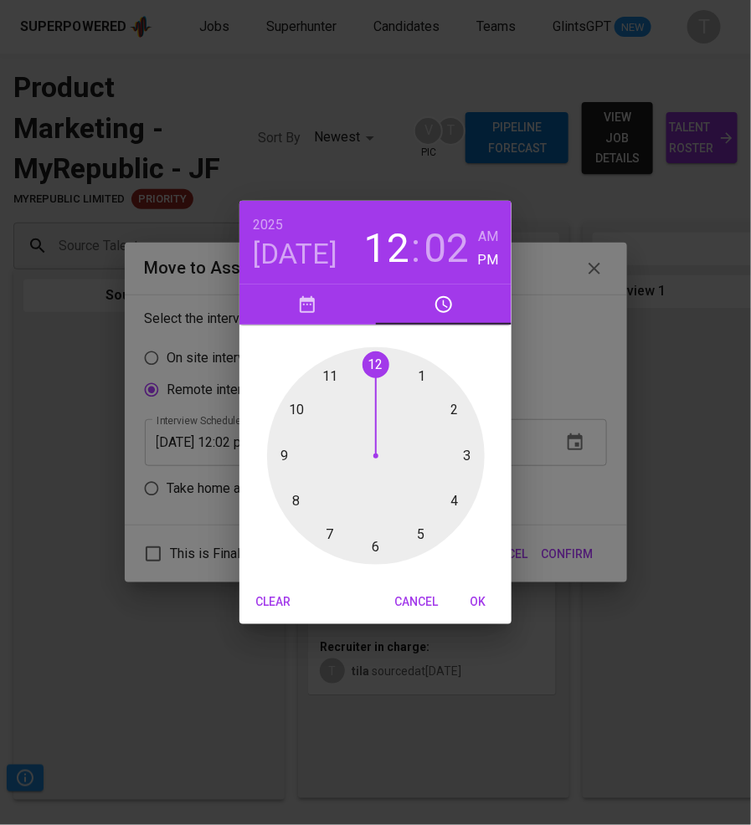
click at [421, 369] on div at bounding box center [376, 456] width 218 height 218
click at [364, 368] on div at bounding box center [376, 456] width 218 height 218
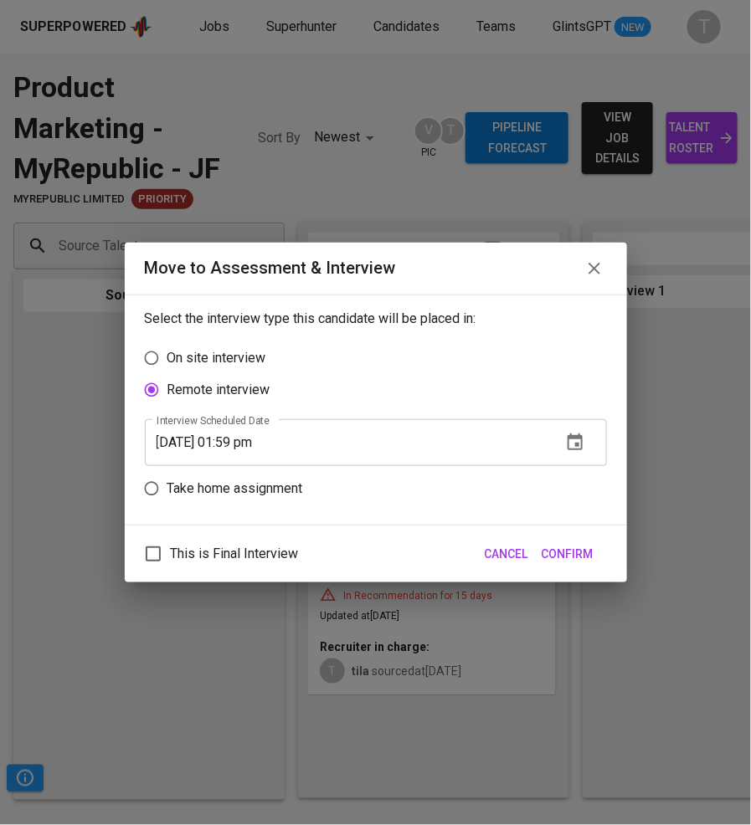
click at [255, 449] on input "09/10/2025 01:59 pm" at bounding box center [346, 442] width 403 height 47
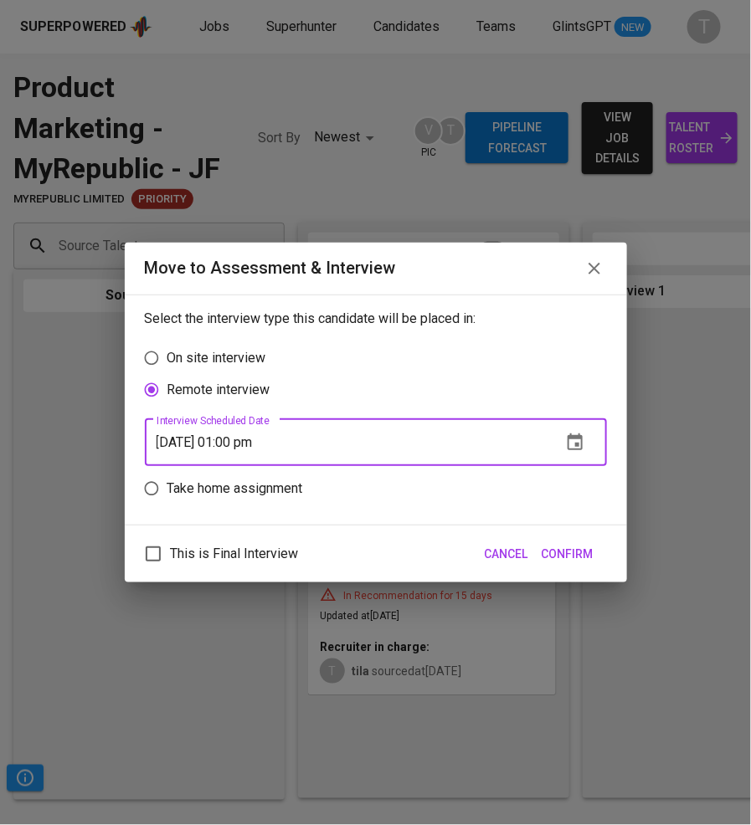
type input "09/10/2025 01:00 pm"
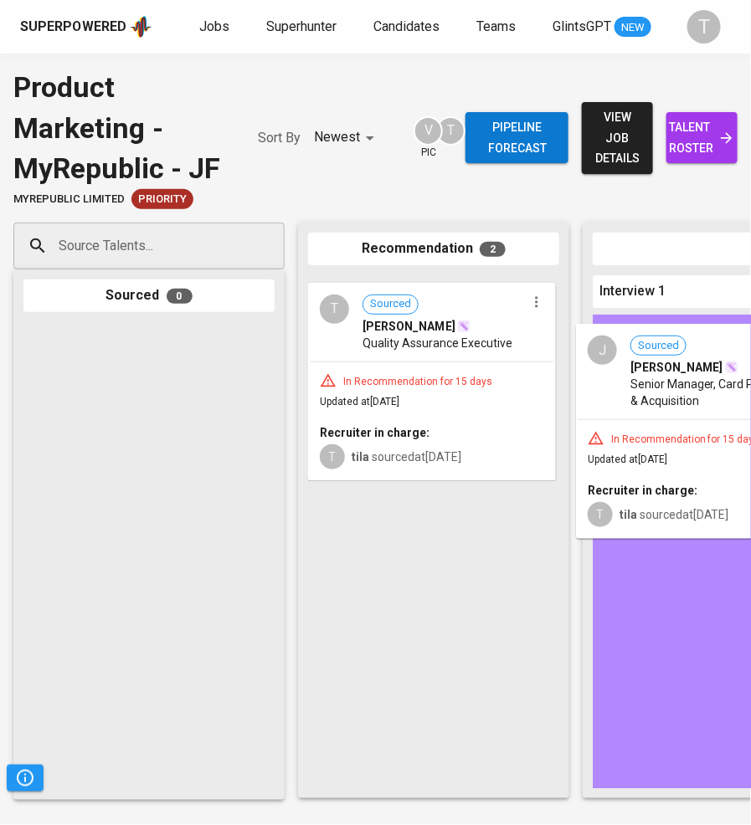
drag, startPoint x: 413, startPoint y: 393, endPoint x: 696, endPoint y: 442, distance: 287.8
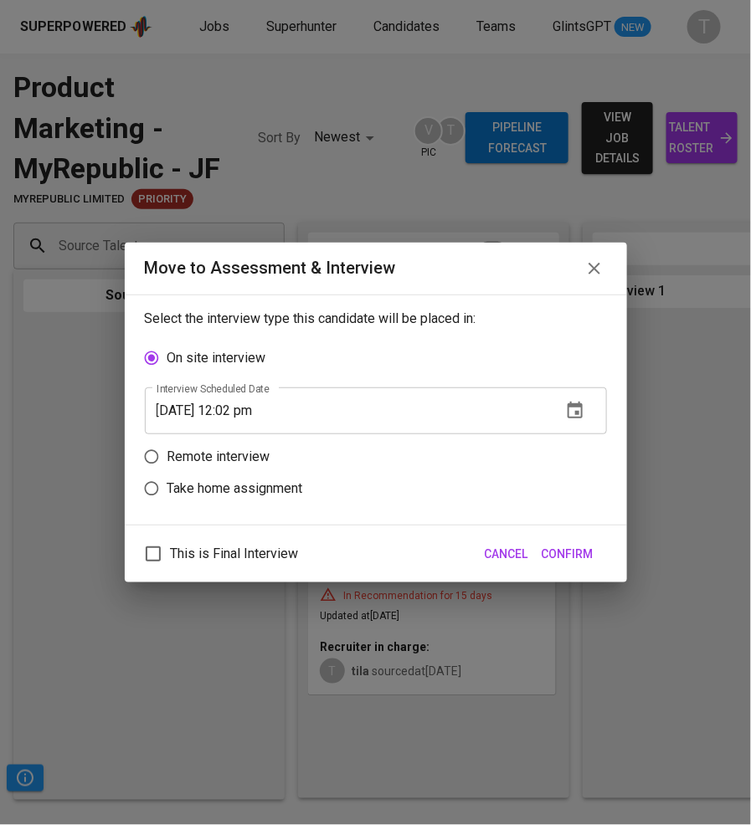
click at [239, 464] on p "Remote interview" at bounding box center [218, 457] width 103 height 20
click at [167, 464] on input "Remote interview" at bounding box center [152, 457] width 32 height 32
radio input "true"
click at [244, 442] on input "[DATE] 12:02 pm" at bounding box center [346, 442] width 403 height 47
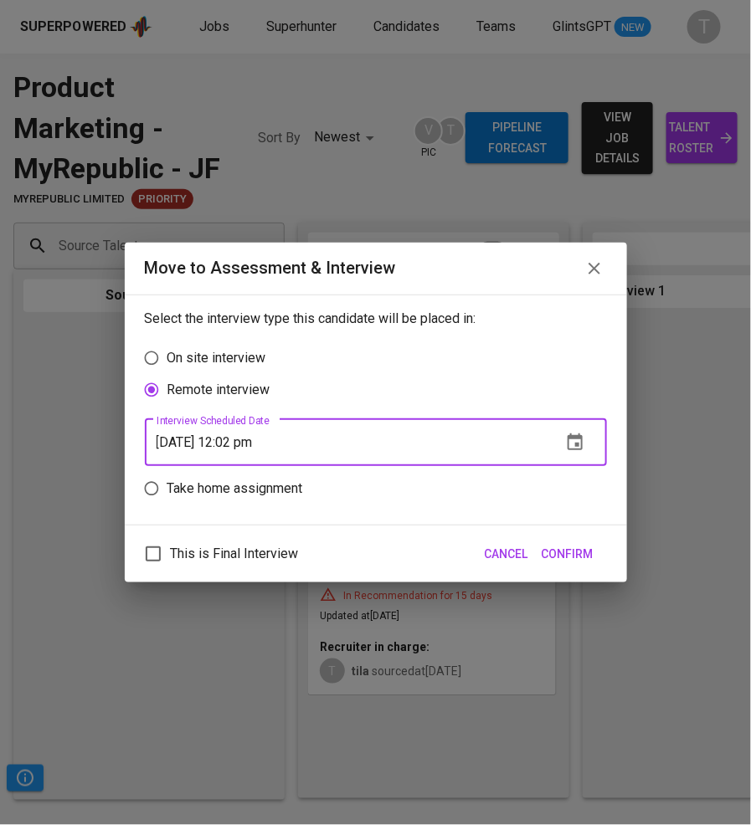
click at [269, 447] on input "[DATE] 12:02 pm" at bounding box center [346, 442] width 403 height 47
click at [570, 436] on icon "button" at bounding box center [574, 441] width 15 height 17
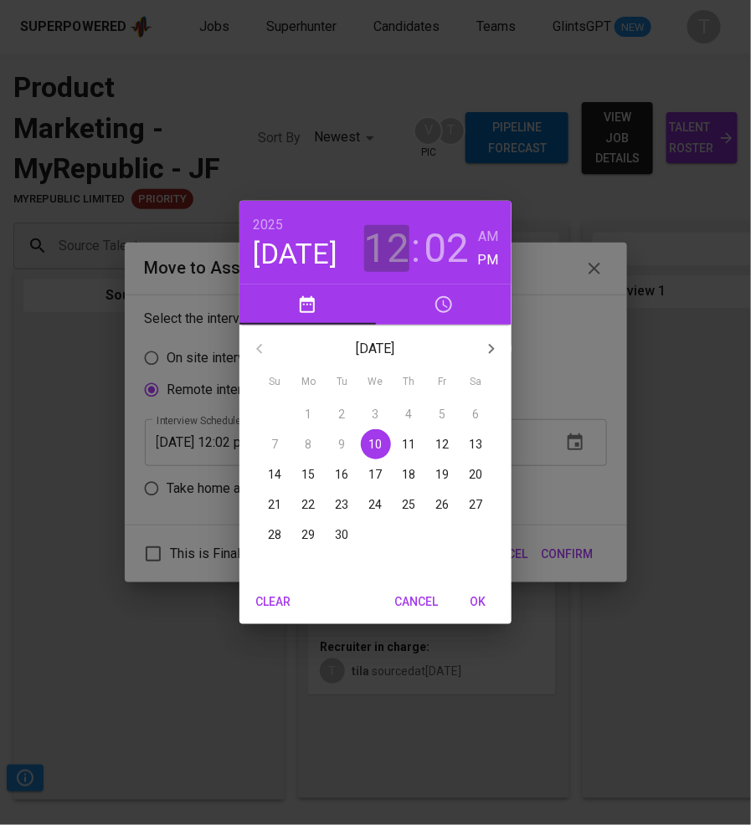
click at [393, 256] on h3 "12" at bounding box center [386, 248] width 45 height 47
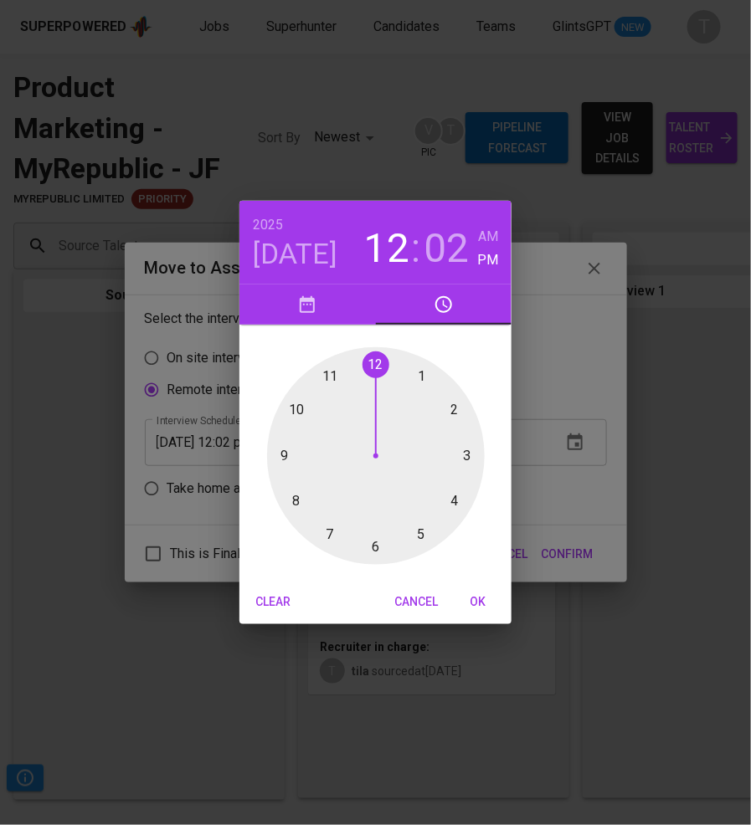
click at [427, 377] on div at bounding box center [376, 456] width 218 height 218
click at [373, 368] on div at bounding box center [376, 456] width 218 height 218
type input "[DATE] 01:00 pm"
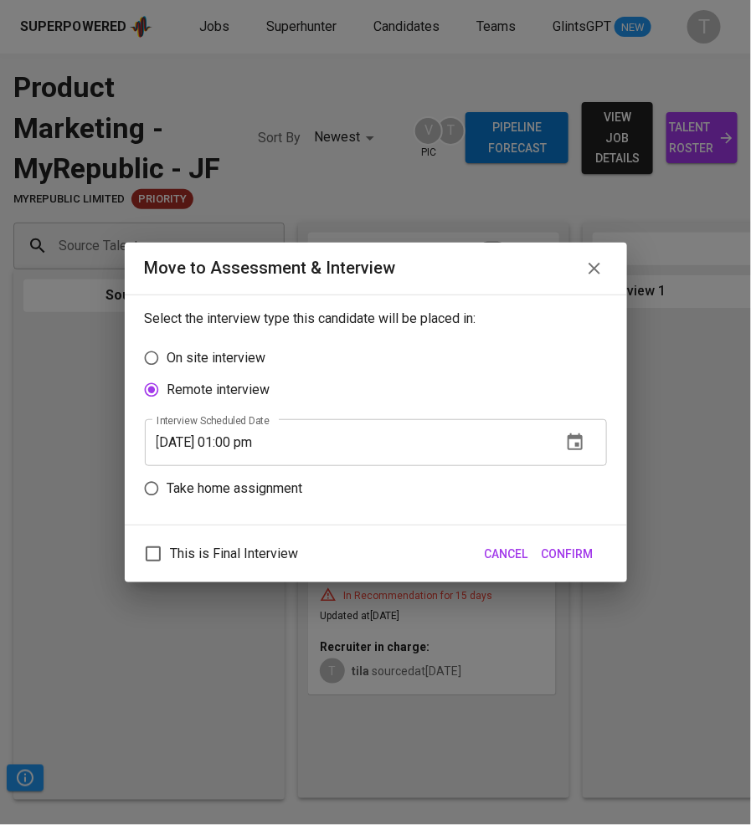
drag, startPoint x: 564, startPoint y: 541, endPoint x: 564, endPoint y: 553, distance: 12.6
click at [564, 541] on button "Confirm" at bounding box center [567, 554] width 65 height 31
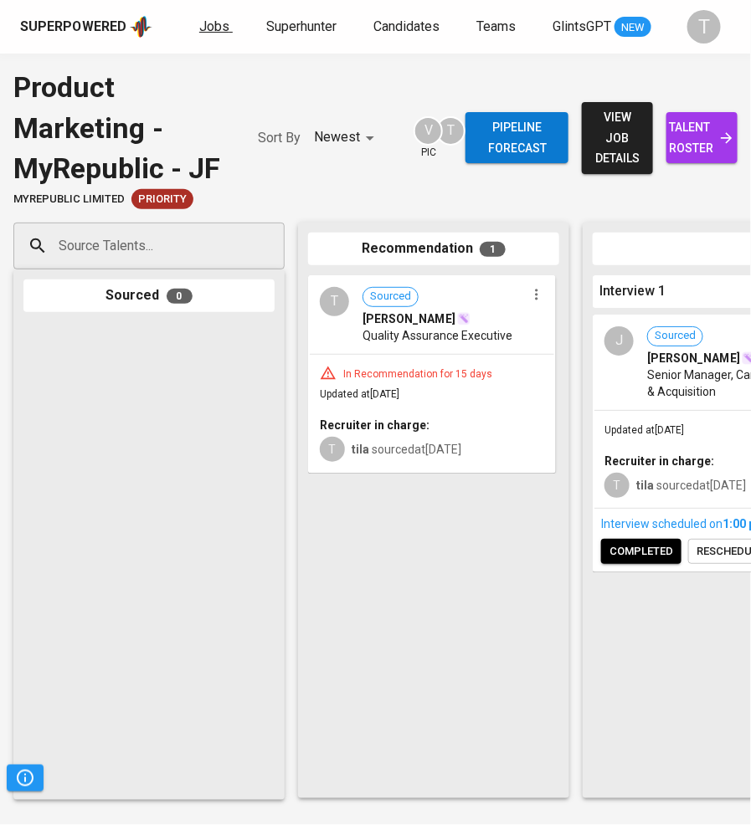
click at [213, 25] on span "Jobs" at bounding box center [214, 26] width 30 height 16
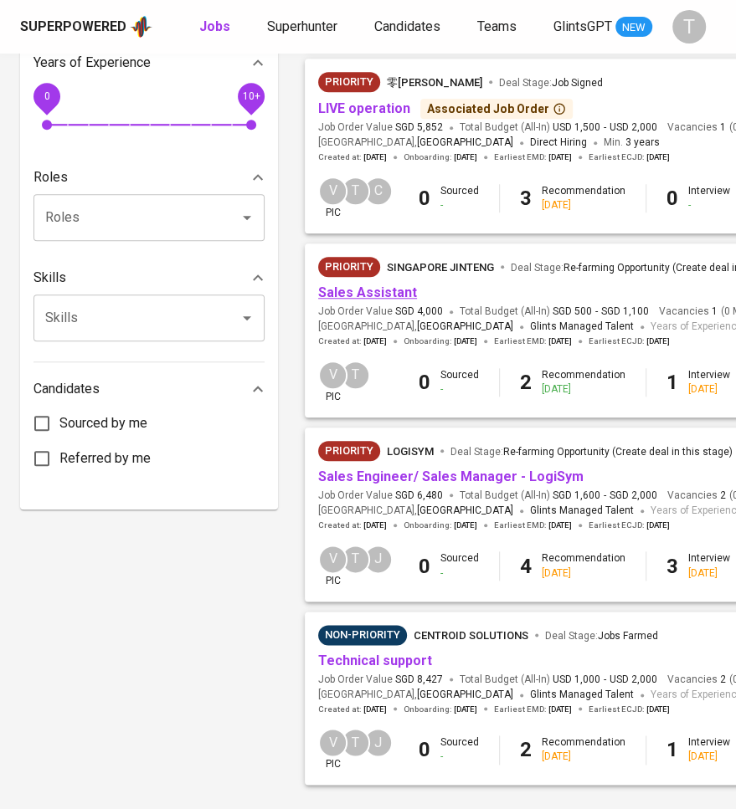
scroll to position [570, 0]
click at [383, 473] on link "Sales Engineer/ Sales Manager - LogiSym" at bounding box center [450, 476] width 265 height 16
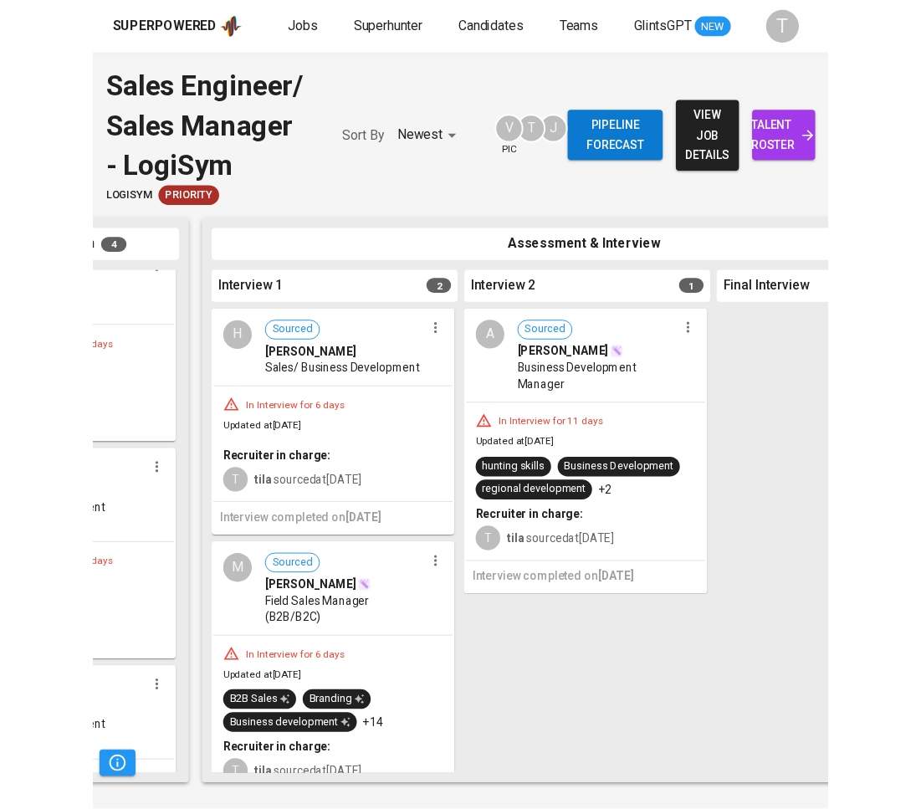
scroll to position [0, 473]
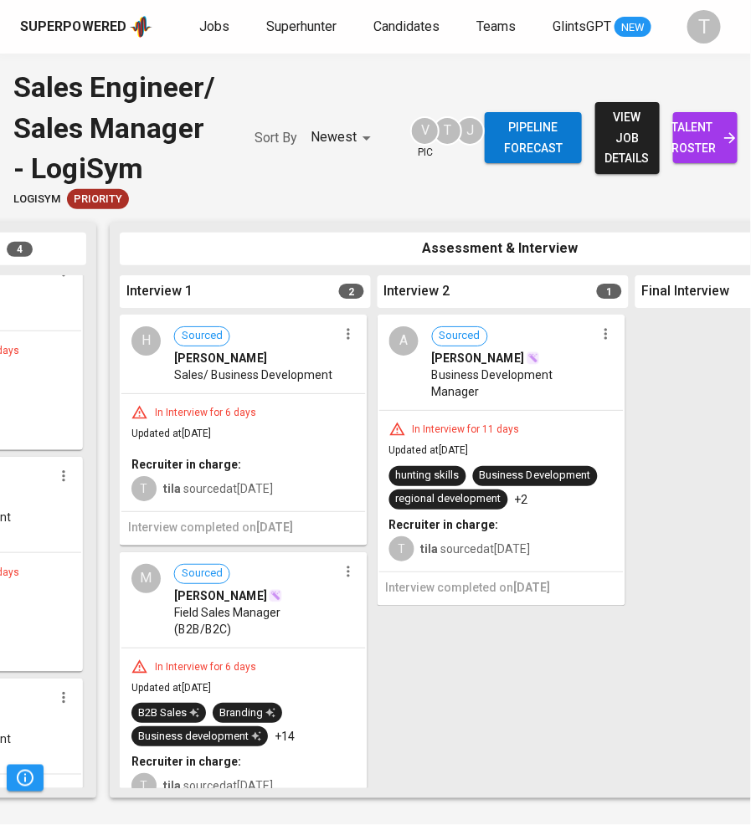
click at [611, 331] on icon "button" at bounding box center [605, 333] width 17 height 17
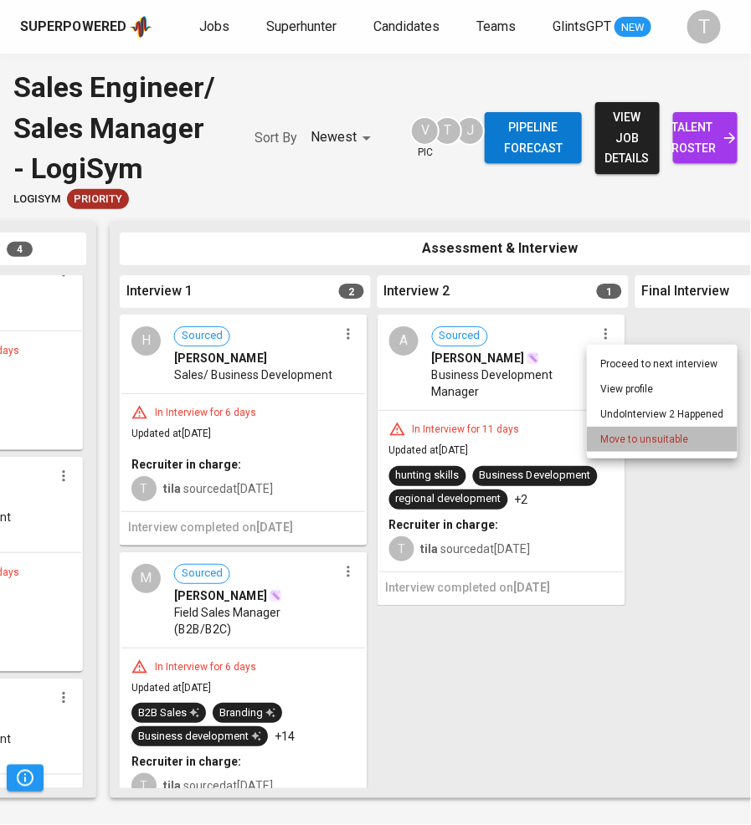
click at [632, 438] on span "Move to unsuitable" at bounding box center [644, 439] width 88 height 15
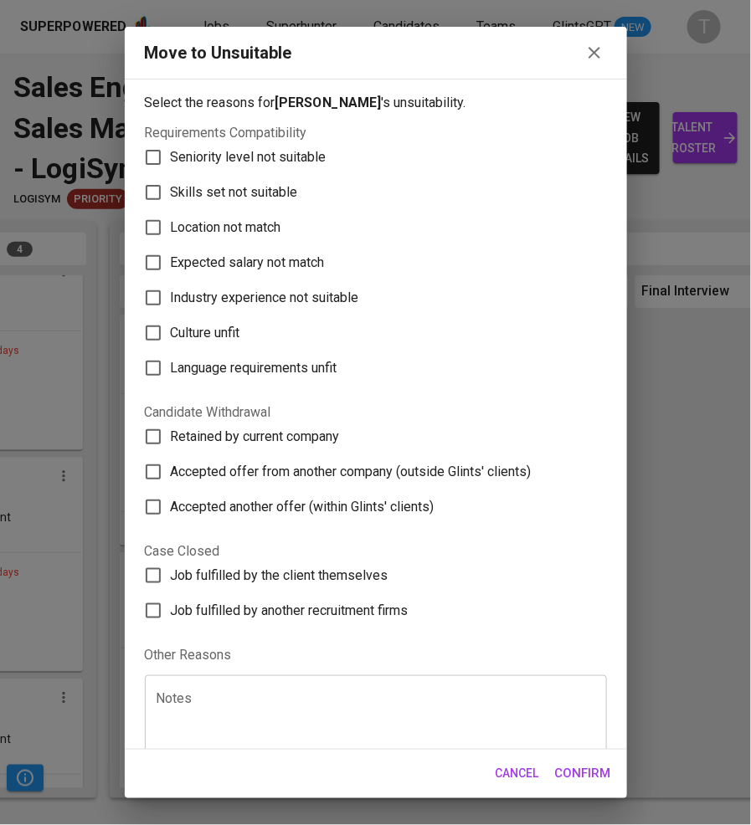
click at [233, 191] on span "Skills set not suitable" at bounding box center [234, 192] width 127 height 20
click at [171, 191] on input "Skills set not suitable" at bounding box center [153, 192] width 35 height 35
checkbox input "true"
click at [576, 770] on span "Confirm" at bounding box center [583, 774] width 56 height 22
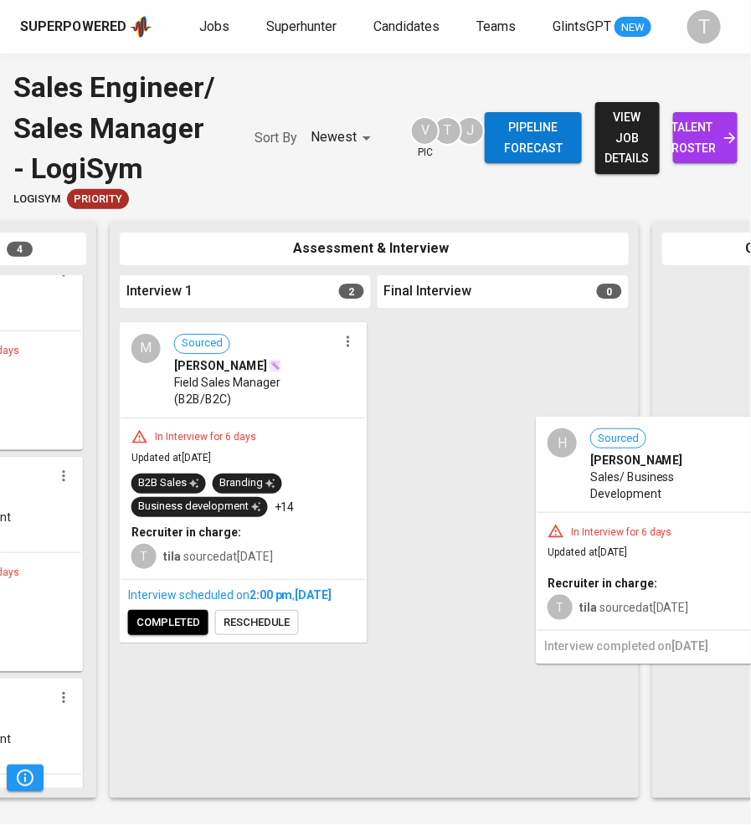
drag, startPoint x: 285, startPoint y: 391, endPoint x: 751, endPoint y: 506, distance: 480.2
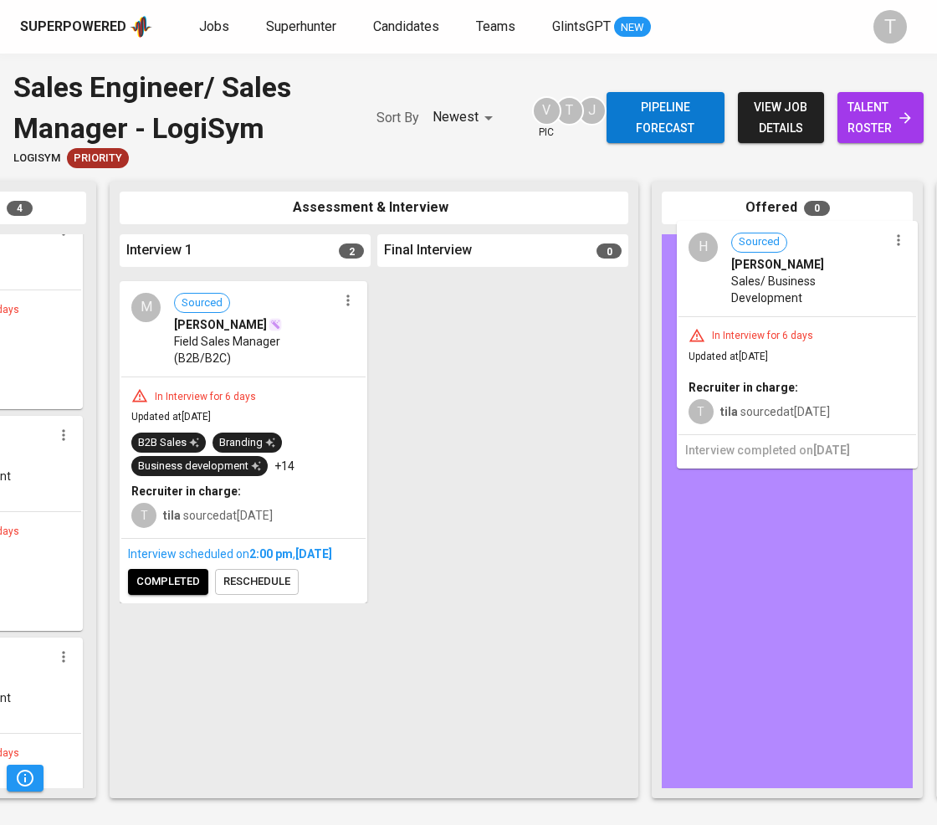
drag, startPoint x: 248, startPoint y: 395, endPoint x: 820, endPoint y: 340, distance: 575.0
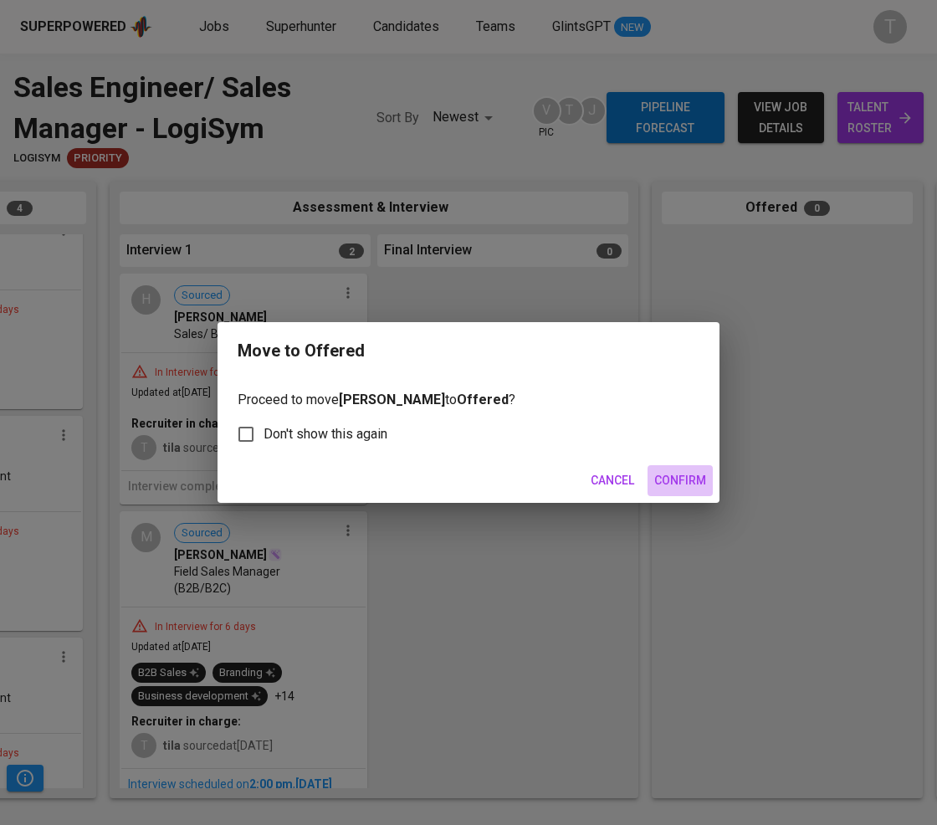
click at [671, 478] on span "Confirm" at bounding box center [680, 480] width 52 height 21
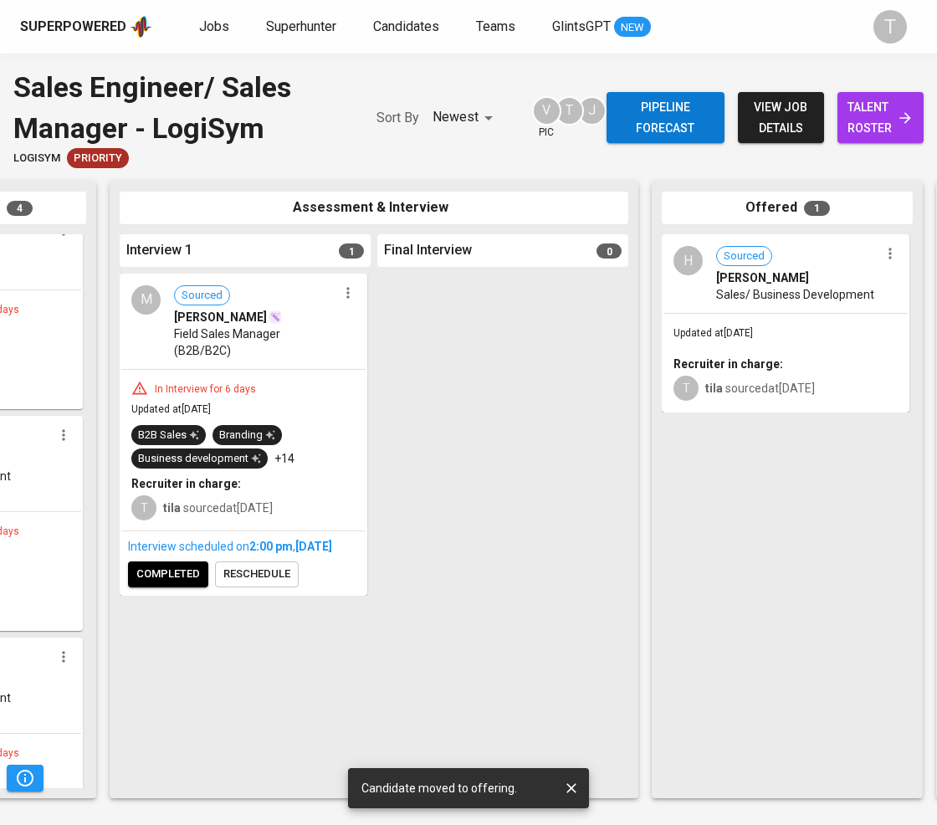
click at [245, 584] on span "reschedule" at bounding box center [256, 574] width 67 height 19
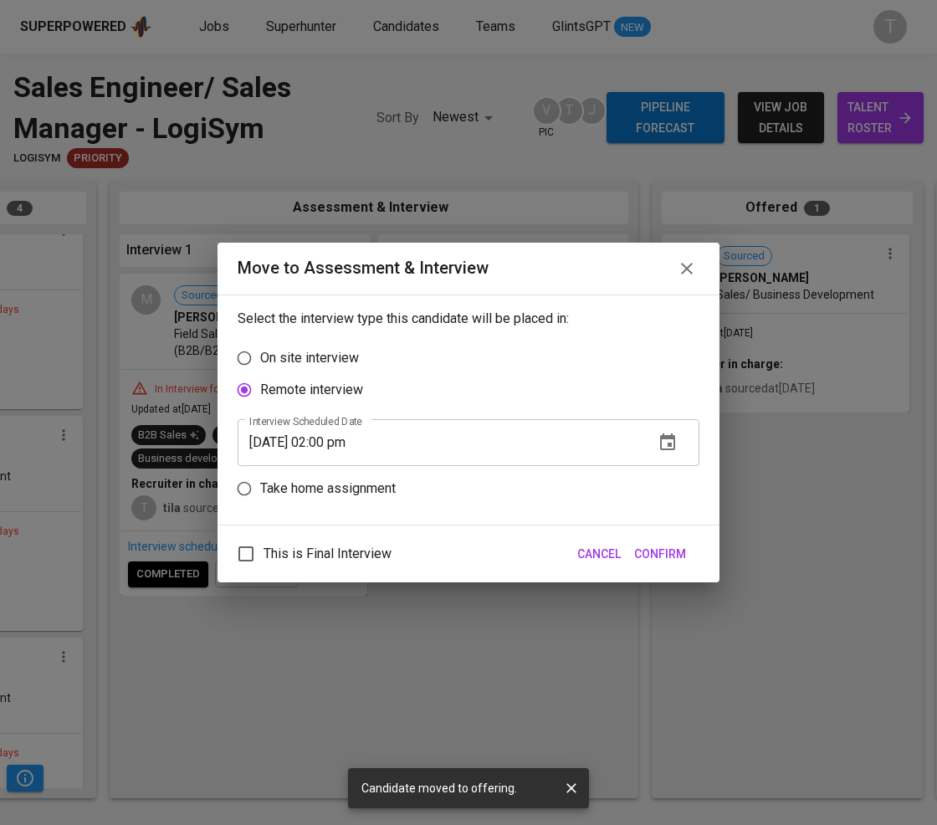
click at [665, 444] on icon "button" at bounding box center [668, 443] width 20 height 20
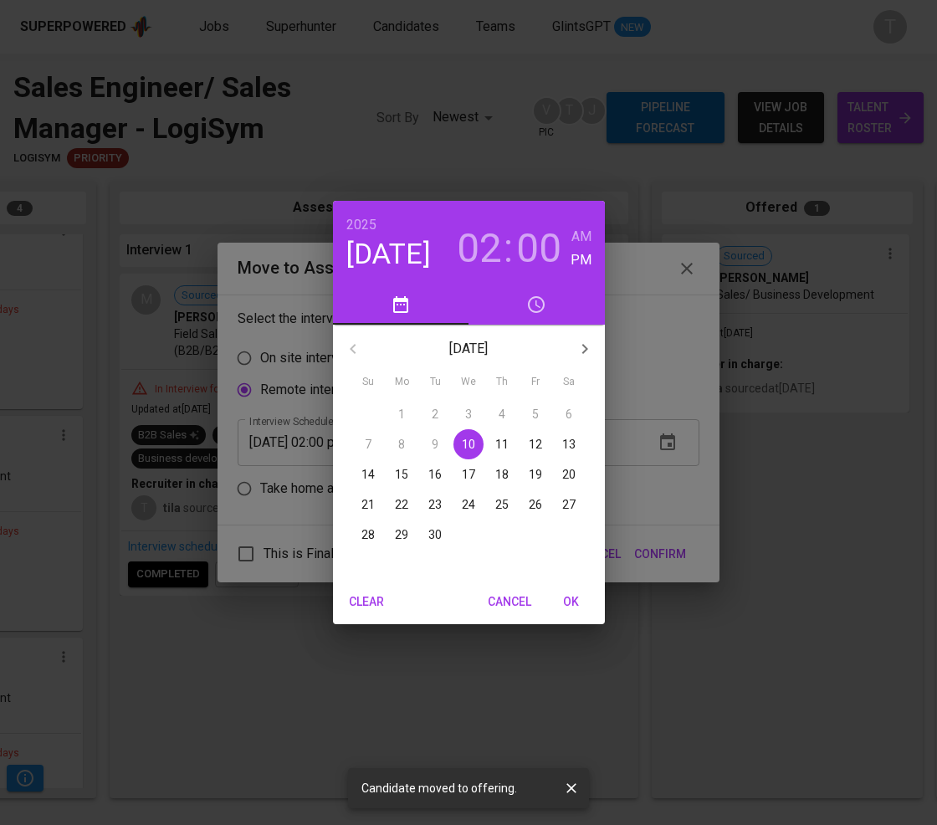
click at [498, 443] on p "11" at bounding box center [501, 444] width 13 height 17
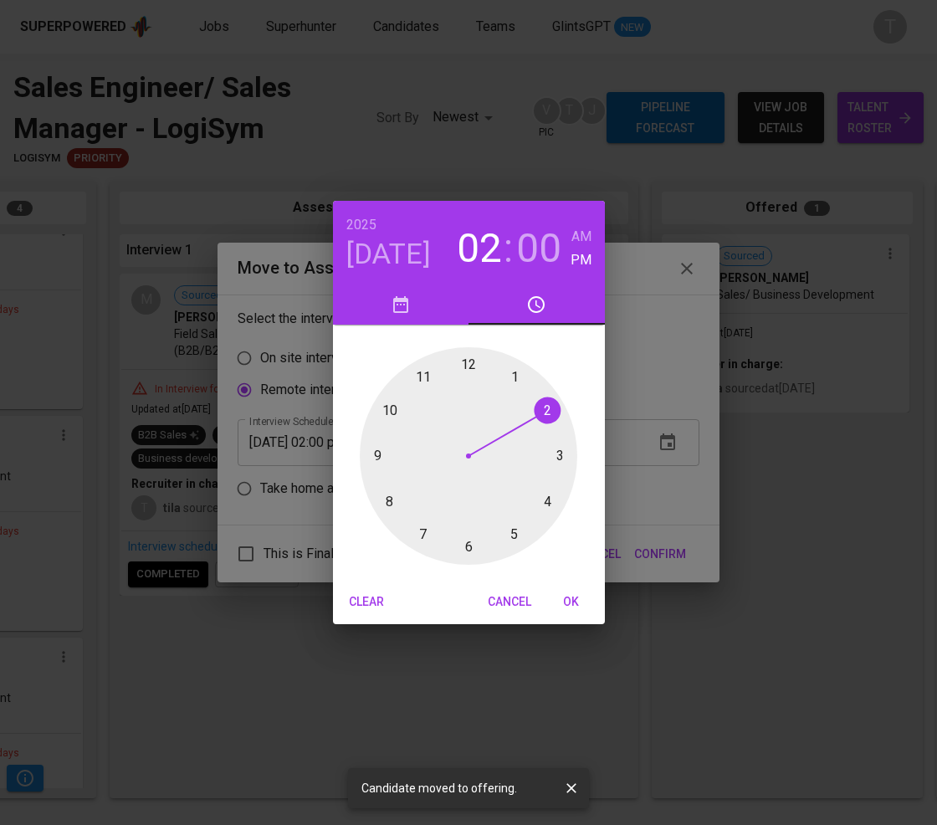
click at [414, 375] on div at bounding box center [469, 456] width 218 height 218
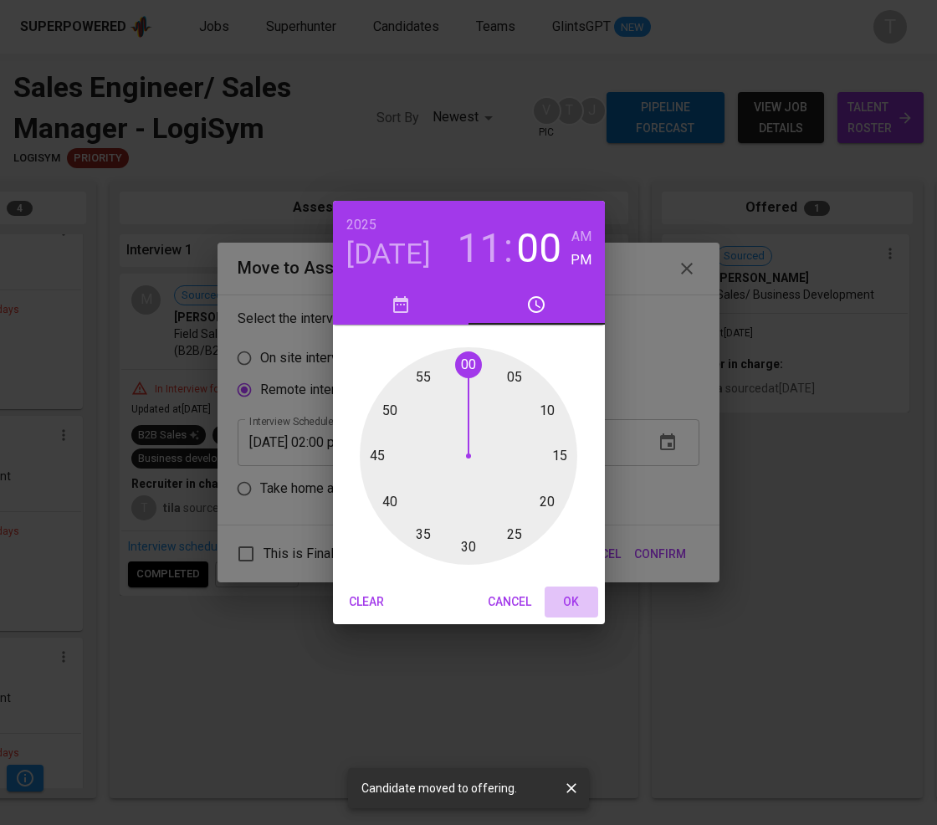
click at [565, 602] on span "OK" at bounding box center [571, 602] width 40 height 21
type input "[DATE] 11:00 pm"
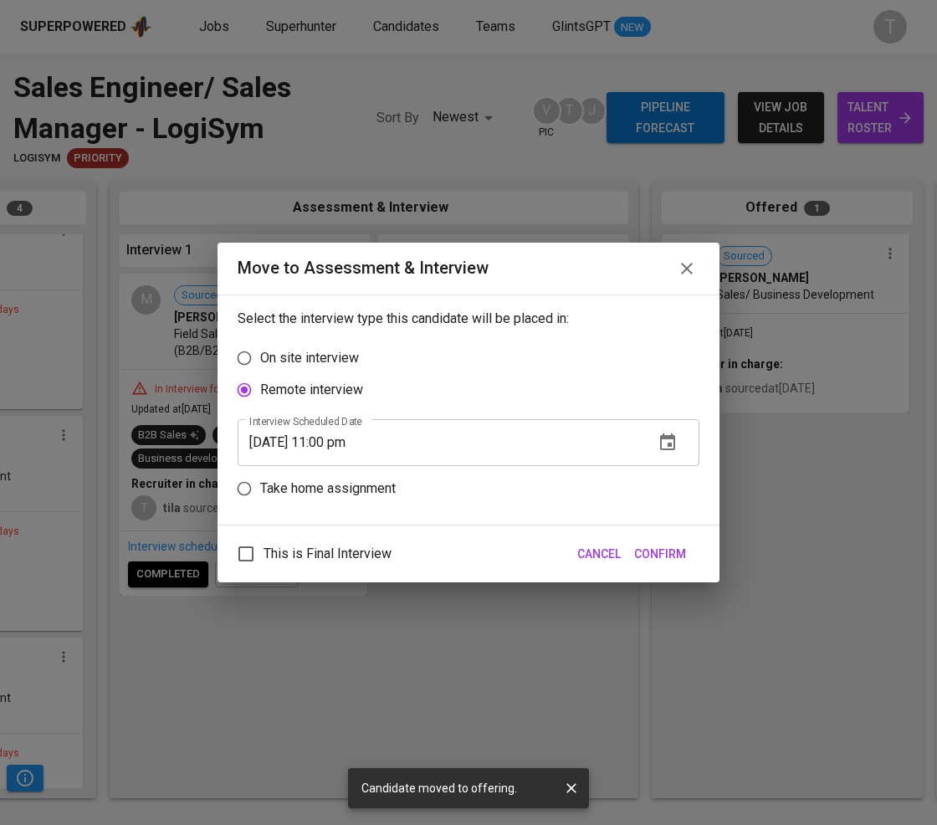
click at [679, 551] on span "Confirm" at bounding box center [660, 554] width 52 height 21
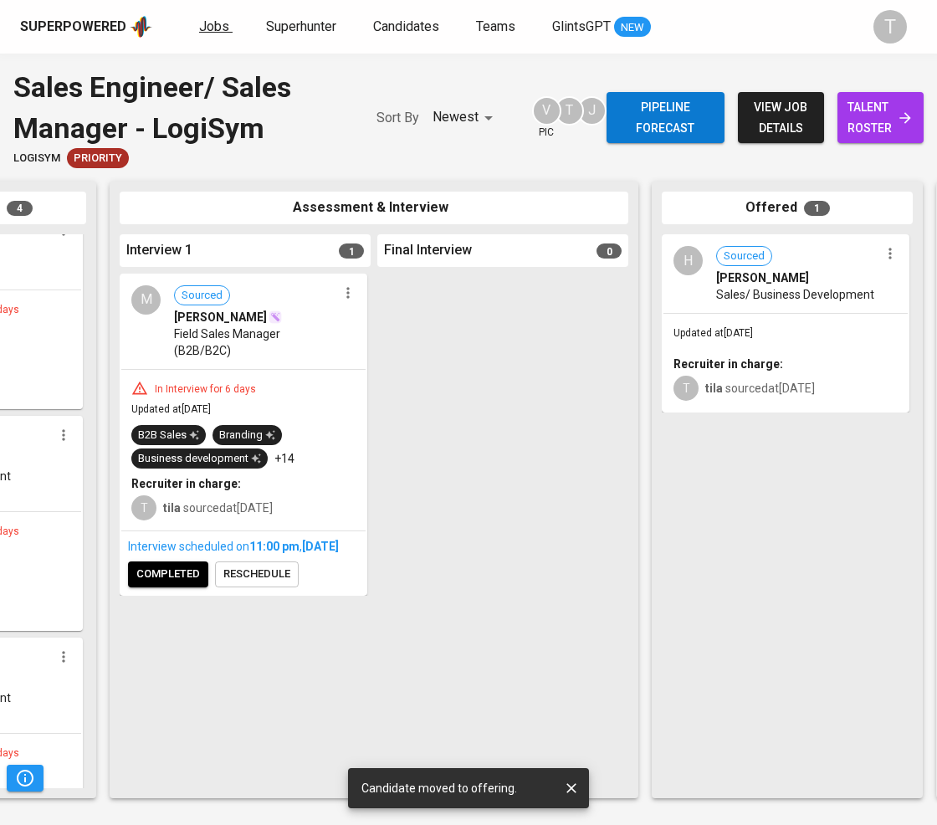
click at [209, 26] on span "Jobs" at bounding box center [214, 26] width 30 height 16
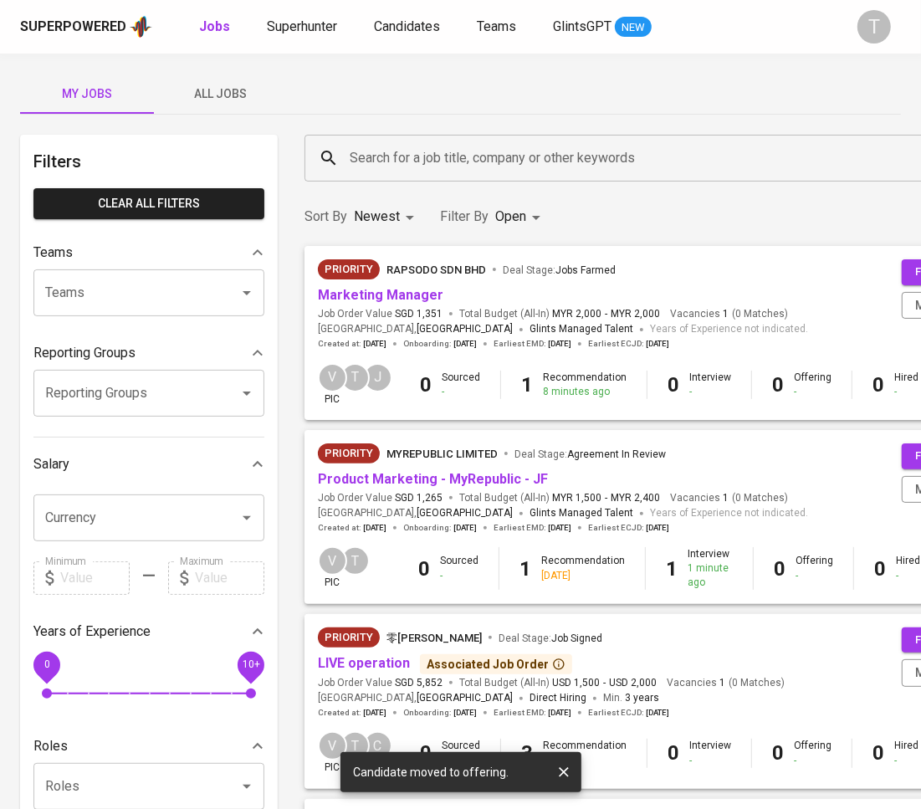
click at [209, 97] on span "All Jobs" at bounding box center [221, 94] width 114 height 21
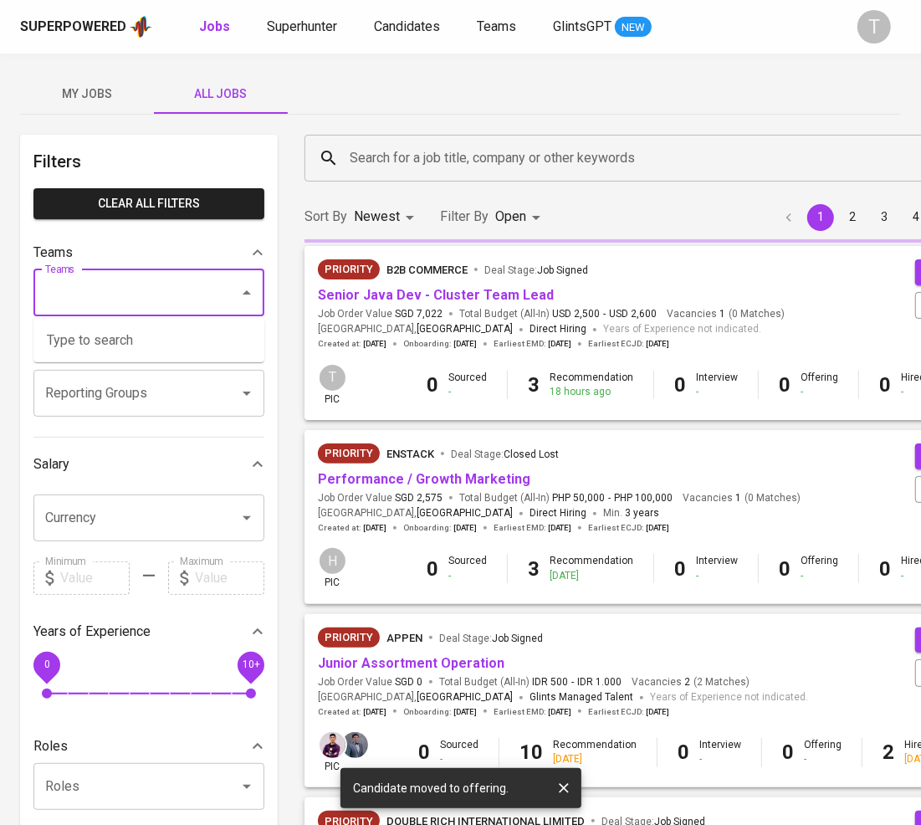
click at [141, 290] on input "Teams" at bounding box center [125, 293] width 169 height 32
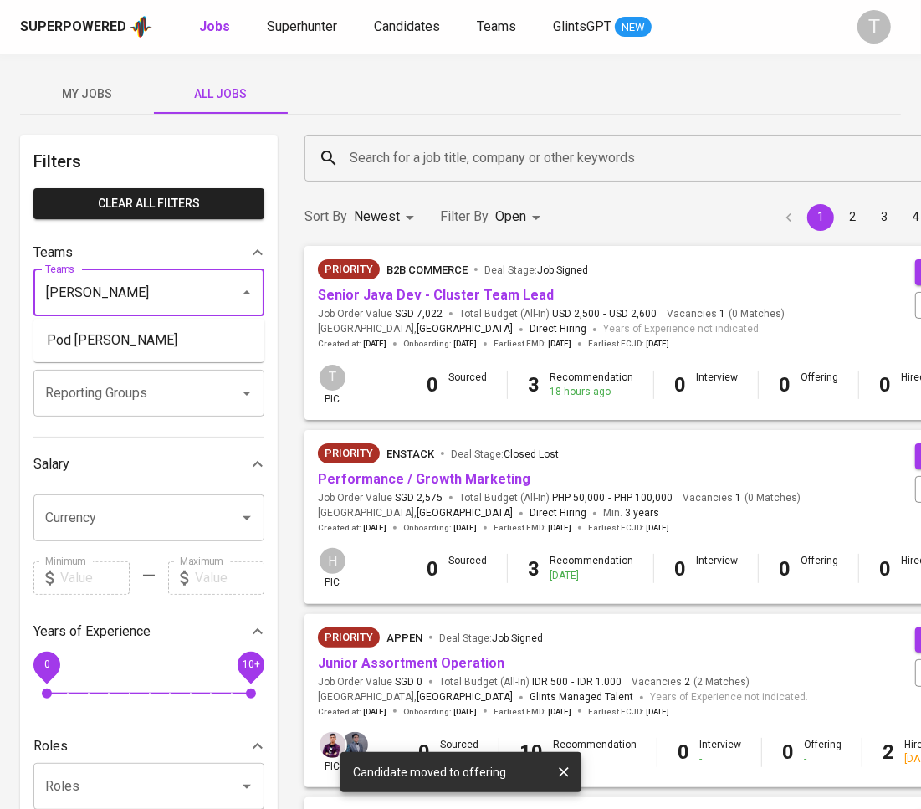
type input "[PERSON_NAME]"
